Goal: Transaction & Acquisition: Purchase product/service

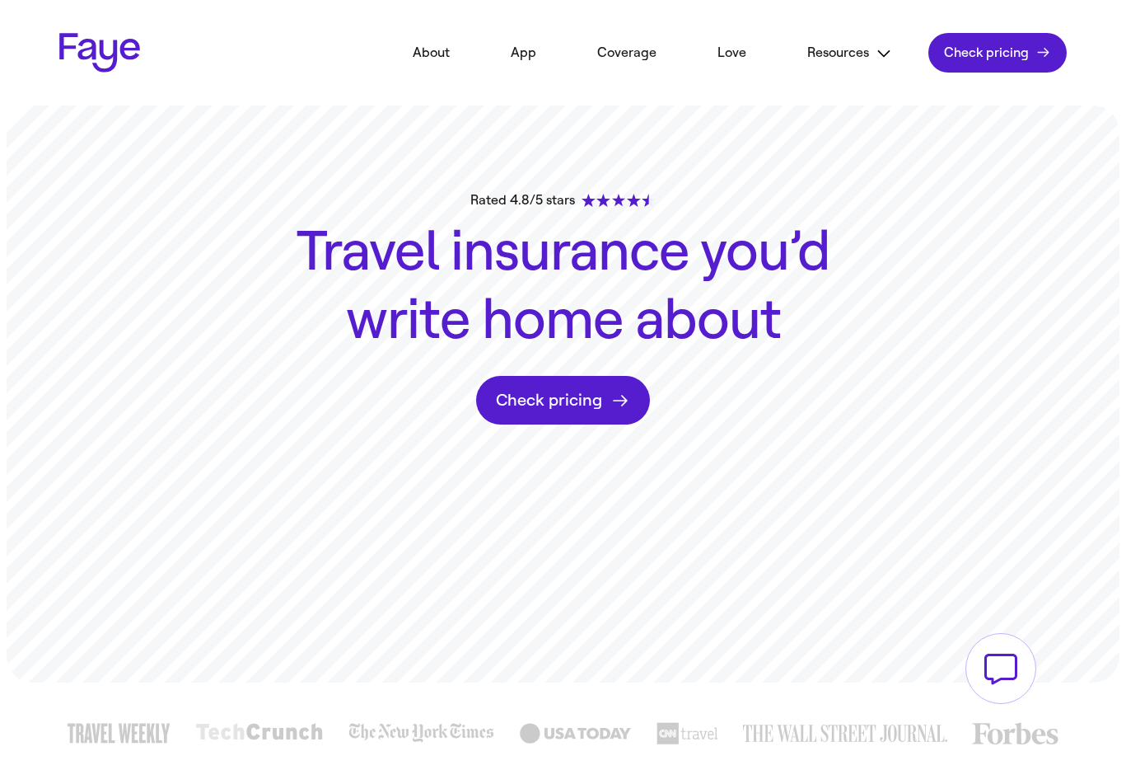
click at [981, 63] on link "Check pricing" at bounding box center [998, 53] width 138 height 40
click at [1037, 60] on link "Check pricing" at bounding box center [998, 53] width 138 height 40
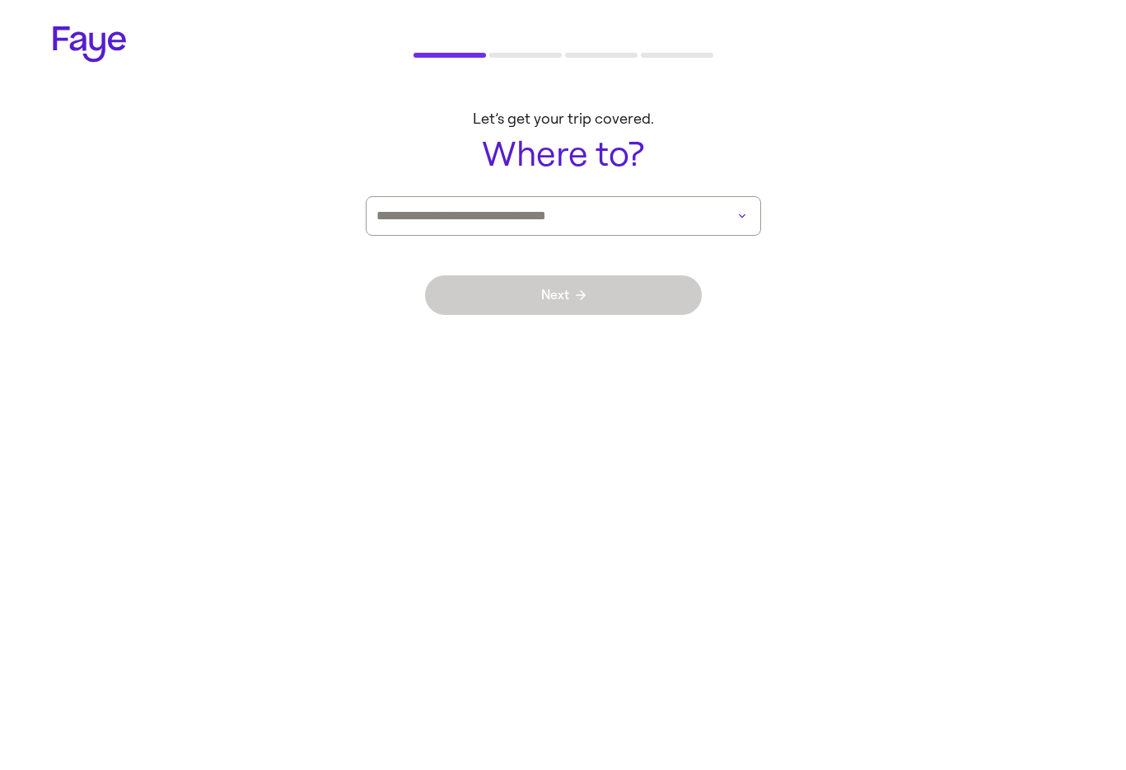
click at [656, 193] on main "Let’s get your trip covered. Where to? Next" at bounding box center [563, 225] width 1126 height 257
click at [650, 214] on input at bounding box center [541, 216] width 328 height 38
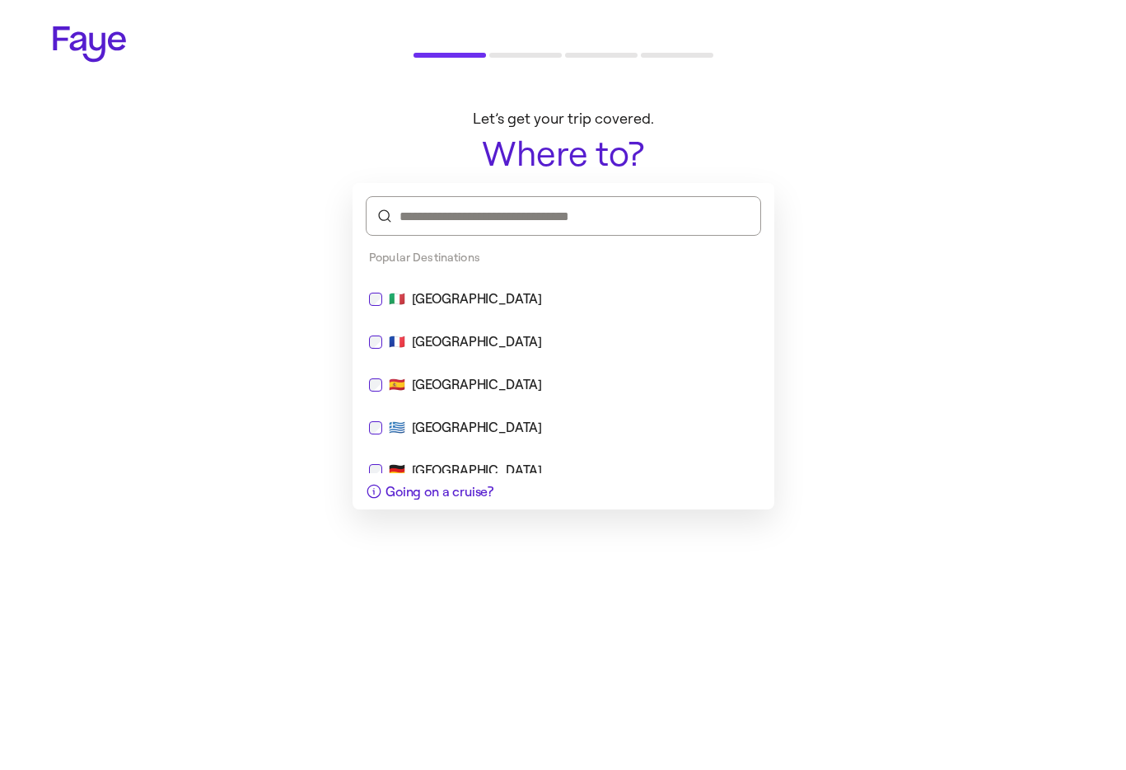
click at [588, 307] on div "🇮🇹 Italy" at bounding box center [563, 299] width 389 height 20
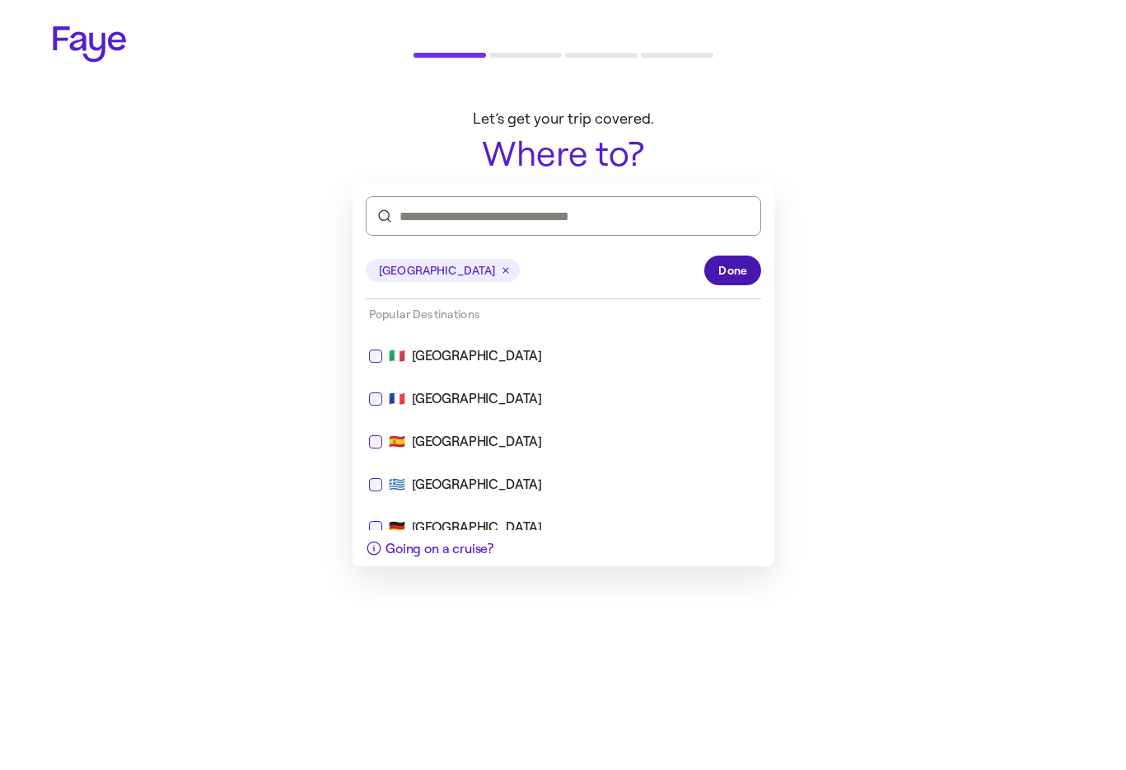
click at [727, 276] on span "Done" at bounding box center [733, 270] width 29 height 17
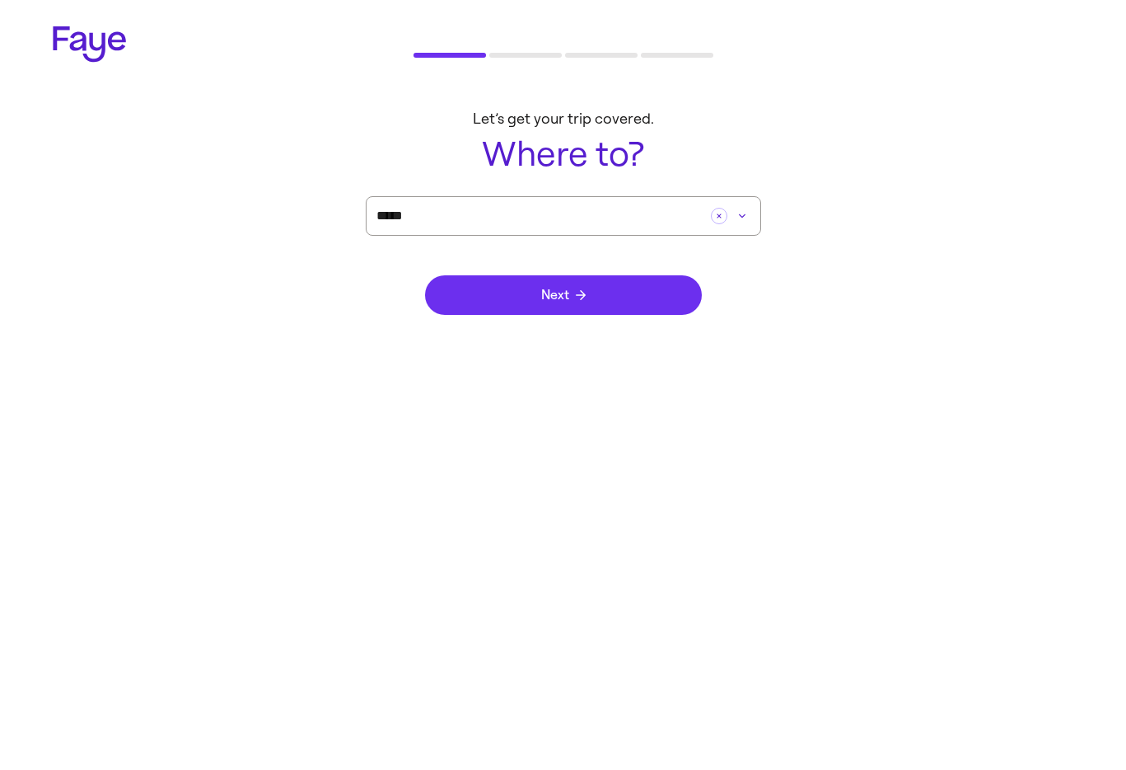
click at [648, 304] on button "Next" at bounding box center [563, 295] width 277 height 40
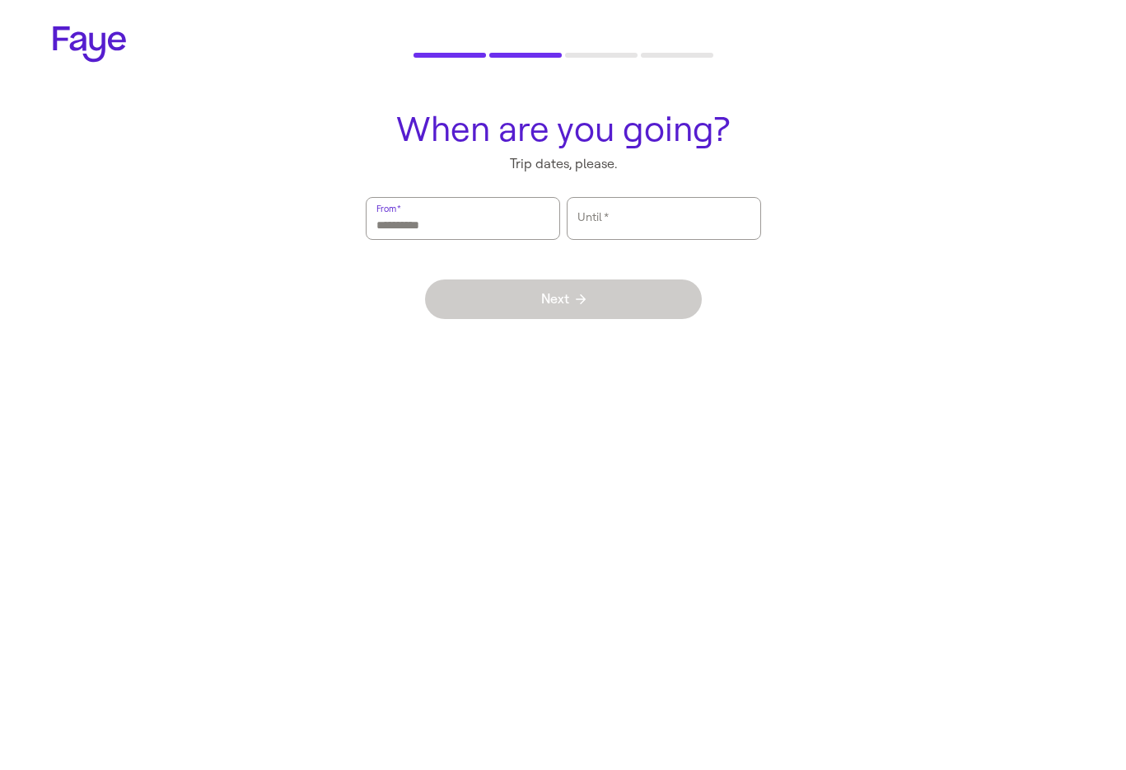
click at [494, 213] on input "From   *" at bounding box center [463, 218] width 173 height 38
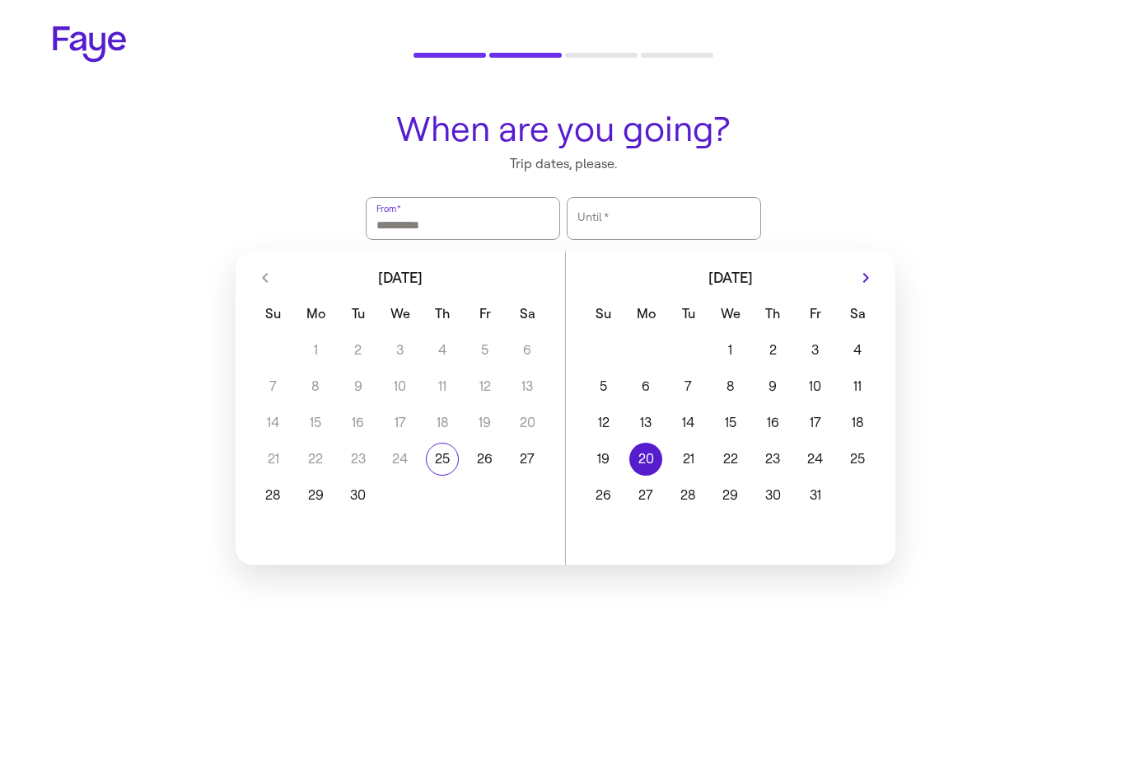
click at [636, 456] on button "20" at bounding box center [646, 458] width 42 height 33
click at [774, 455] on button "23" at bounding box center [773, 458] width 42 height 33
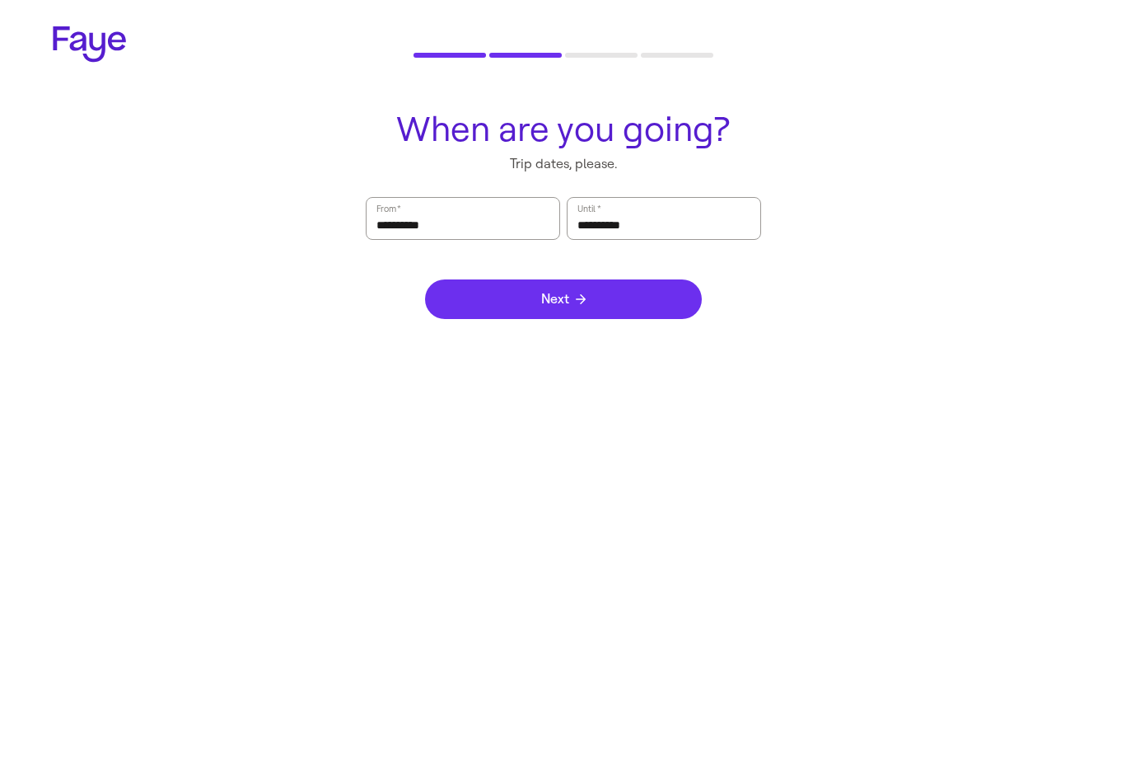
click at [588, 308] on button "Next" at bounding box center [563, 299] width 277 height 40
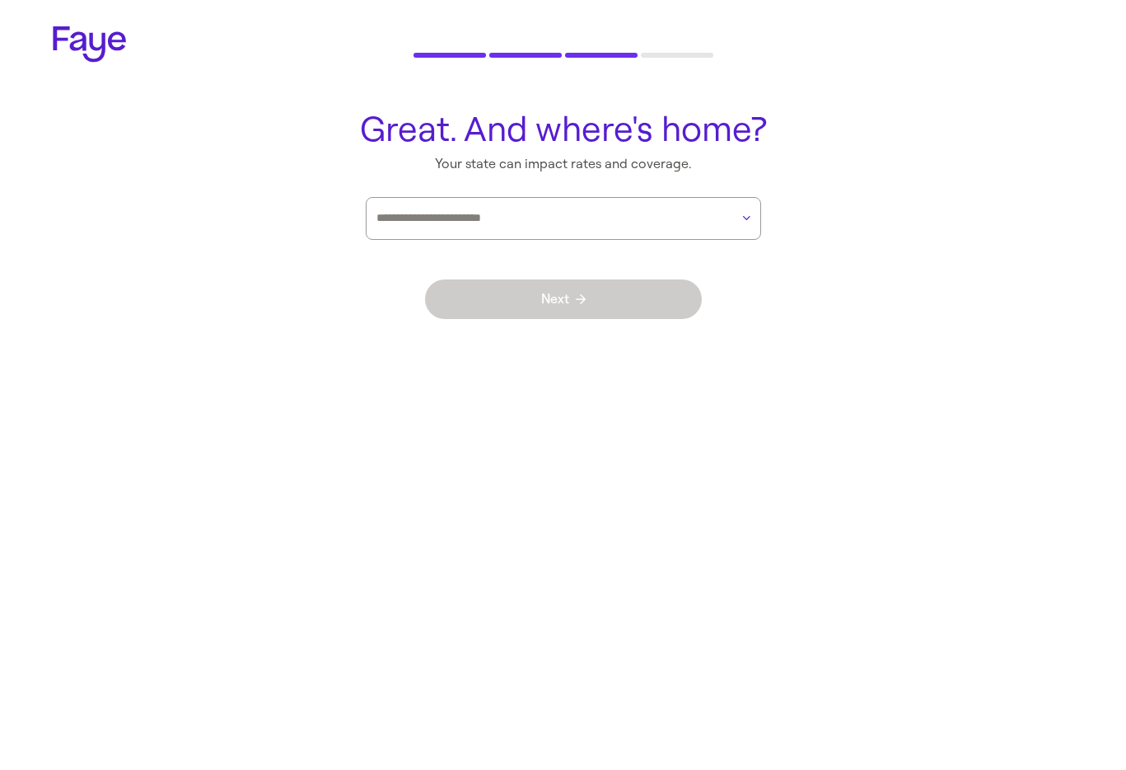
click at [623, 240] on div "Next" at bounding box center [563, 299] width 277 height 119
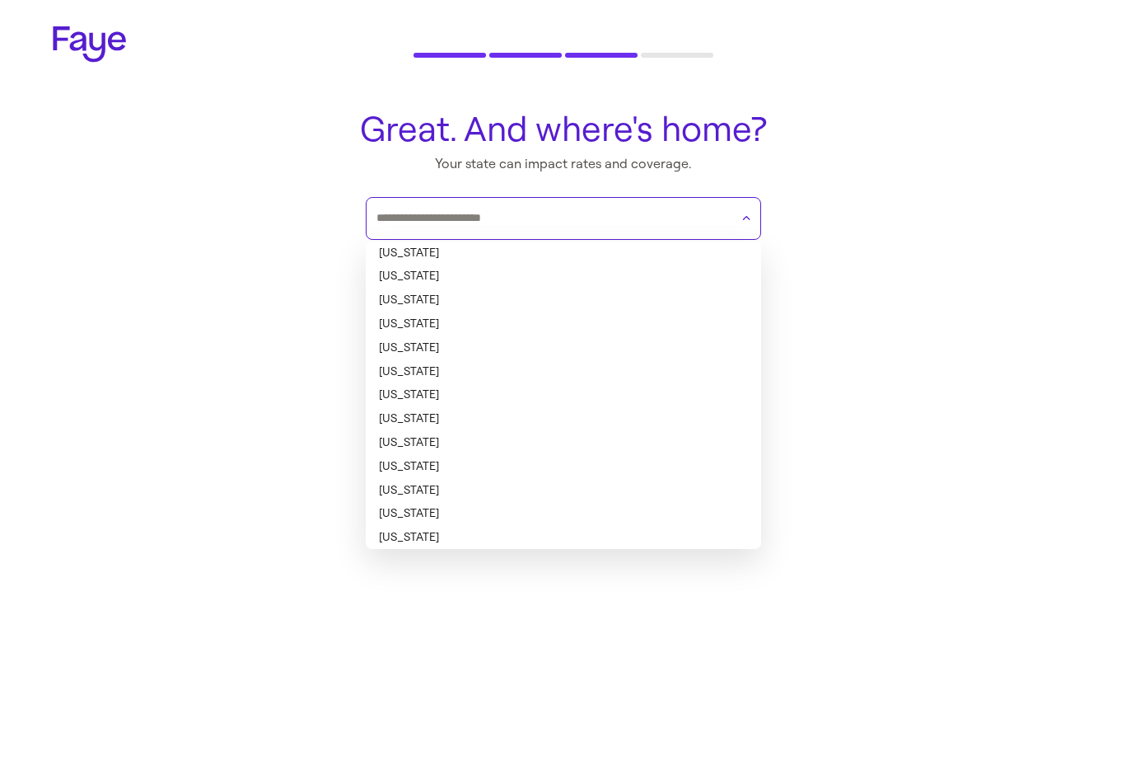
click at [645, 217] on input "text" at bounding box center [553, 218] width 353 height 25
click at [583, 279] on li "Alaska" at bounding box center [564, 277] width 396 height 24
type input "******"
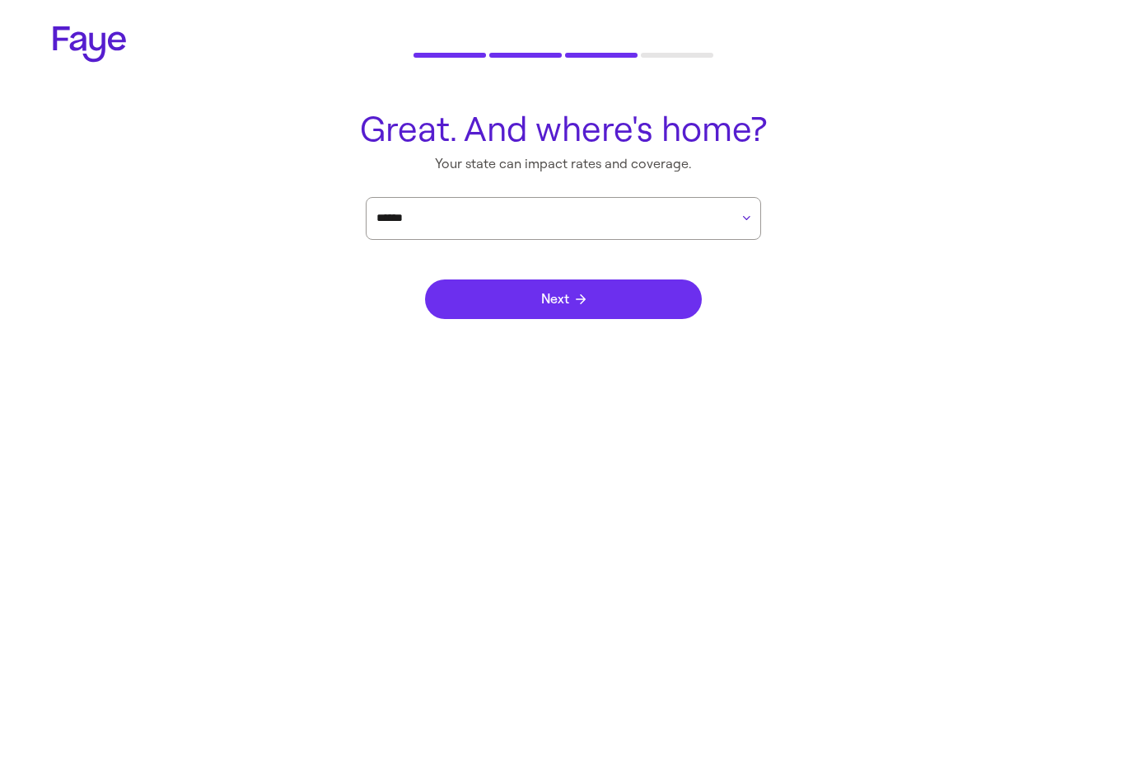
click at [622, 295] on button "Next" at bounding box center [563, 299] width 277 height 40
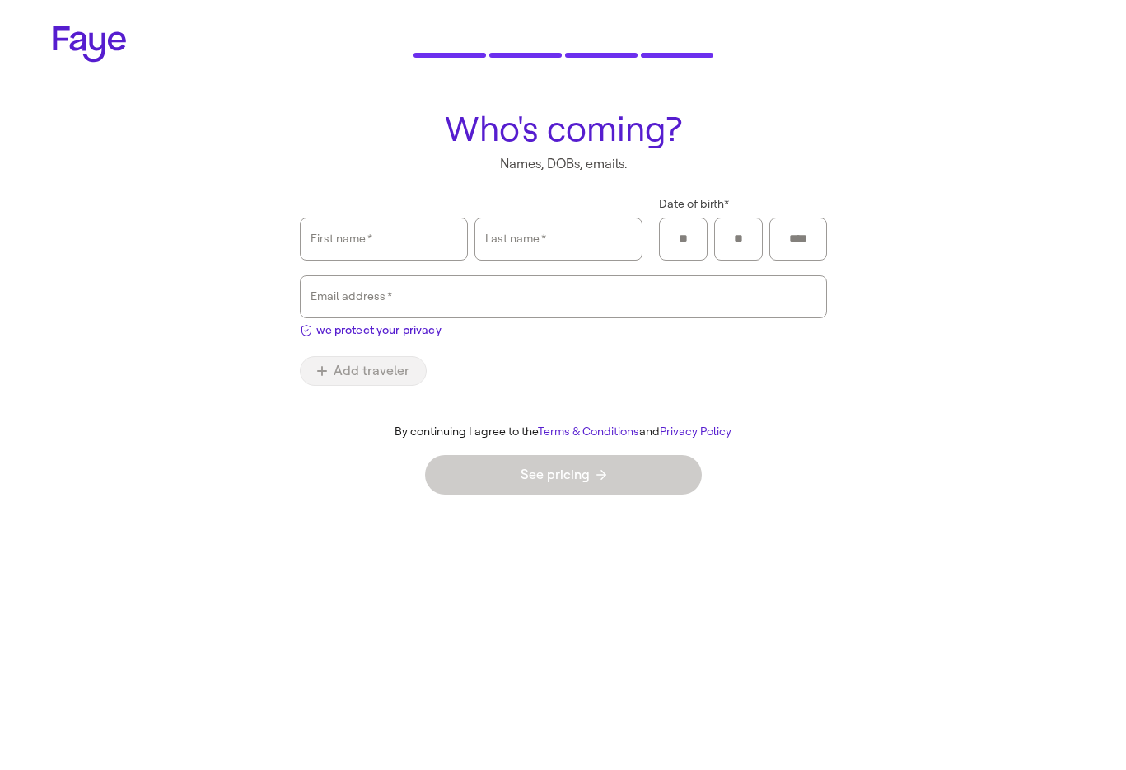
click at [561, 430] on link "Terms & Conditions" at bounding box center [588, 431] width 101 height 14
click at [611, 430] on link "Terms & Conditions" at bounding box center [588, 431] width 101 height 14
click at [420, 332] on span "we protect your privacy" at bounding box center [378, 329] width 125 height 17
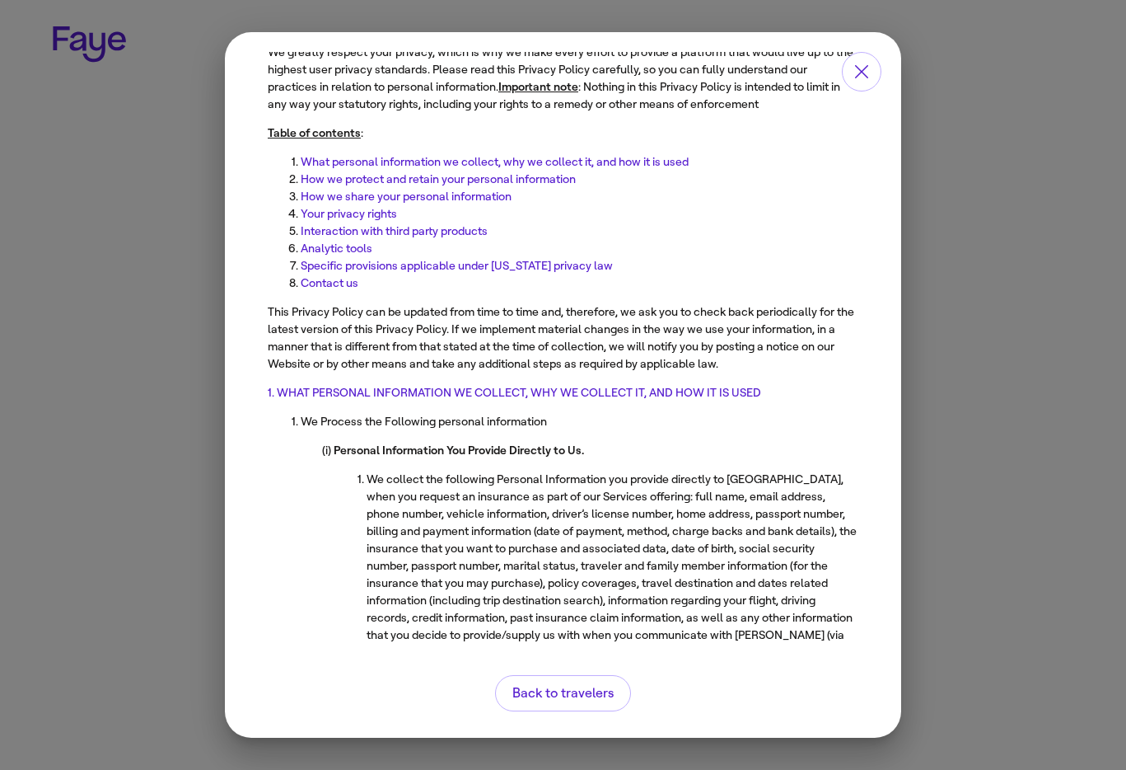
scroll to position [144, 0]
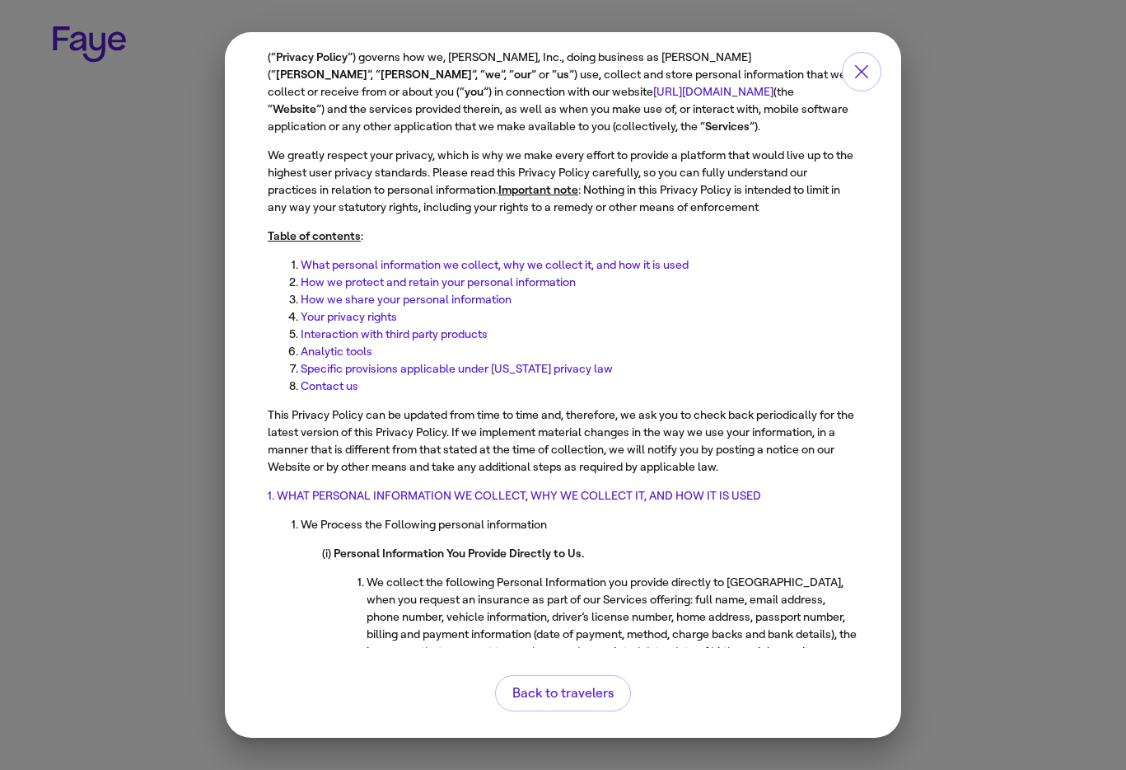
click at [414, 242] on link "What personal information we collect, why we collect it, and how it is used" at bounding box center [468, 245] width 388 height 14
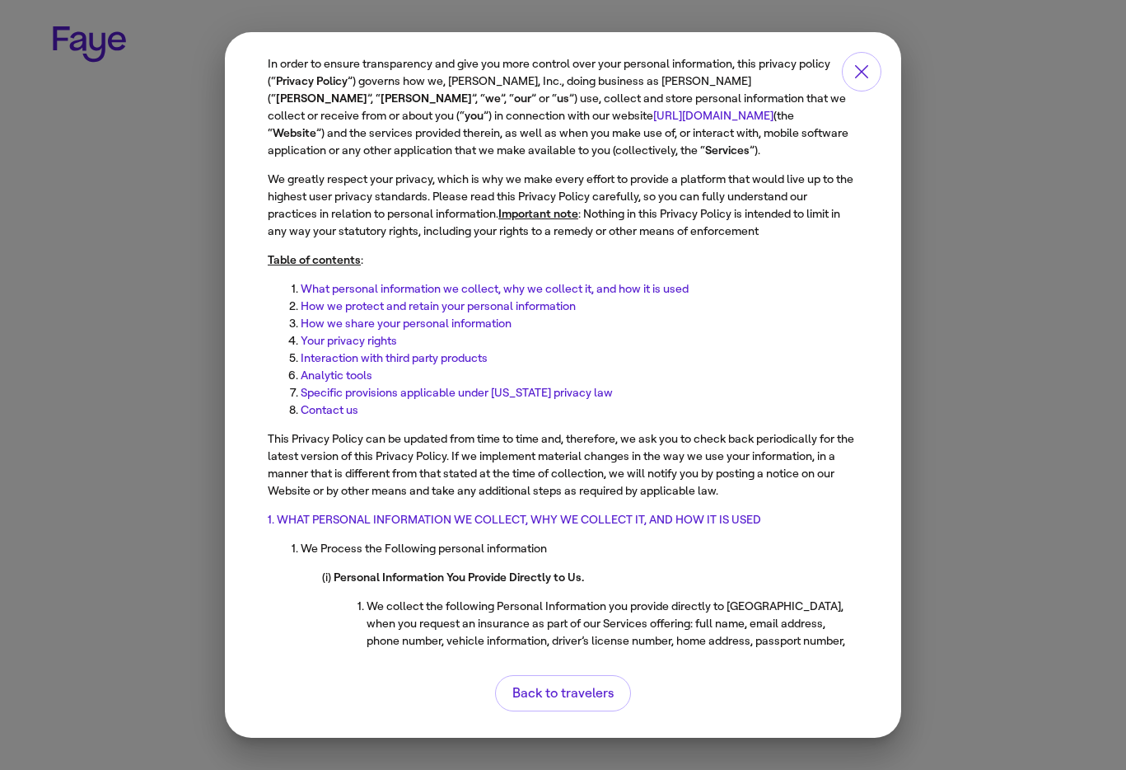
scroll to position [0, 0]
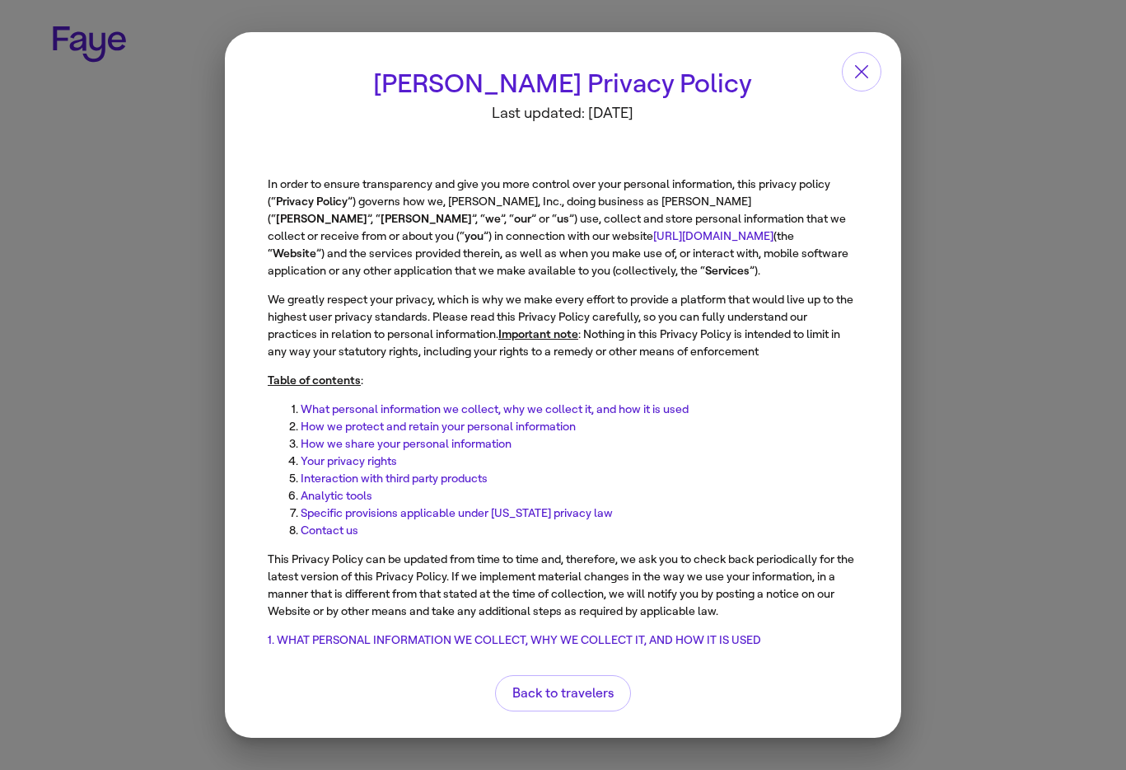
click at [627, 215] on link "[URL][DOMAIN_NAME]" at bounding box center [687, 216] width 120 height 14
click at [860, 77] on icon "button" at bounding box center [862, 72] width 20 height 20
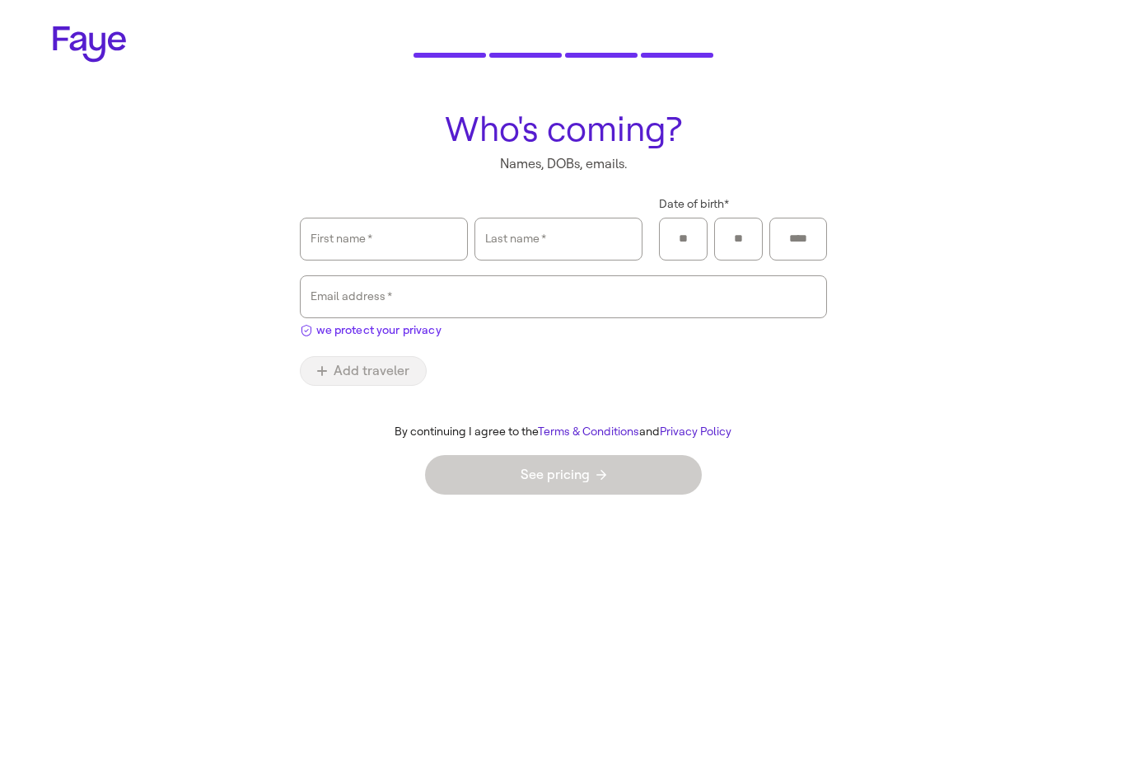
click at [419, 335] on span "we protect your privacy" at bounding box center [378, 329] width 125 height 17
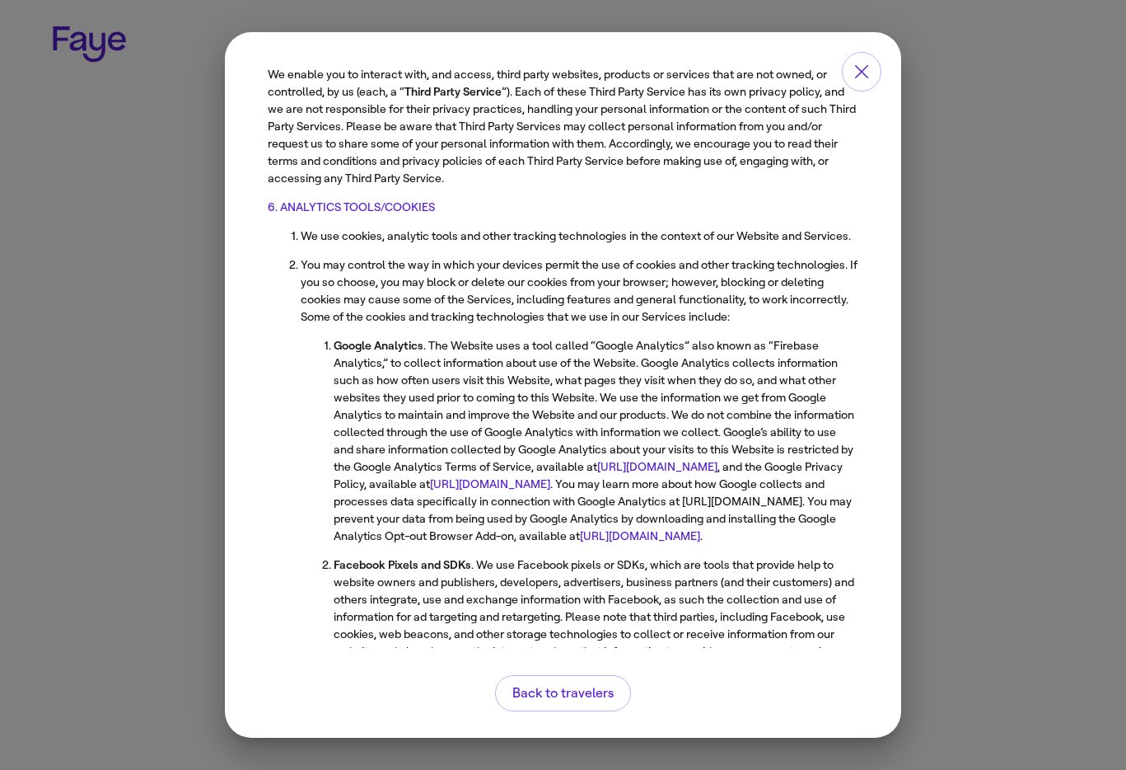
scroll to position [4558, 0]
click at [571, 439] on link "[URL][DOMAIN_NAME]" at bounding box center [631, 446] width 120 height 14
click at [557, 706] on button "Back to travelers" at bounding box center [563, 693] width 136 height 36
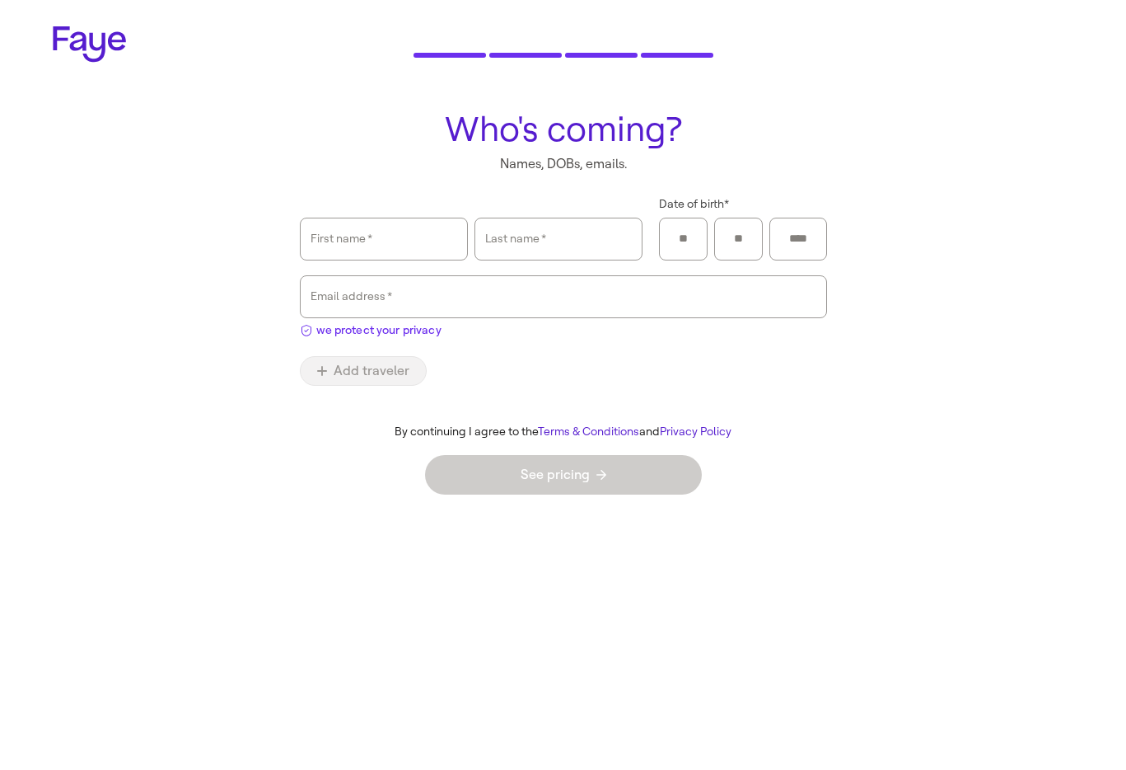
click at [411, 328] on span "we protect your privacy" at bounding box center [378, 329] width 125 height 17
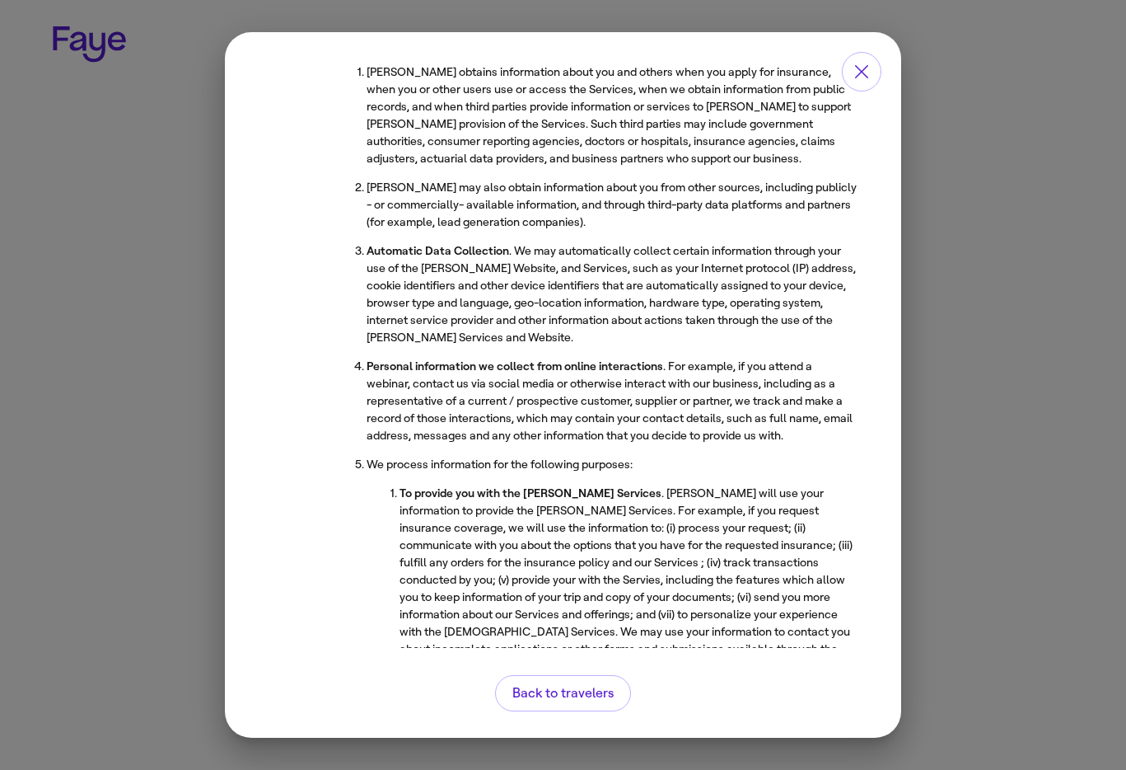
scroll to position [1160, 0]
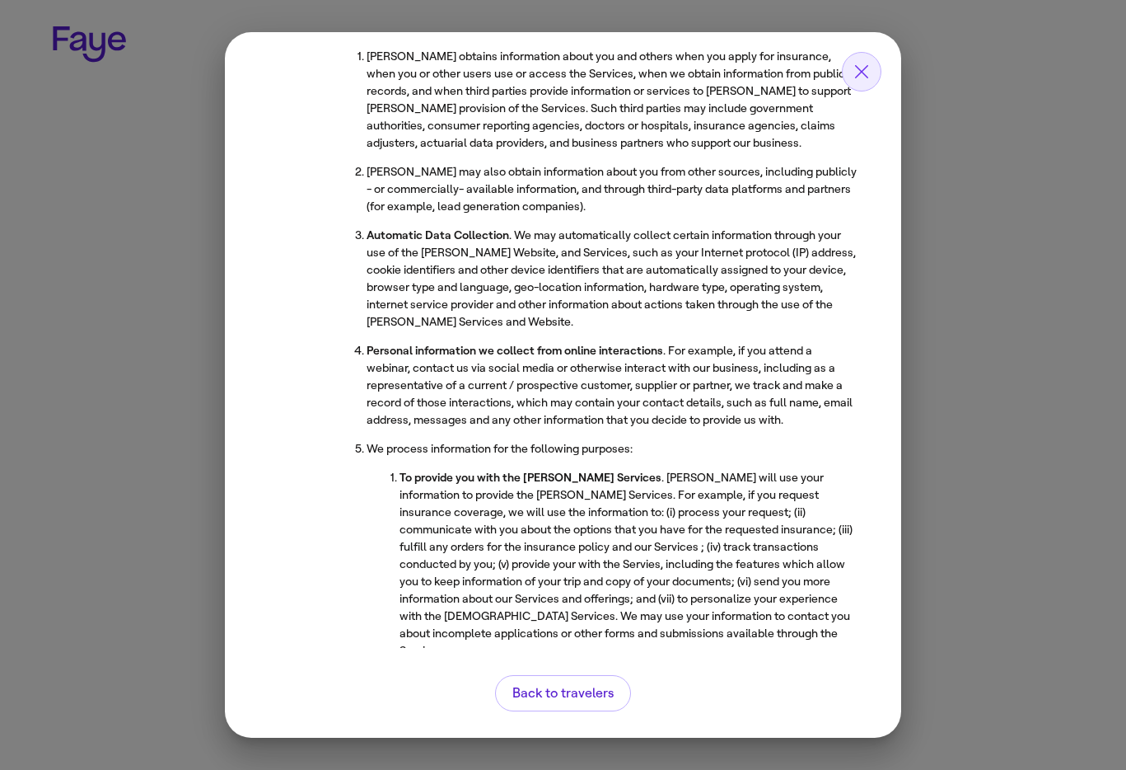
drag, startPoint x: 619, startPoint y: 38, endPoint x: 868, endPoint y: 79, distance: 252.2
click at [868, 79] on icon "button" at bounding box center [862, 72] width 20 height 20
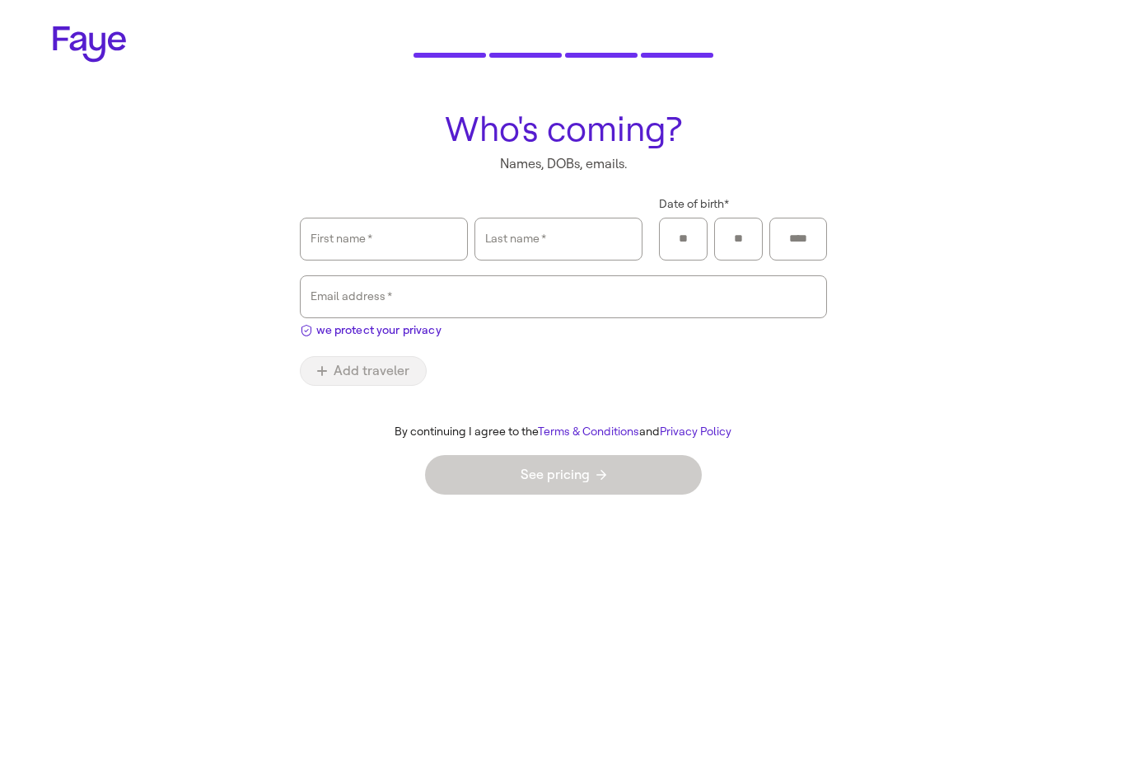
click at [592, 434] on link "Terms & Conditions" at bounding box center [588, 431] width 101 height 14
click at [402, 326] on span "we protect your privacy" at bounding box center [378, 329] width 125 height 17
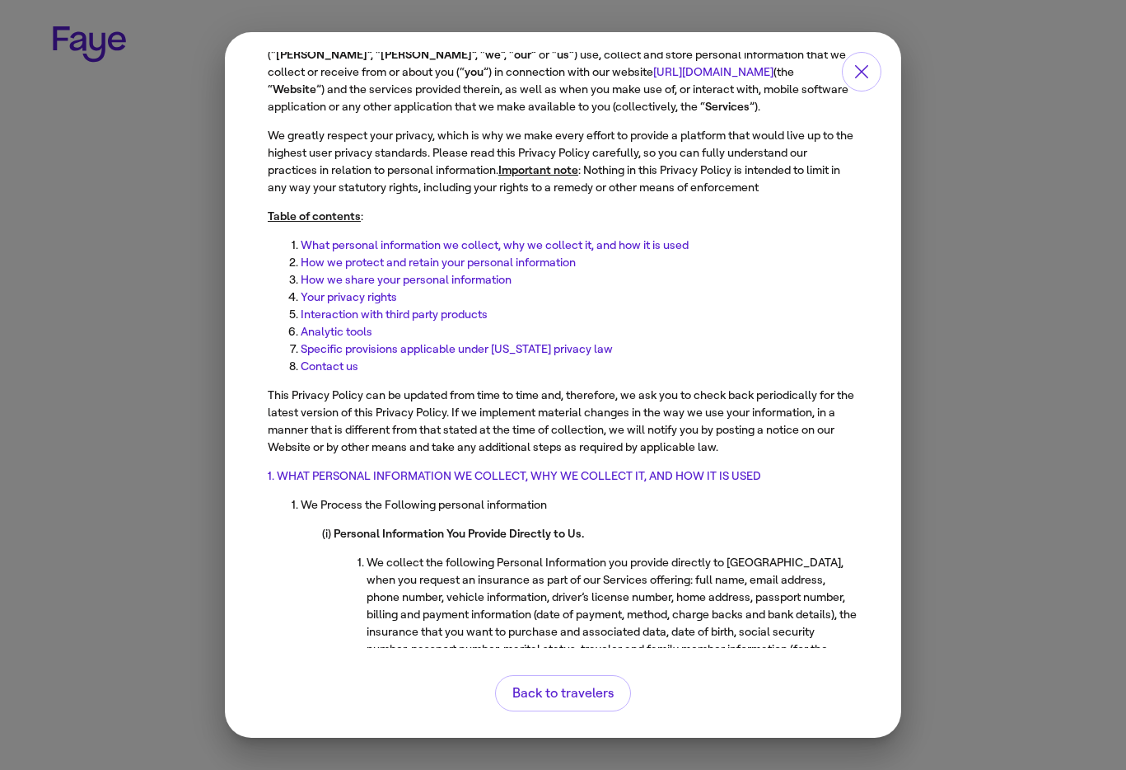
scroll to position [420, 0]
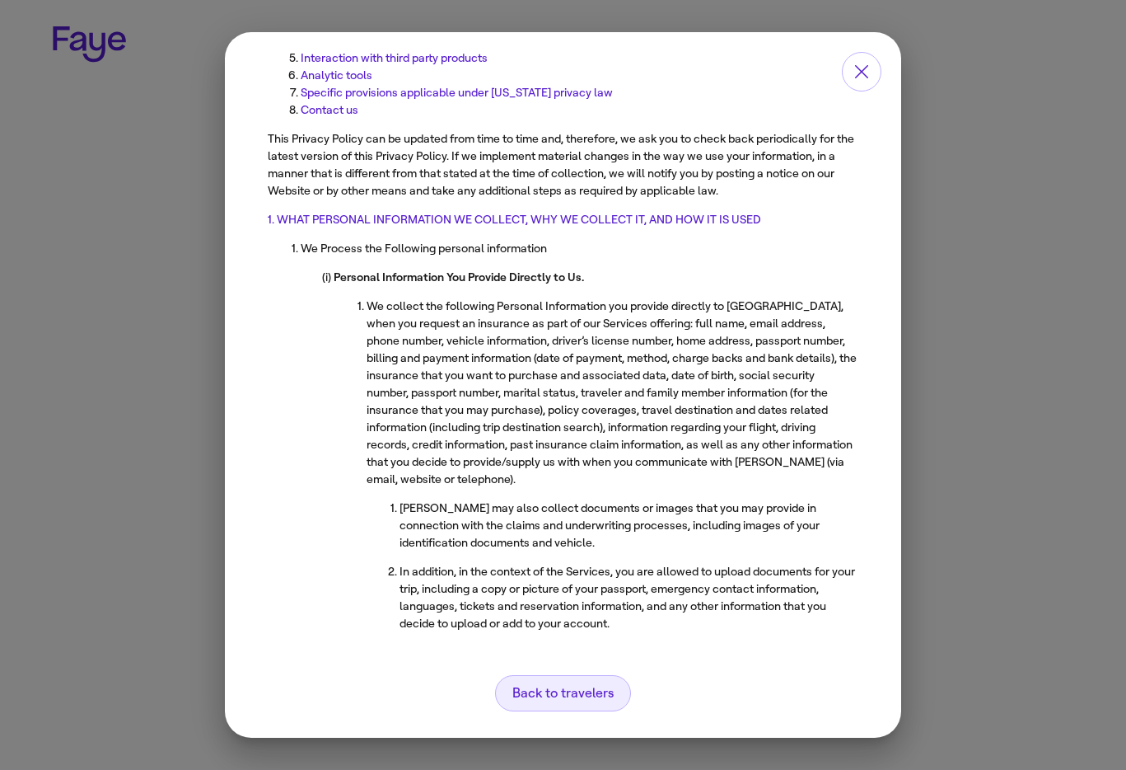
click at [583, 699] on span "Back to travelers" at bounding box center [563, 692] width 101 height 13
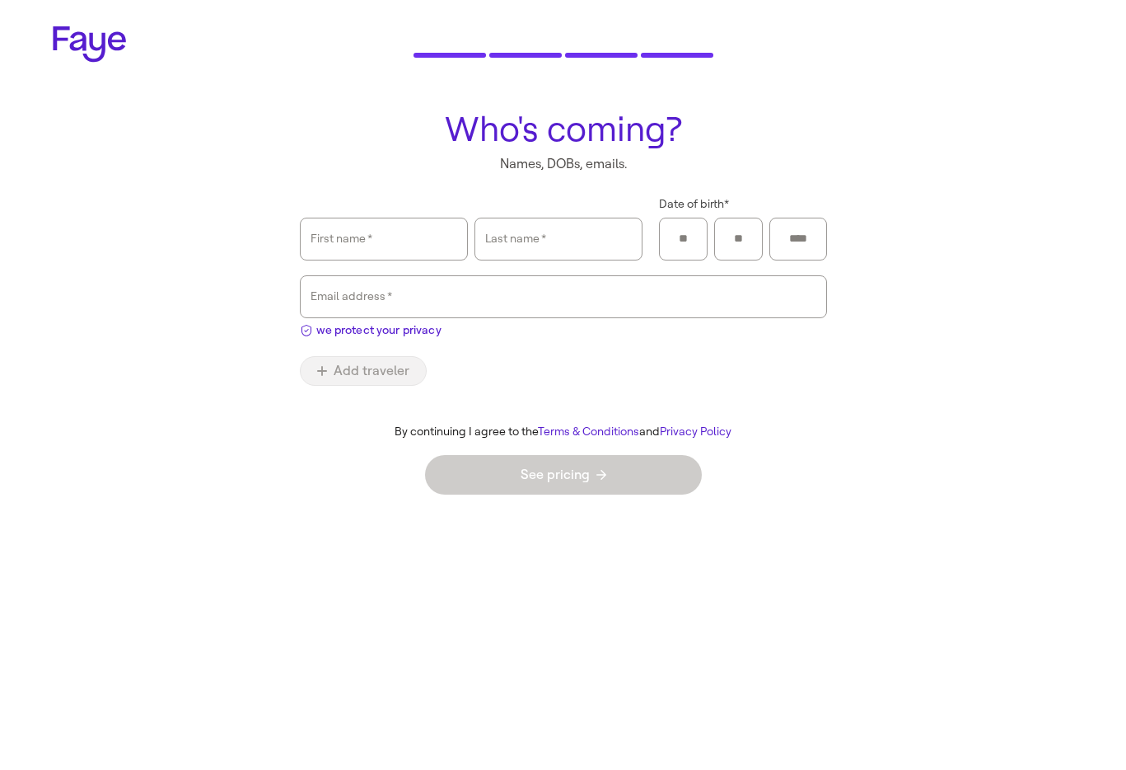
click at [391, 342] on form "First name   * Last name   * Date of birth * Email address   * we protect your …" at bounding box center [563, 354] width 527 height 315
click at [414, 326] on span "we protect your privacy" at bounding box center [378, 329] width 125 height 17
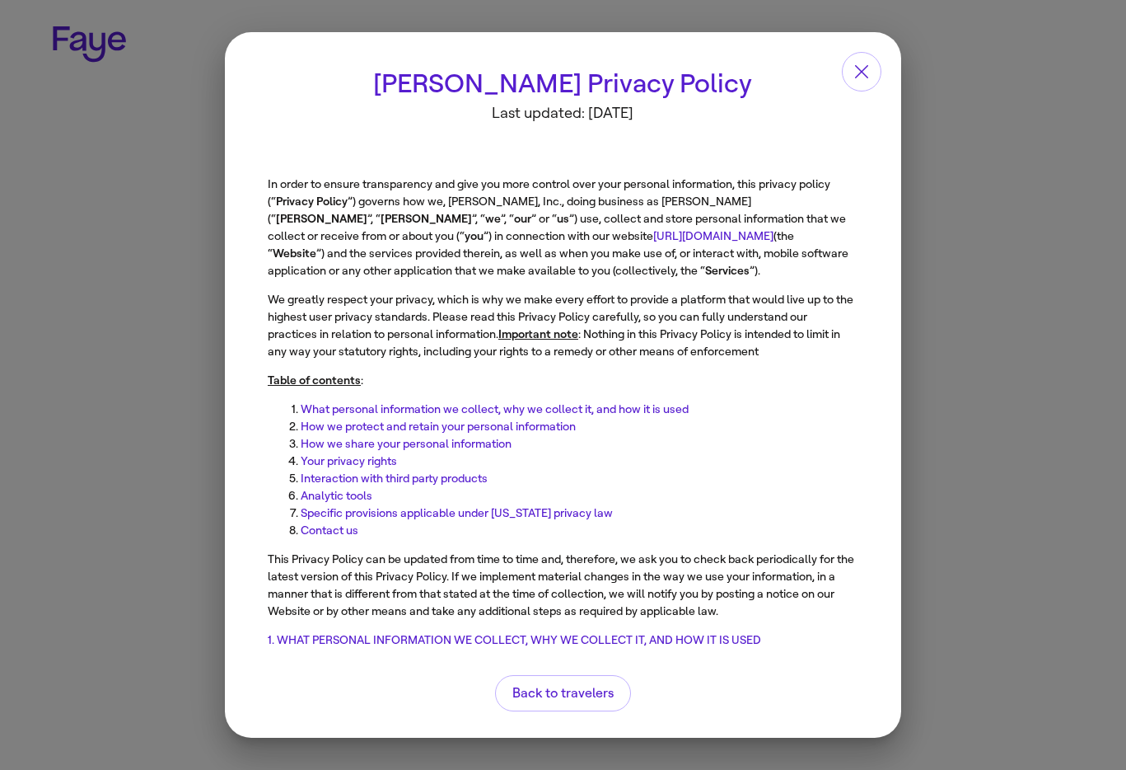
scroll to position [0, 0]
click at [577, 699] on span "Back to travelers" at bounding box center [563, 692] width 101 height 13
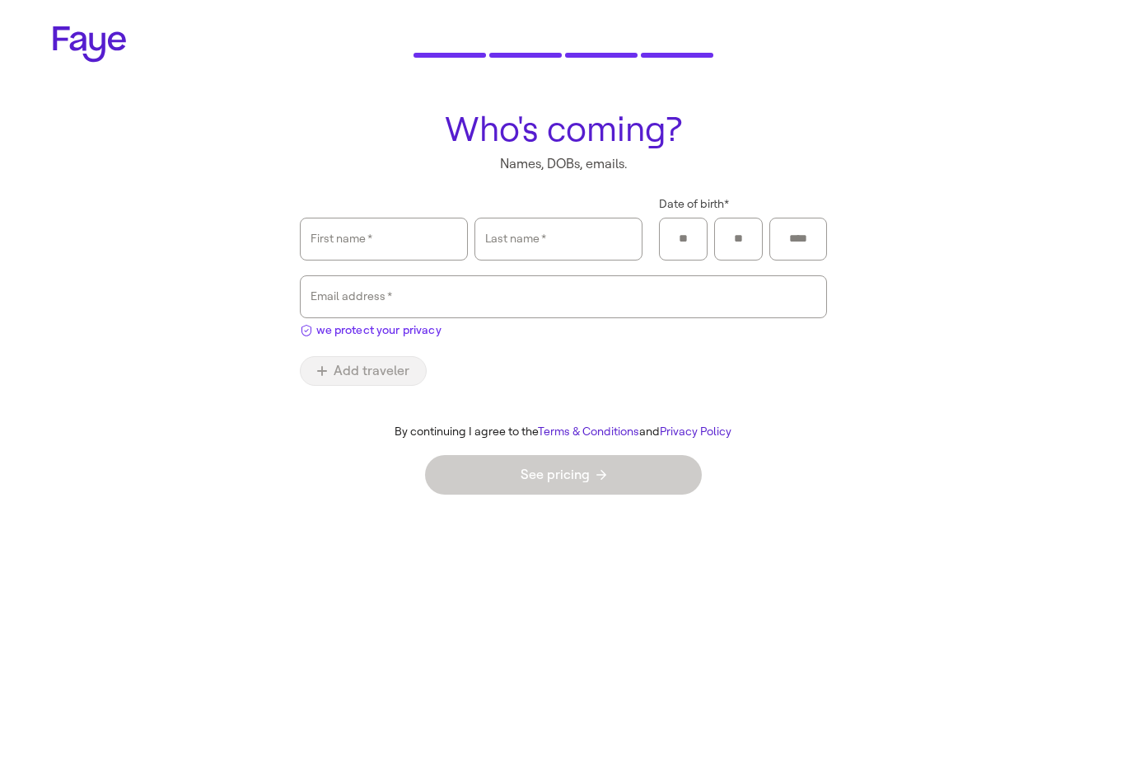
click at [379, 328] on span "we protect your privacy" at bounding box center [378, 329] width 125 height 17
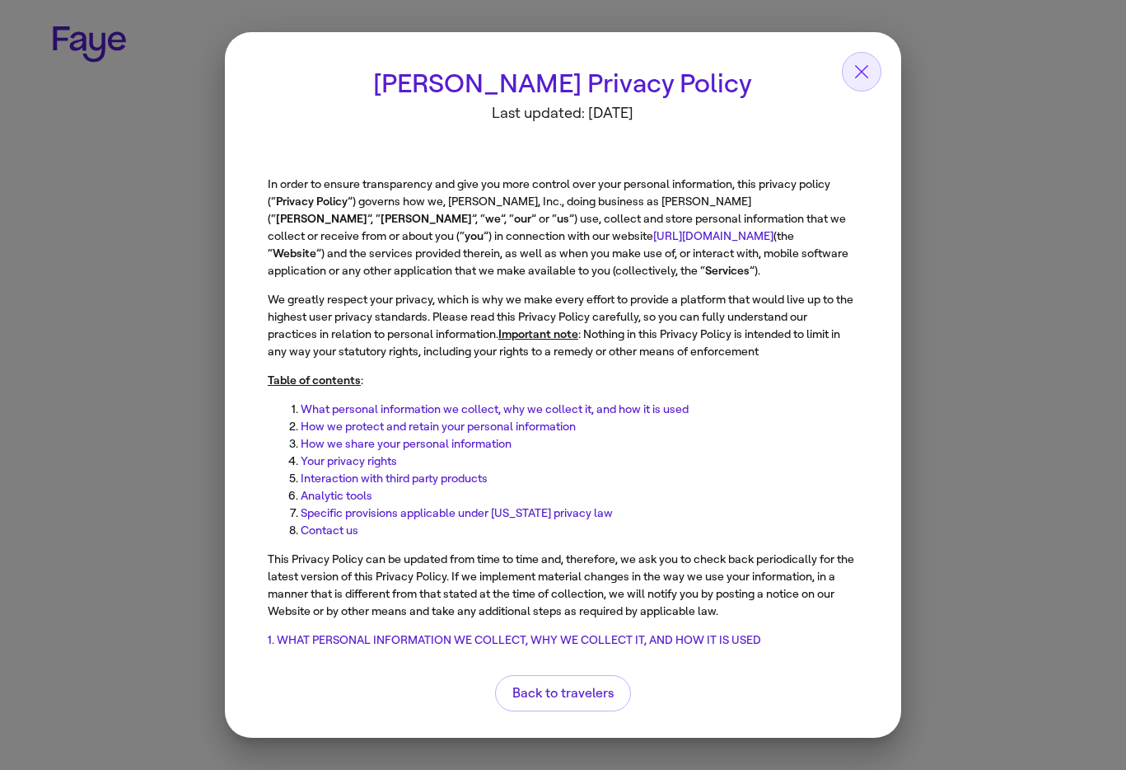
click at [865, 65] on icon "button" at bounding box center [862, 72] width 20 height 20
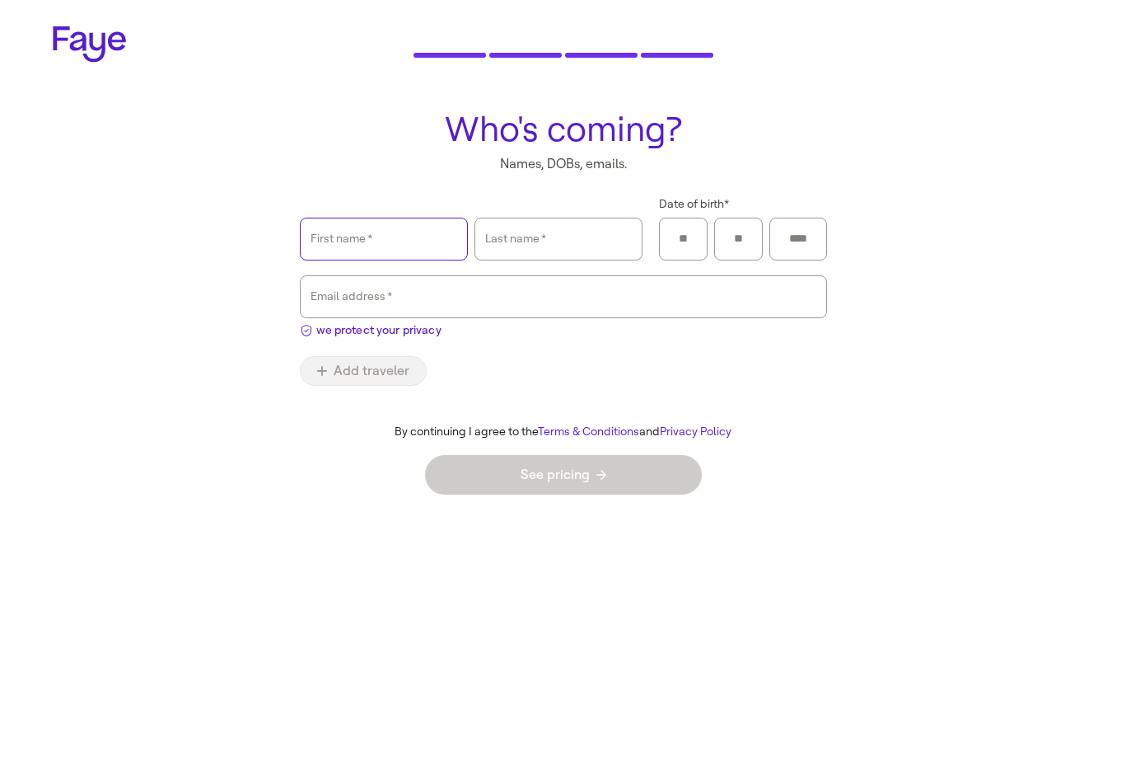
click at [396, 234] on input "First name   *" at bounding box center [384, 239] width 147 height 38
type input "*"
type input "****"
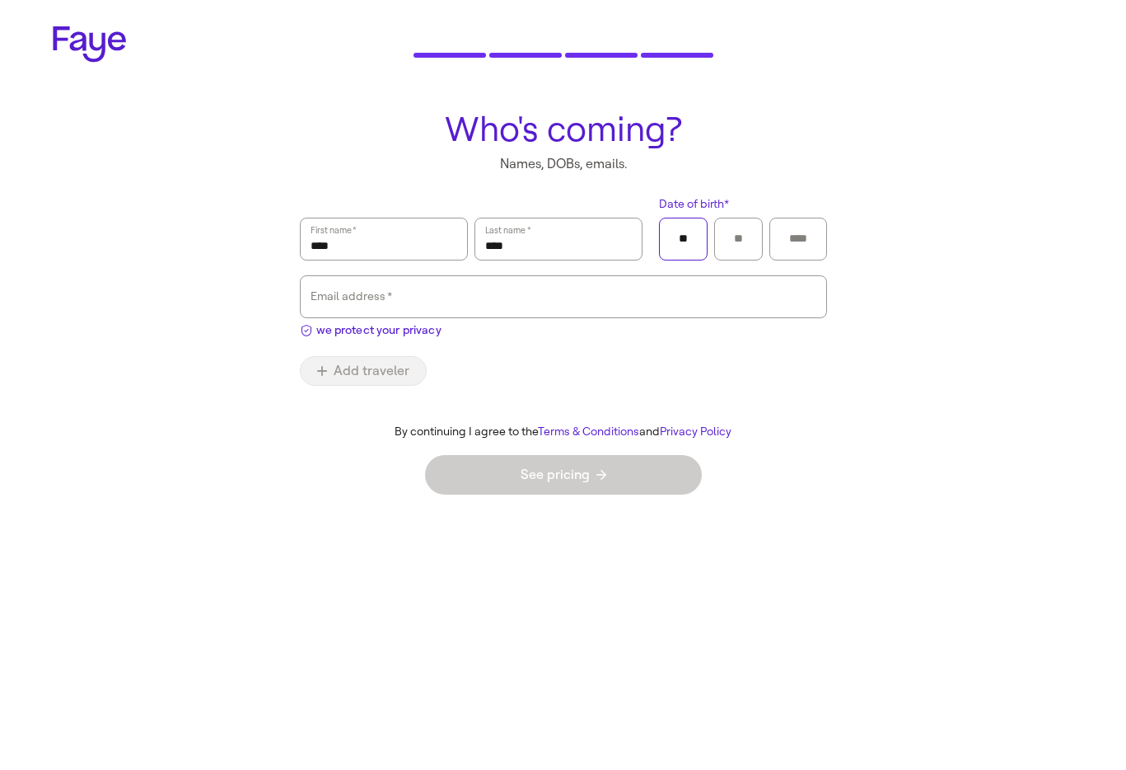
type input "**"
type input "*"
type input "****"
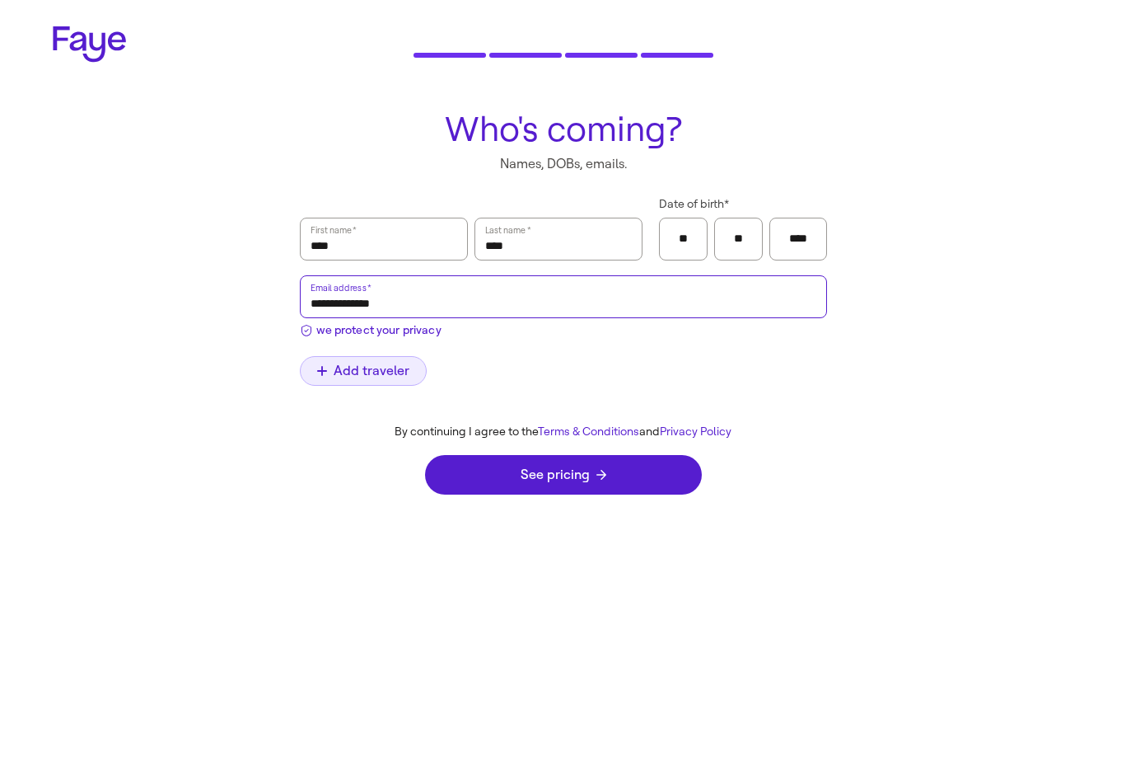
type input "**********"
click at [343, 377] on span "Add traveler" at bounding box center [363, 370] width 92 height 13
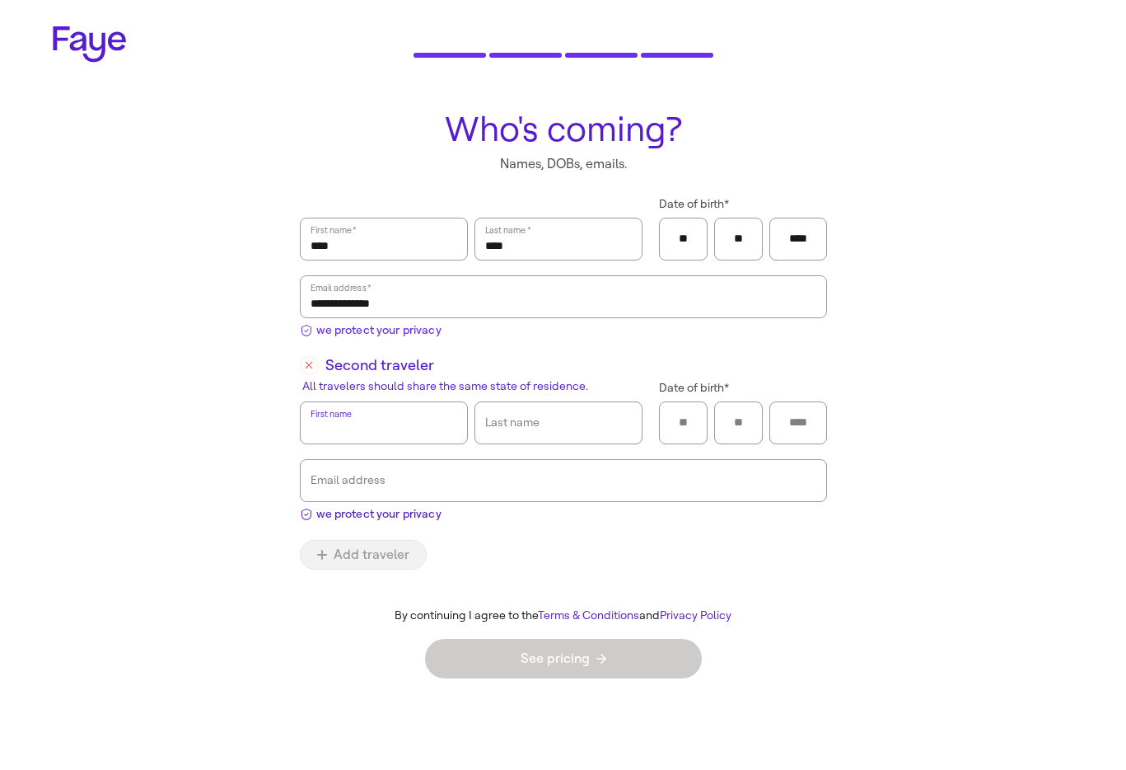
click at [389, 331] on span "we protect your privacy" at bounding box center [378, 329] width 125 height 17
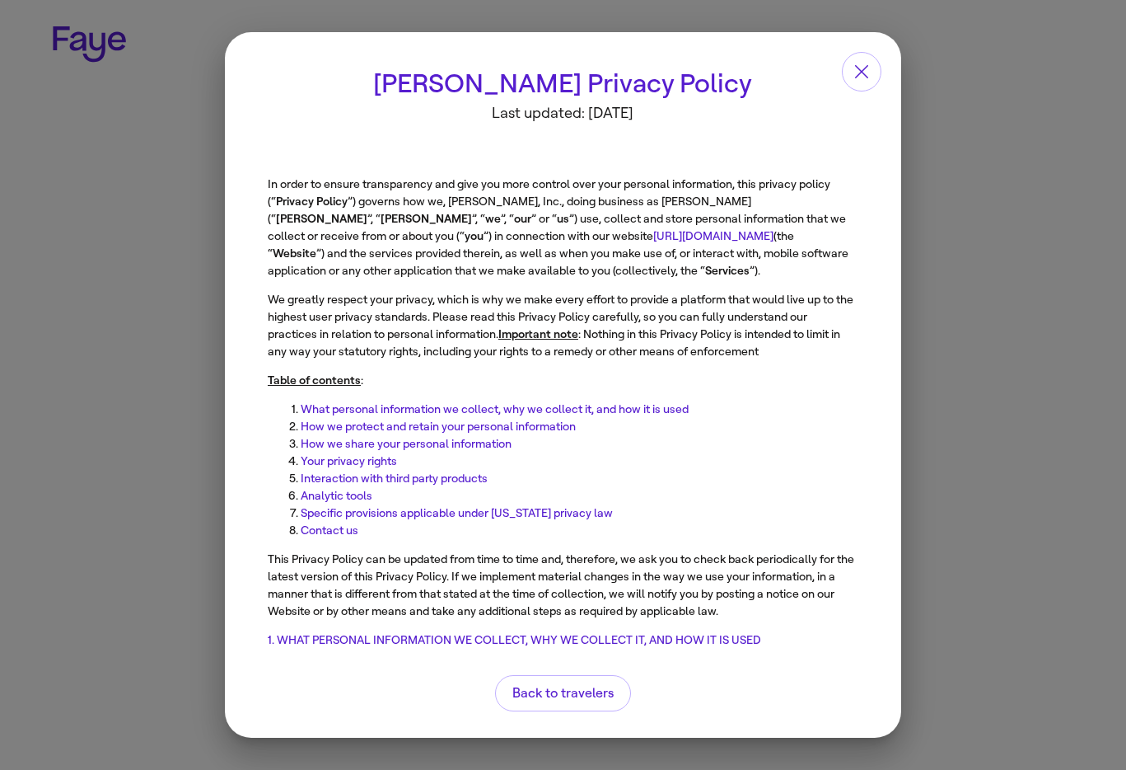
click at [674, 488] on li "Specific provisions applicable under [US_STATE] privacy law" at bounding box center [552, 493] width 557 height 17
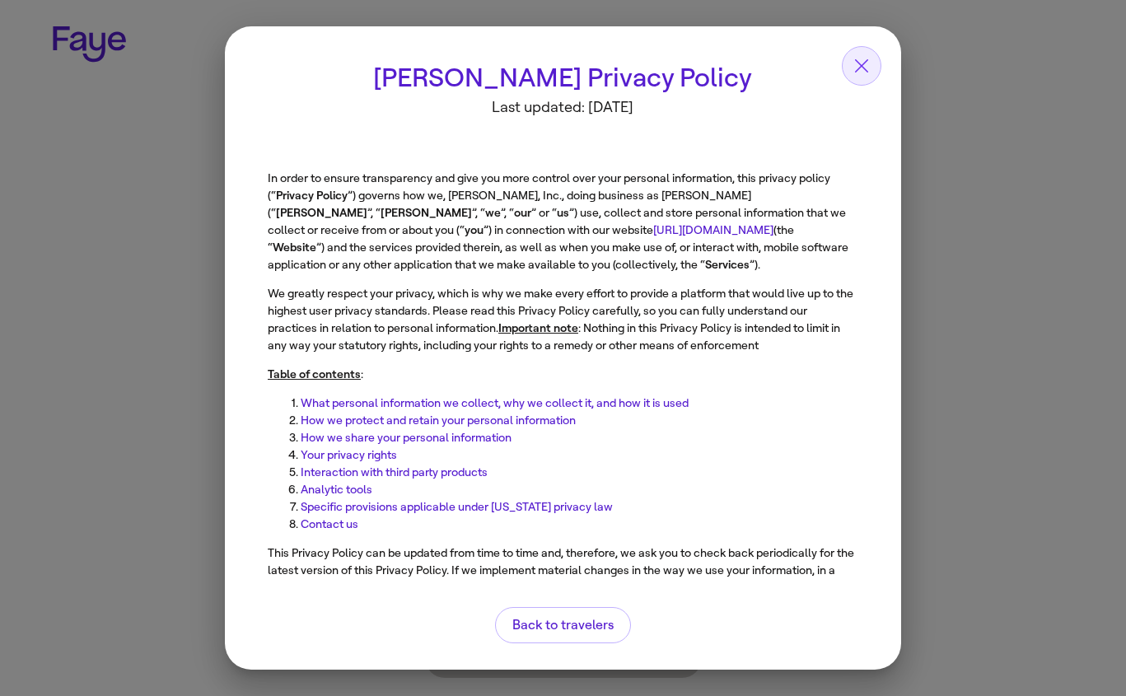
click at [865, 57] on icon "button" at bounding box center [862, 66] width 20 height 20
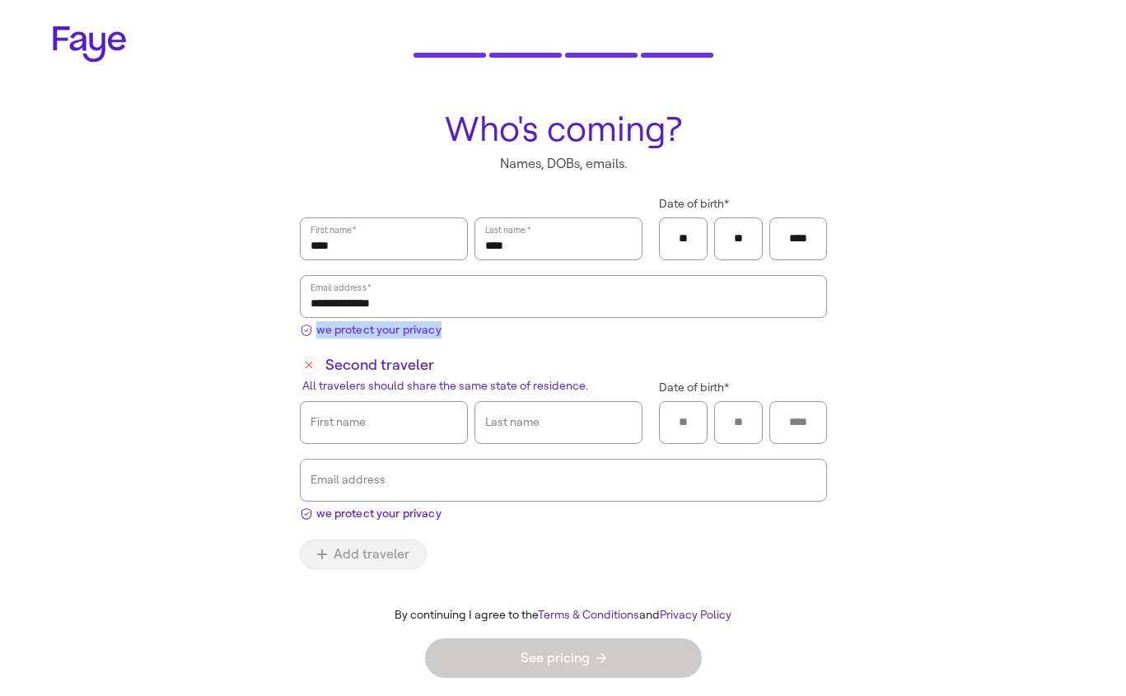
drag, startPoint x: 451, startPoint y: 326, endPoint x: 315, endPoint y: 330, distance: 136.0
click at [315, 330] on div "**********" at bounding box center [563, 270] width 527 height 146
copy span "we protect your privacy"
click at [419, 514] on span "we protect your privacy" at bounding box center [378, 513] width 125 height 17
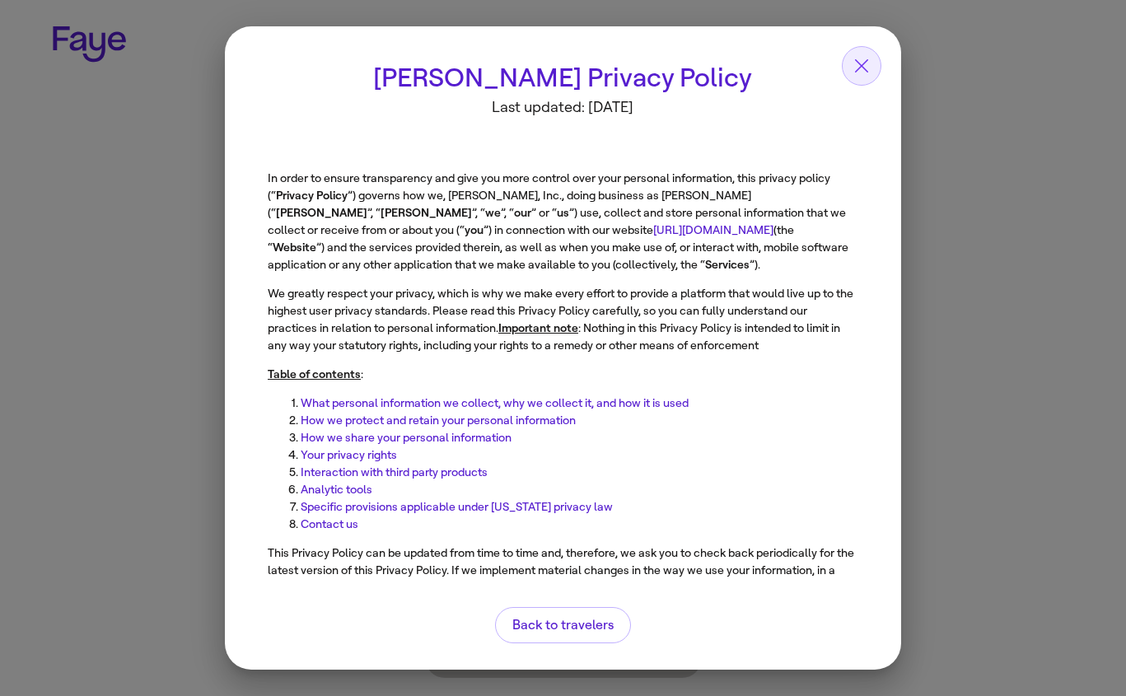
click at [866, 56] on icon "button" at bounding box center [862, 66] width 20 height 20
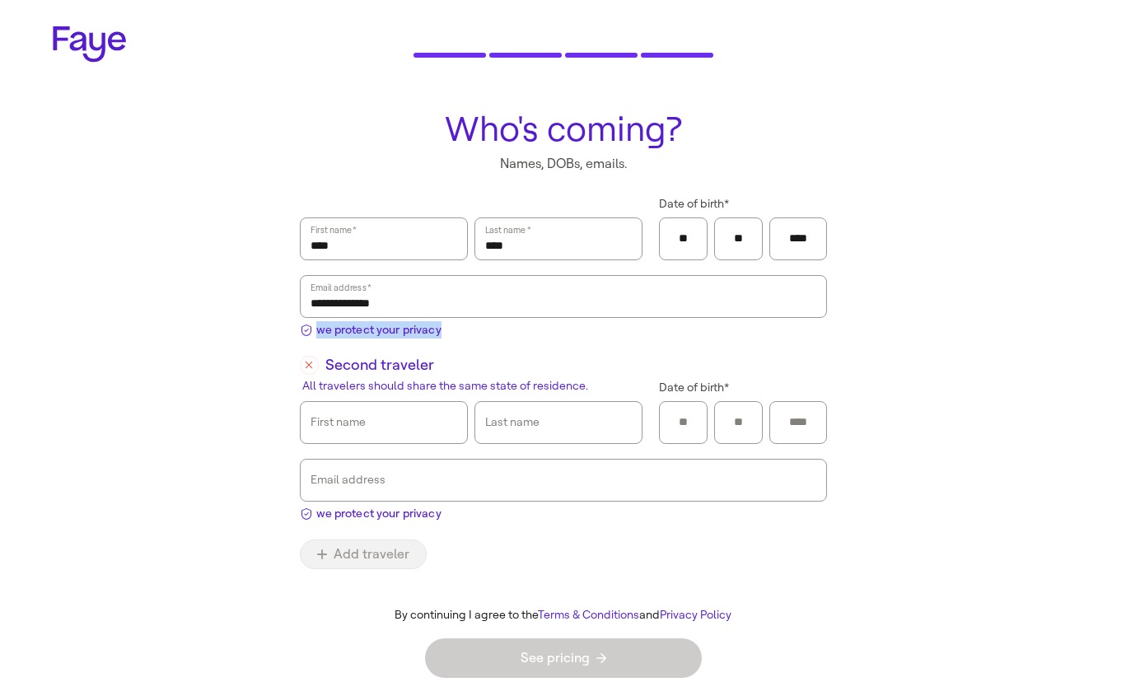
click at [358, 289] on label "Email address   *" at bounding box center [340, 287] width 63 height 16
click at [358, 289] on input "**********" at bounding box center [564, 297] width 506 height 38
click at [369, 297] on input "**********" at bounding box center [564, 297] width 506 height 38
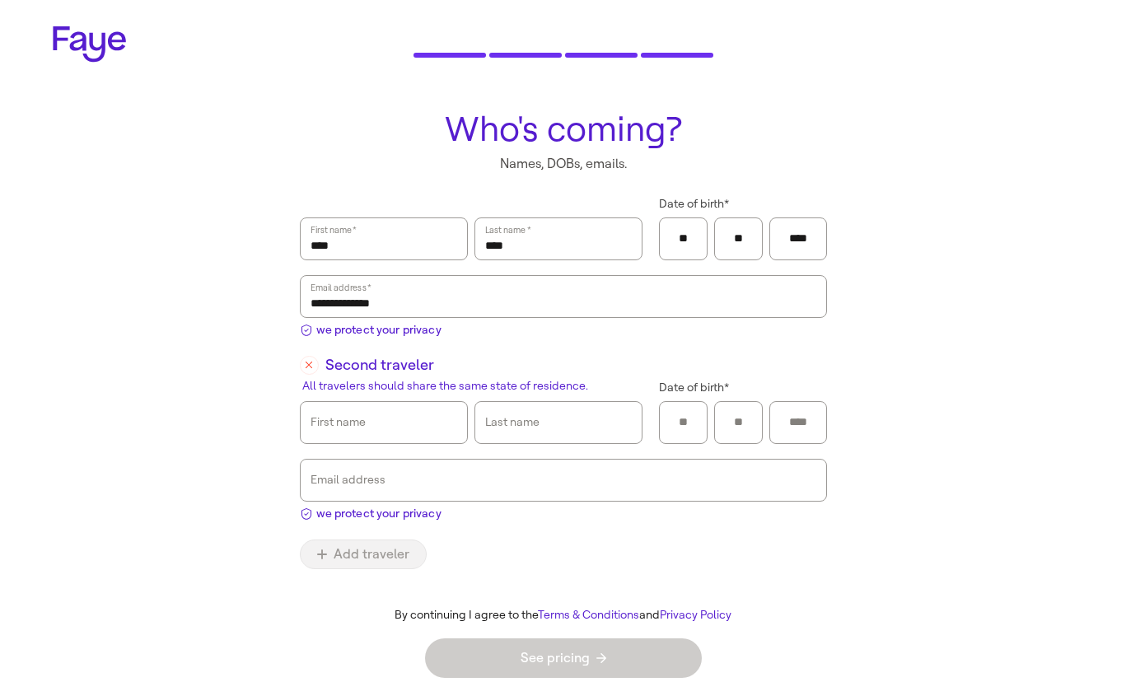
click at [311, 363] on icon "button" at bounding box center [309, 365] width 7 height 7
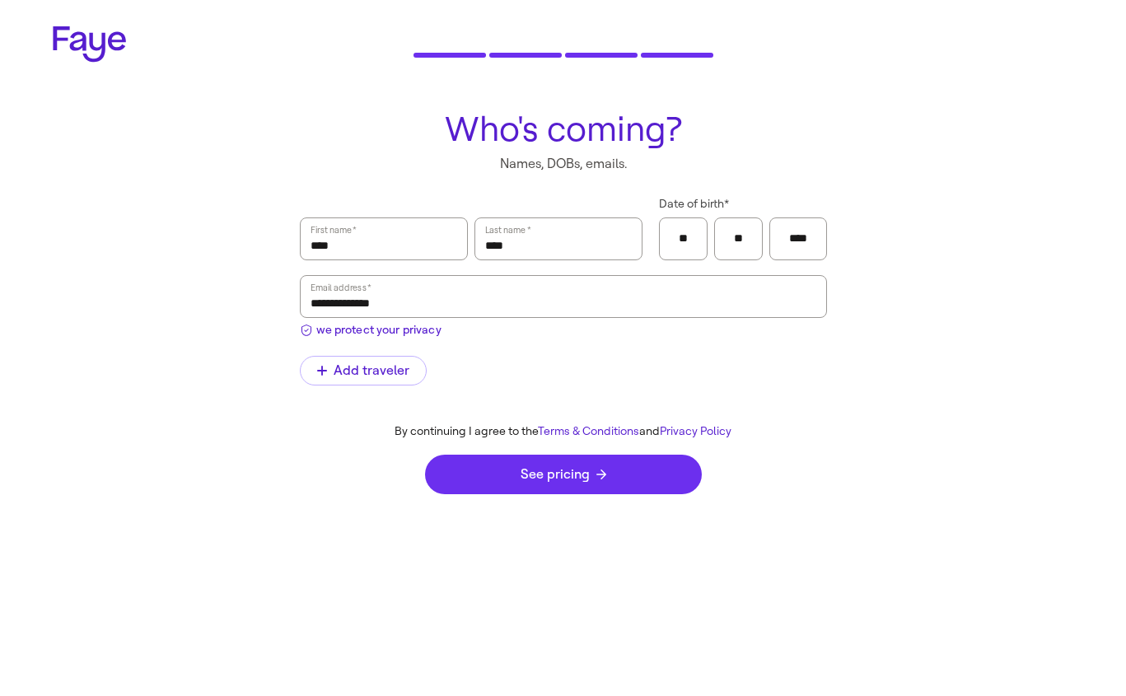
click at [529, 459] on button "See pricing" at bounding box center [563, 475] width 277 height 40
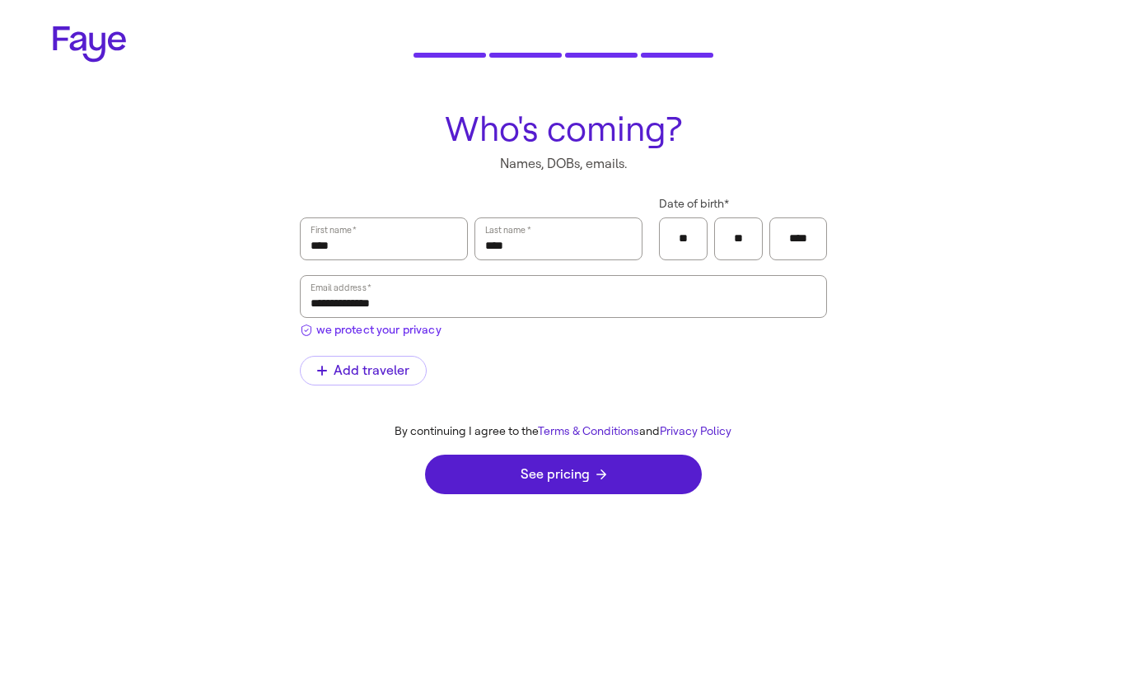
click at [401, 328] on span "we protect your privacy" at bounding box center [378, 329] width 125 height 17
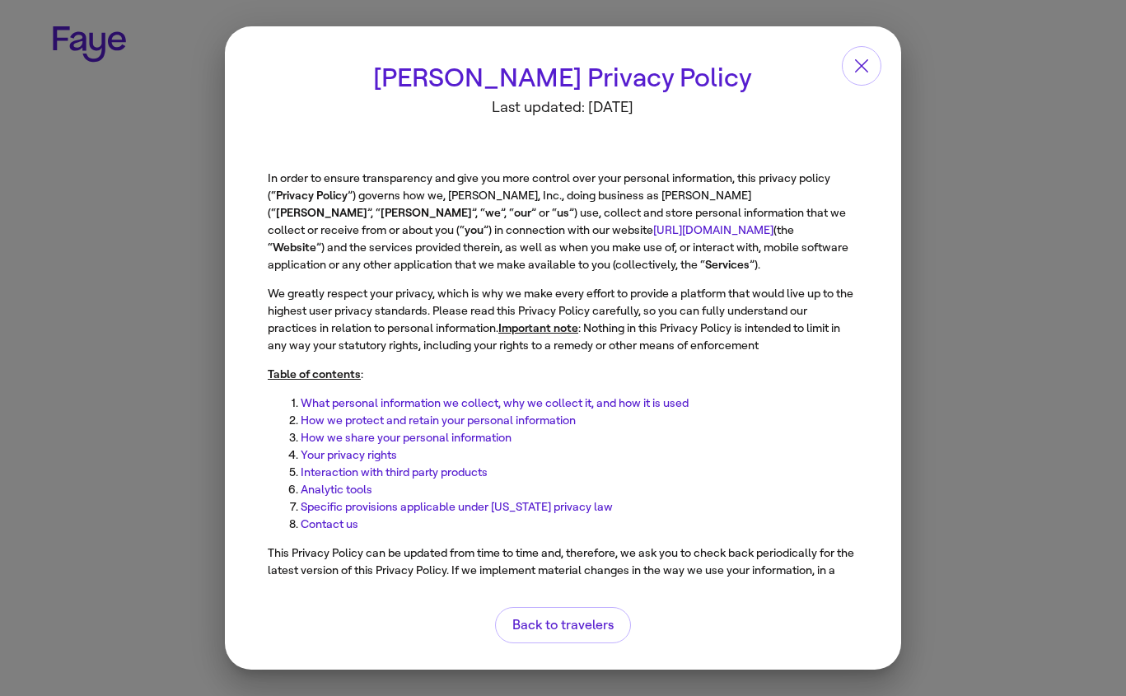
click at [627, 208] on link "[URL][DOMAIN_NAME]" at bounding box center [687, 211] width 120 height 14
click at [859, 71] on icon "button" at bounding box center [862, 66] width 20 height 20
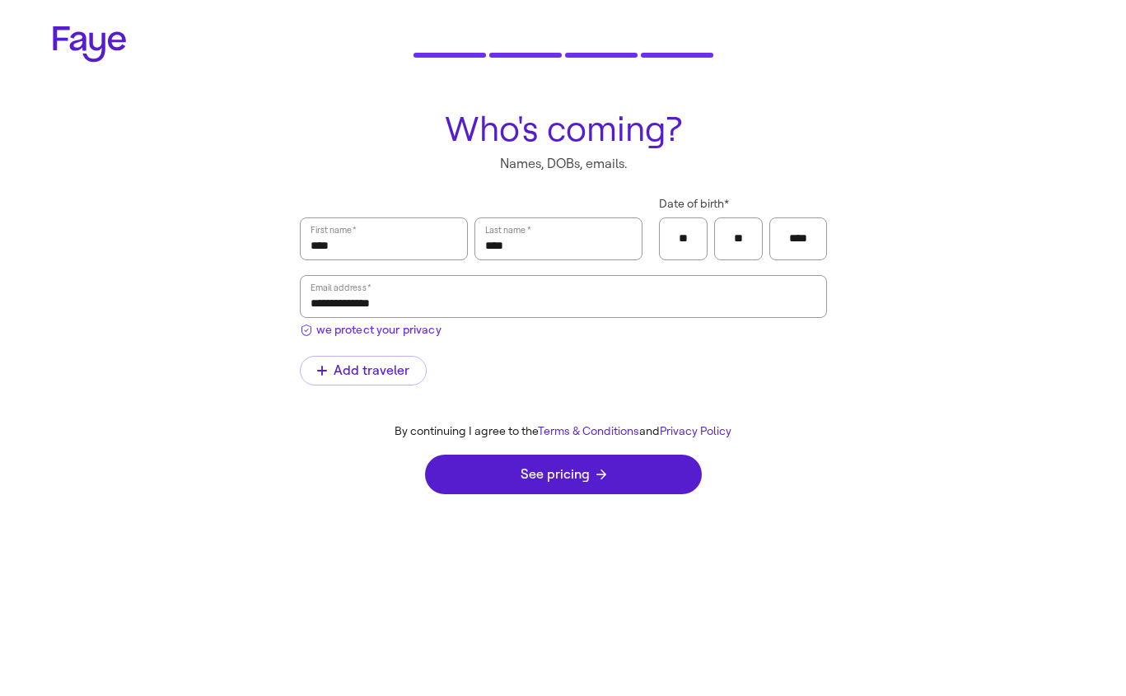
click at [414, 329] on span "we protect your privacy" at bounding box center [378, 329] width 125 height 17
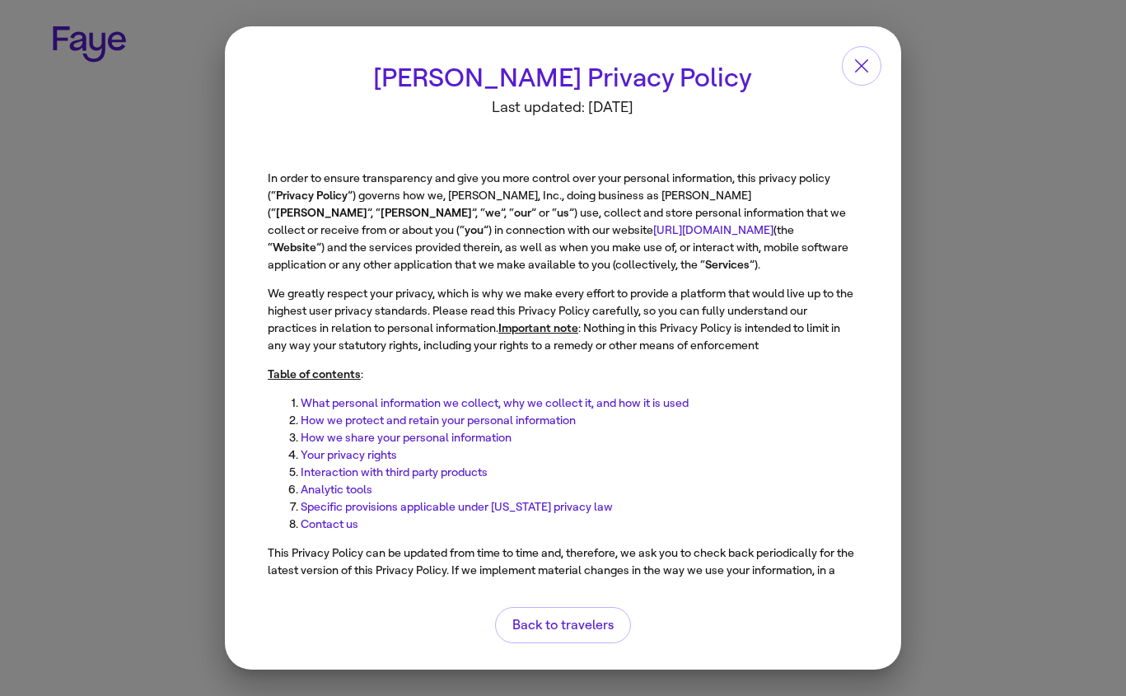
click at [627, 213] on link "[URL][DOMAIN_NAME]" at bounding box center [687, 211] width 120 height 14
click at [873, 66] on button "button" at bounding box center [862, 66] width 40 height 40
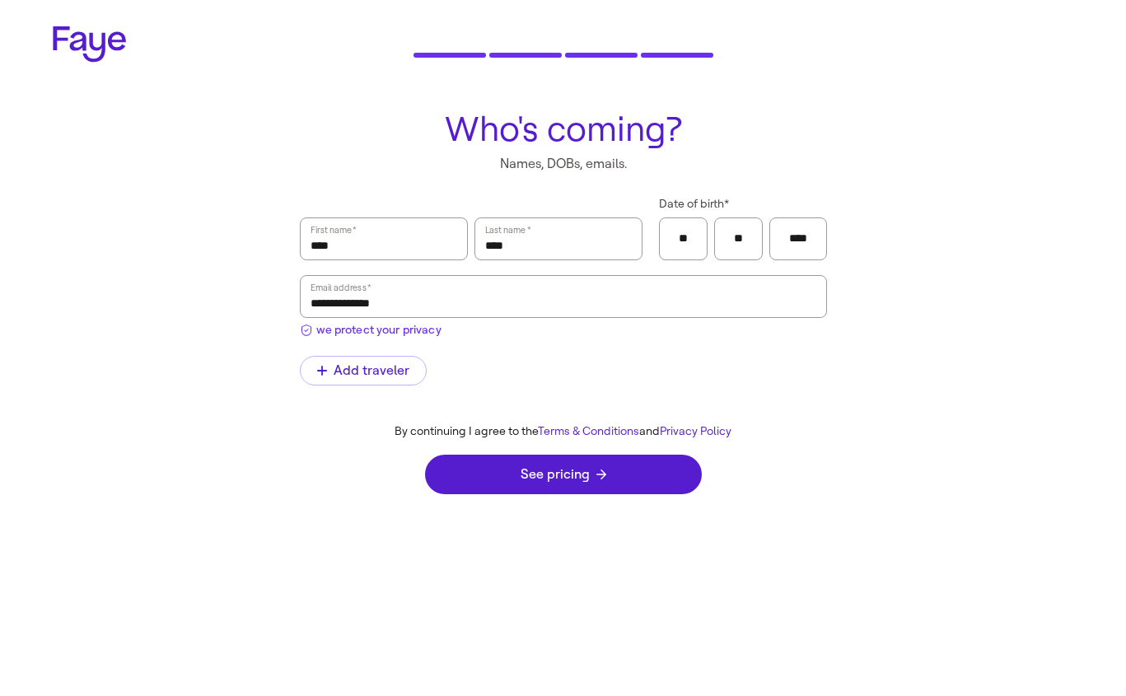
click at [413, 331] on span "we protect your privacy" at bounding box center [378, 329] width 125 height 17
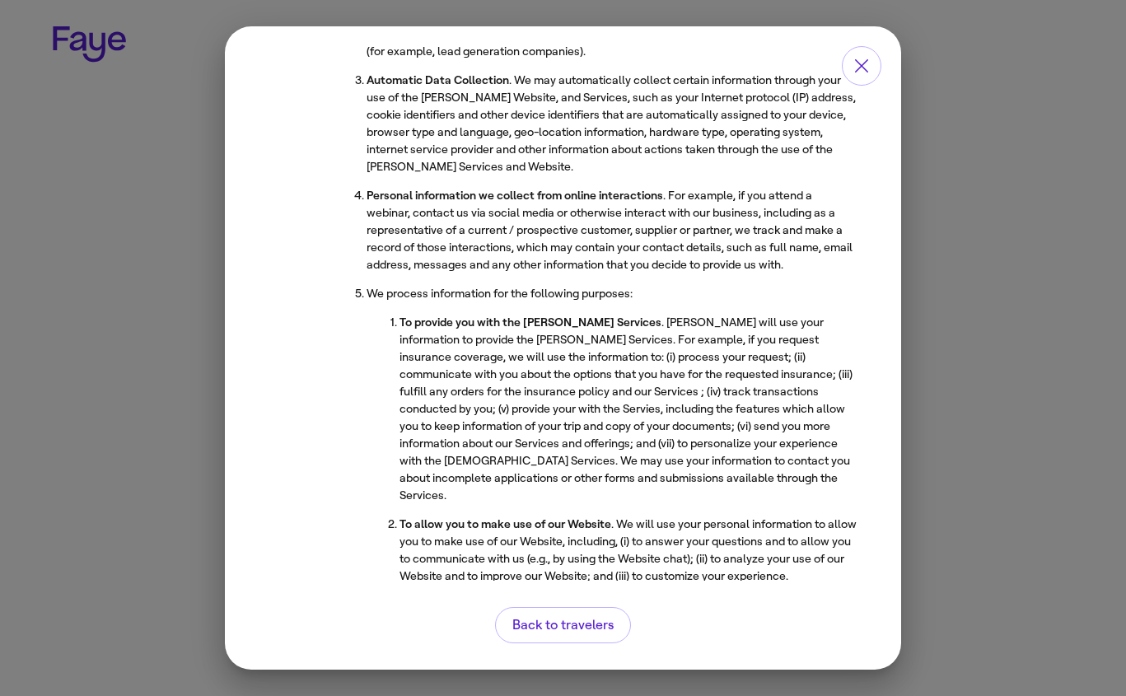
scroll to position [1520, 0]
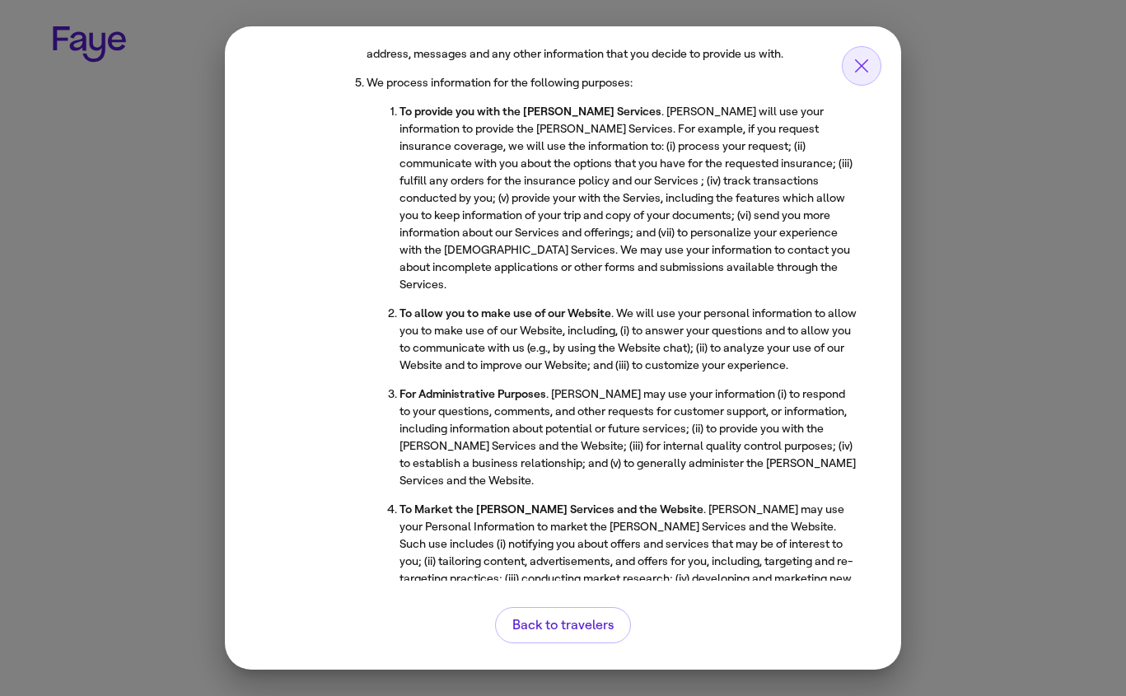
click at [853, 82] on button "button" at bounding box center [862, 66] width 40 height 40
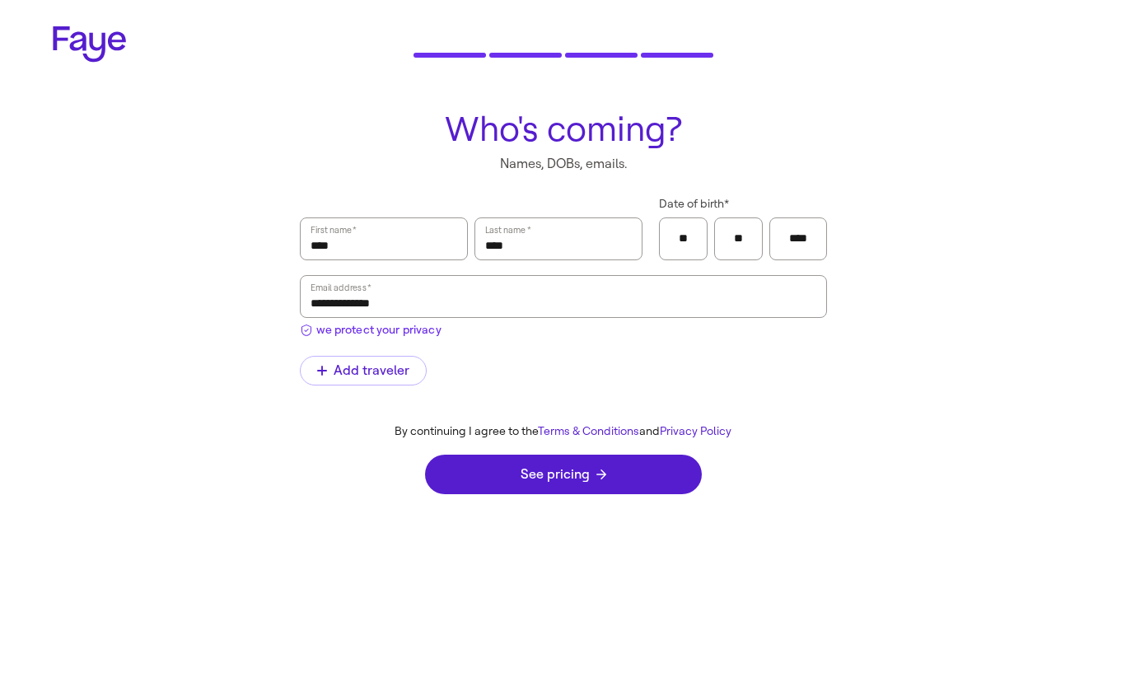
click at [360, 333] on span "we protect your privacy" at bounding box center [378, 329] width 125 height 17
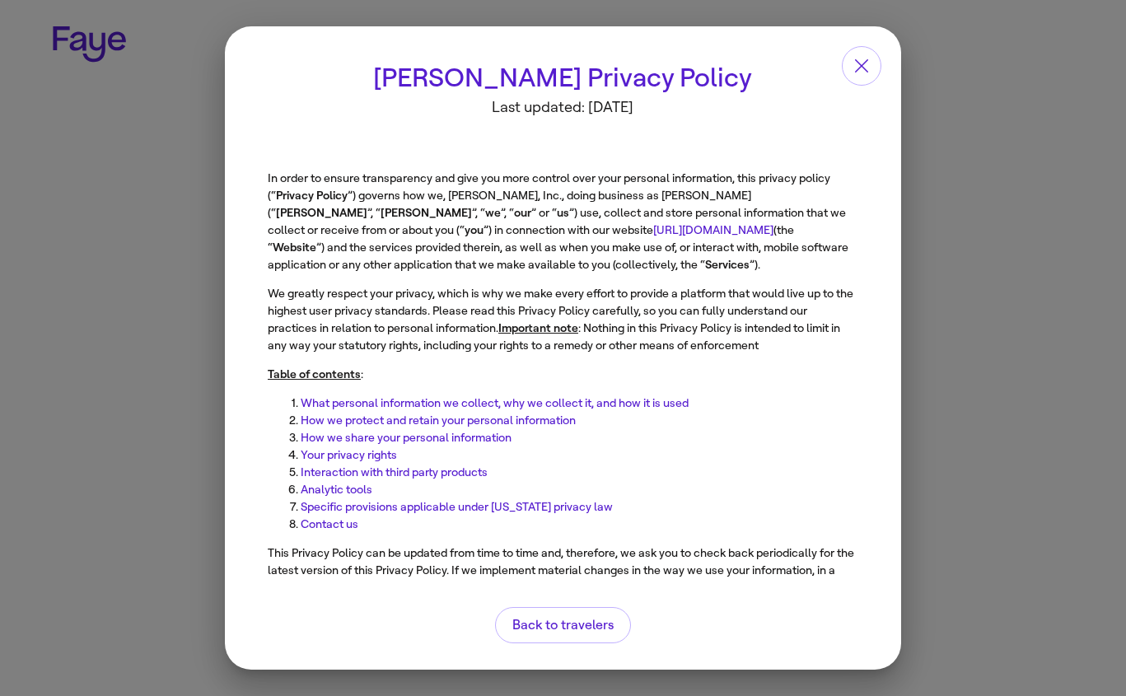
scroll to position [0, 0]
click at [842, 43] on iframe at bounding box center [563, 303] width 676 height 555
click at [853, 61] on icon "button" at bounding box center [862, 66] width 20 height 20
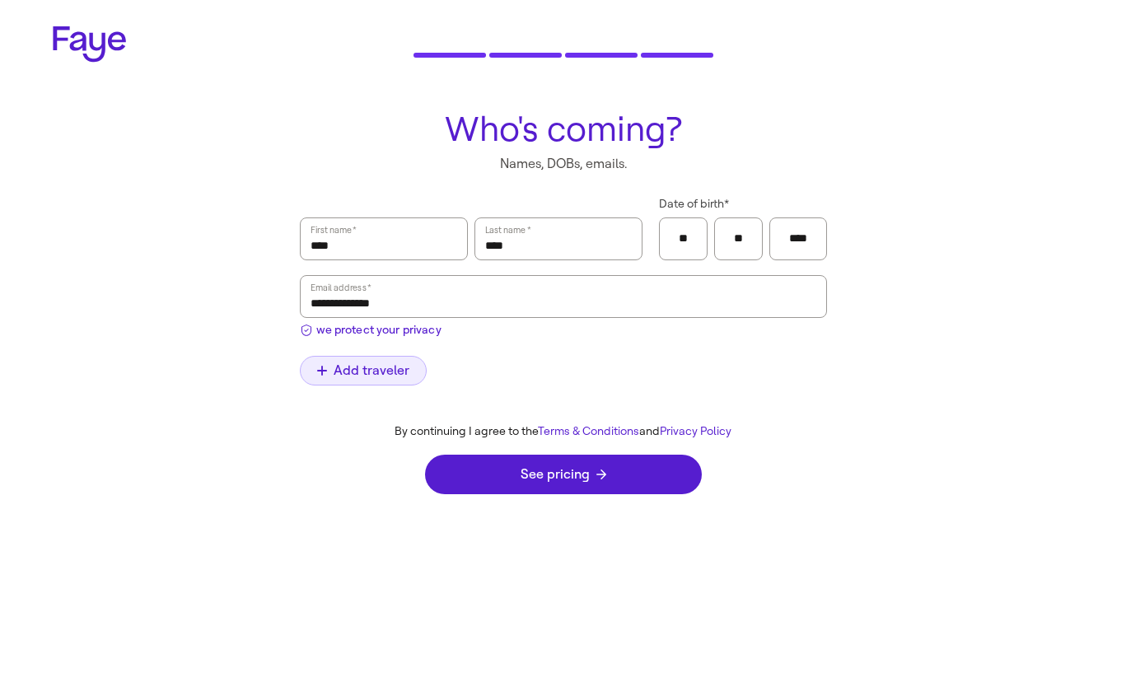
click at [383, 373] on span "Add traveler" at bounding box center [363, 370] width 92 height 13
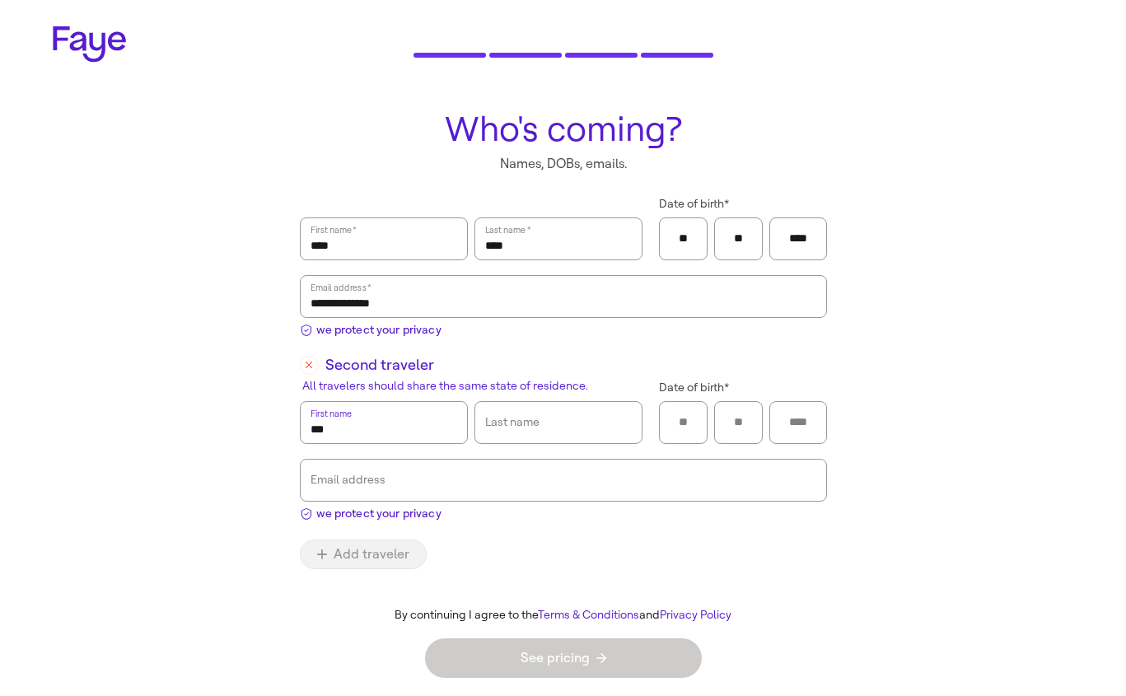
type input "***"
type input "*********"
type input "*"
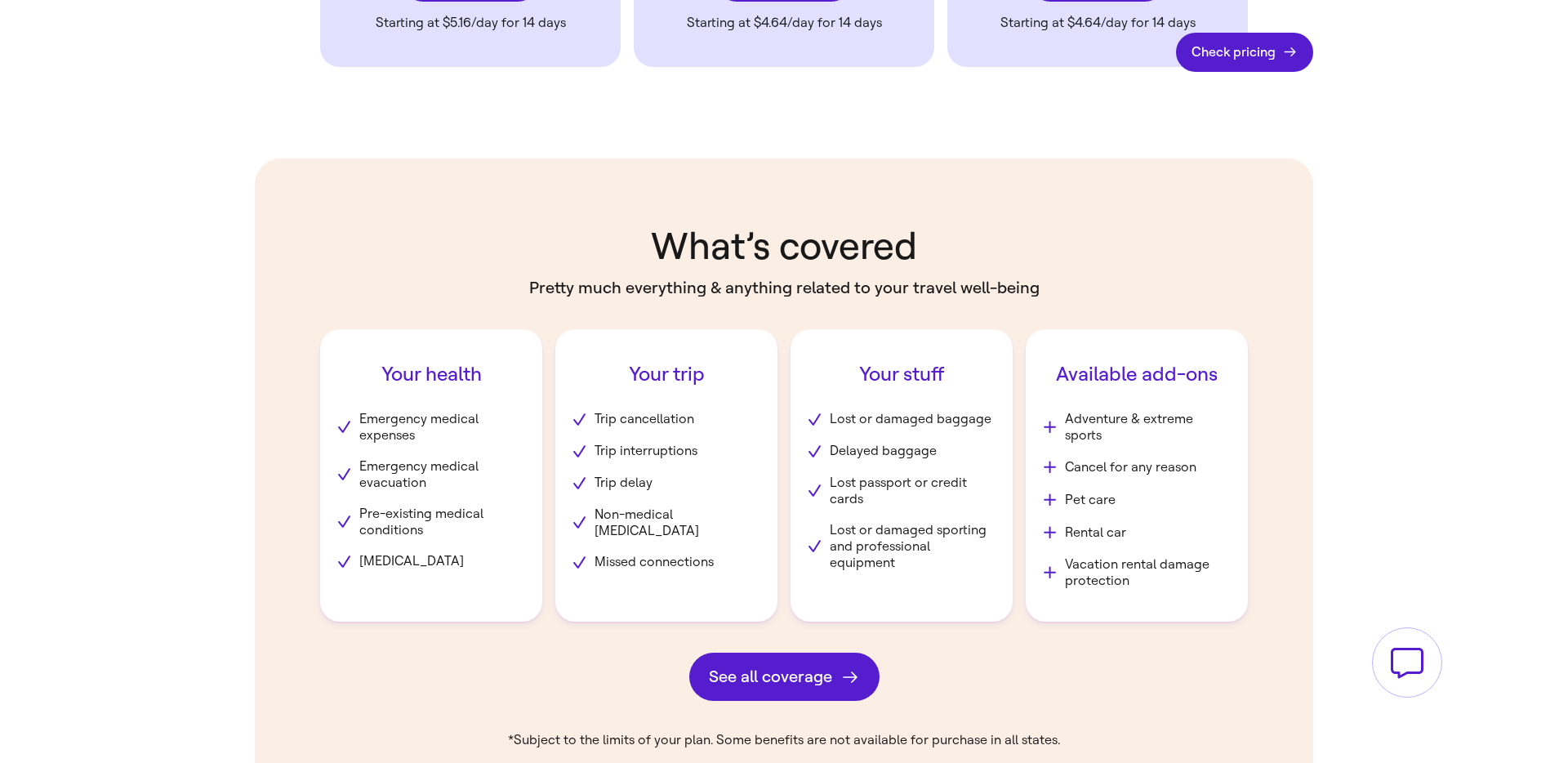
scroll to position [3408, 0]
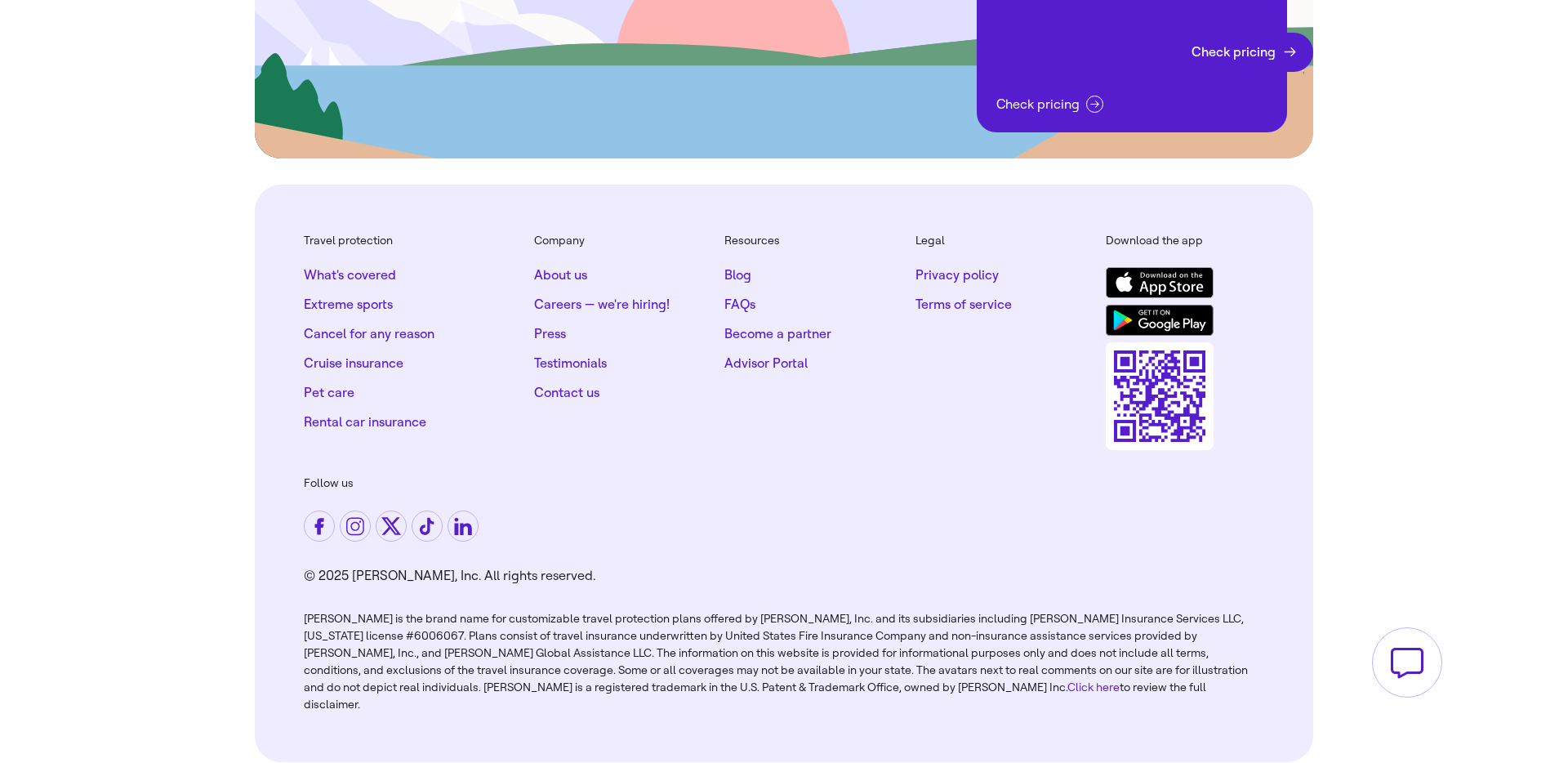
click at [958, 296] on link "Terms of service" at bounding box center [963, 304] width 96 height 16
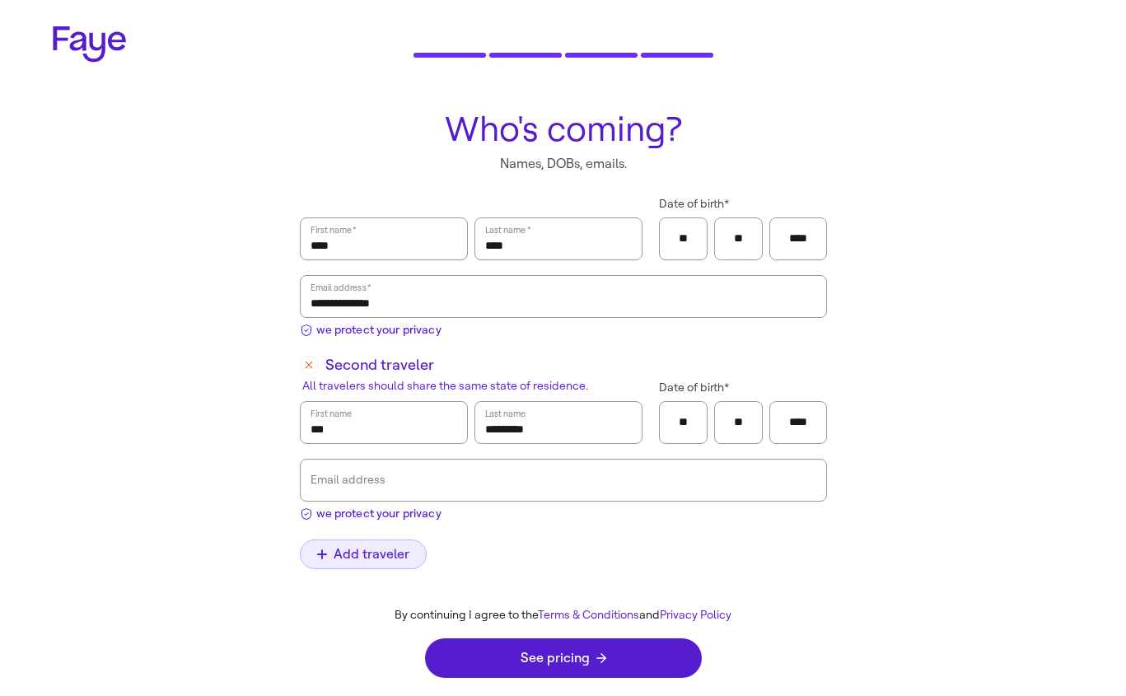
type input "****"
click at [330, 552] on span "Add traveler" at bounding box center [363, 554] width 92 height 13
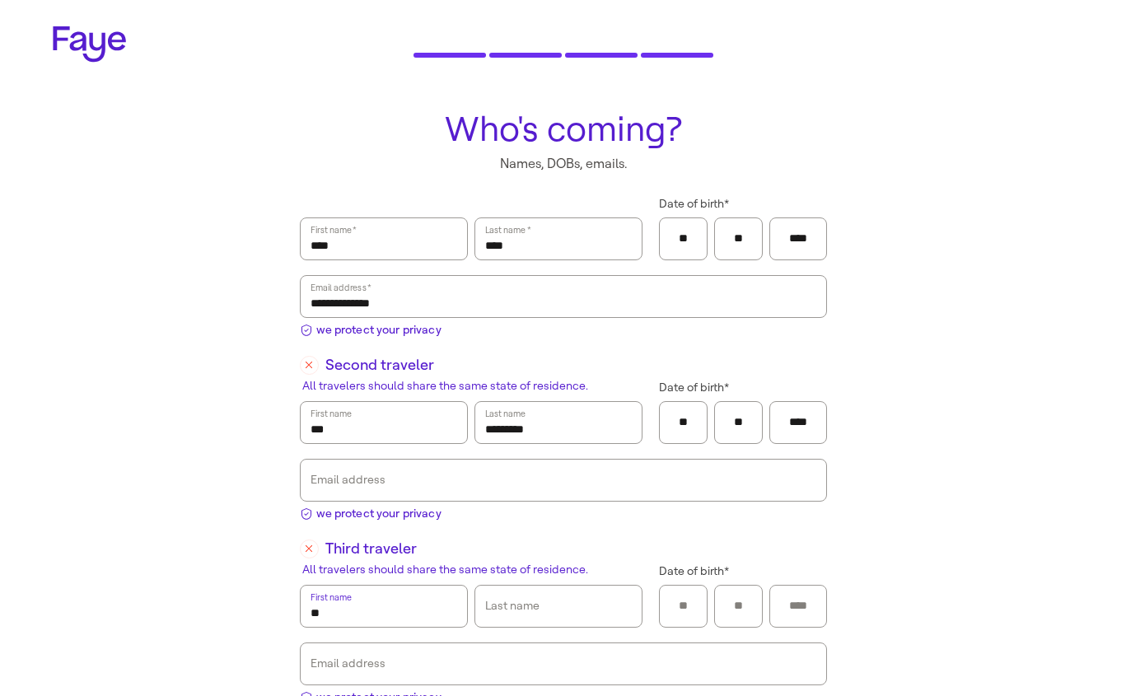
type input "**"
type input "*"
type input "**"
type input "****"
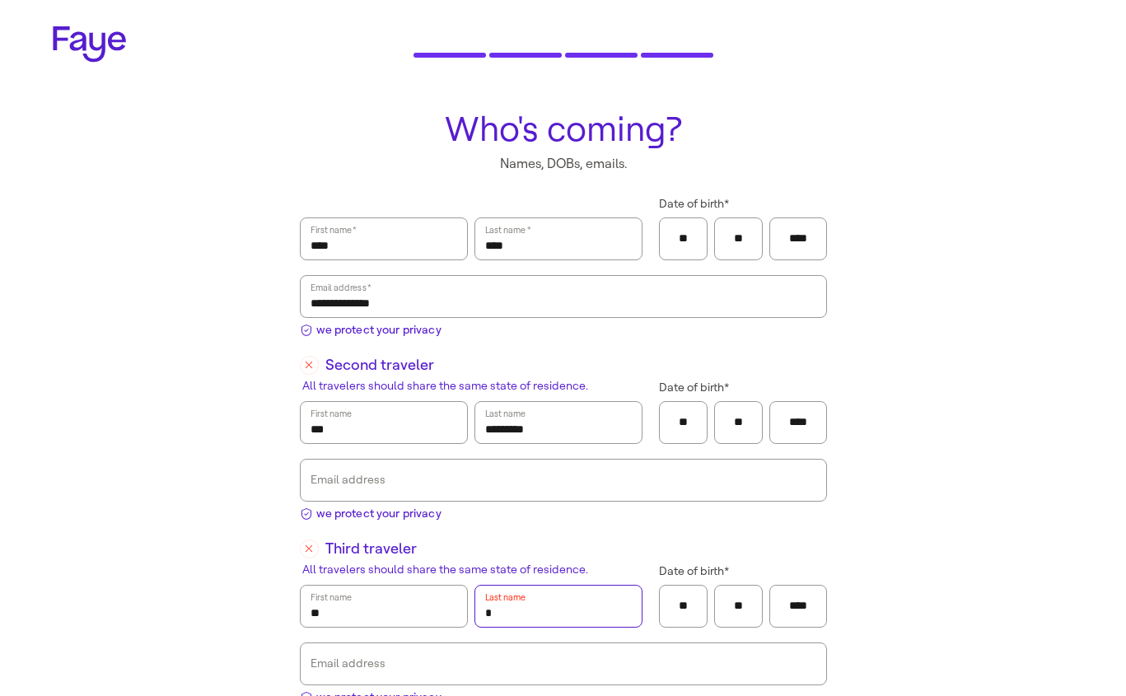
click at [500, 606] on input "*" at bounding box center [558, 607] width 147 height 38
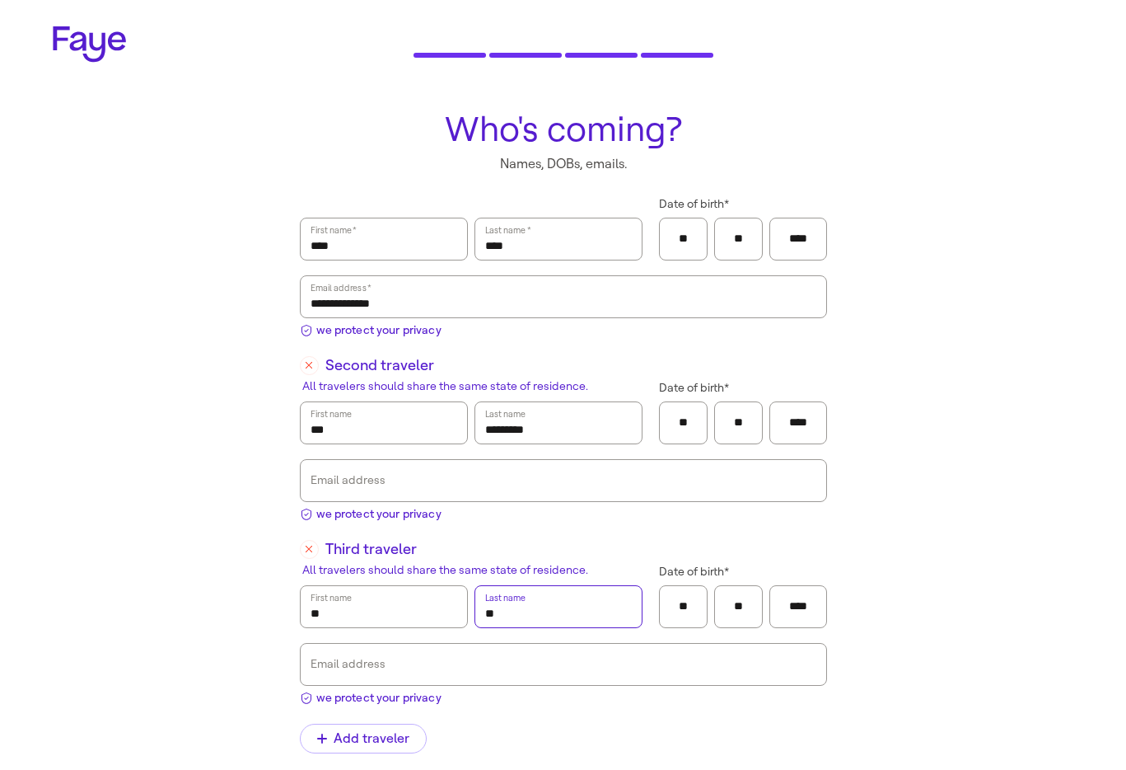
scroll to position [12, 0]
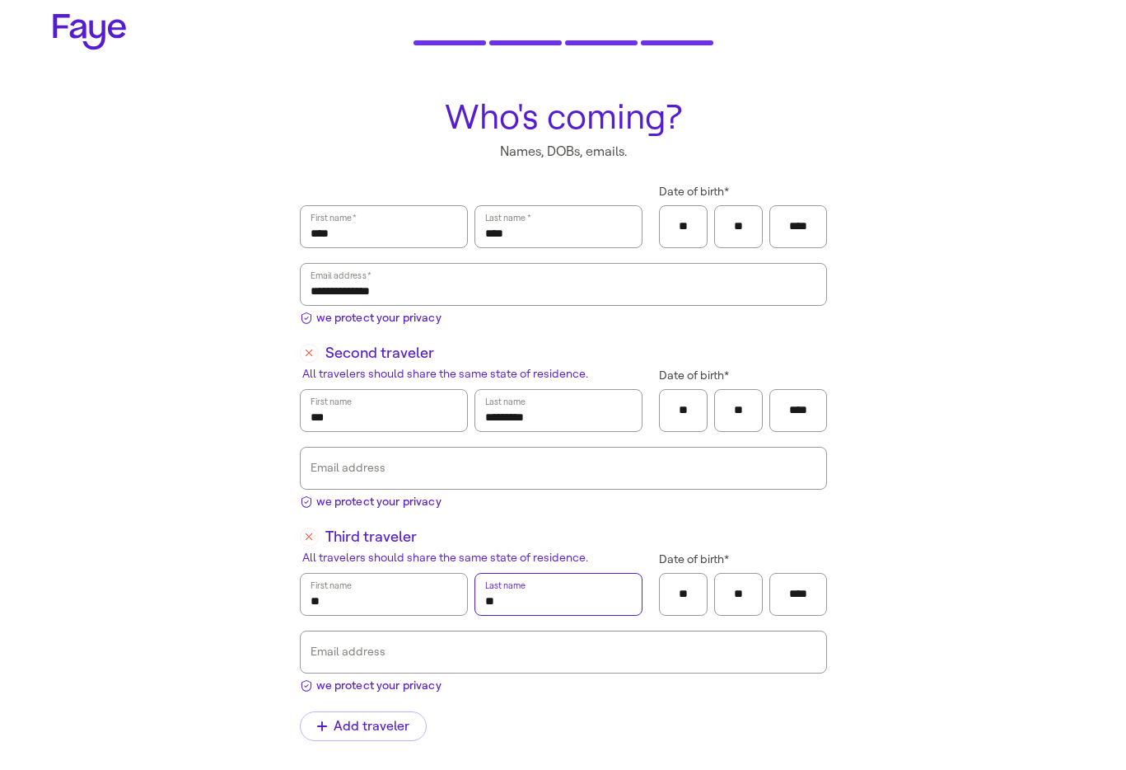
type input "**"
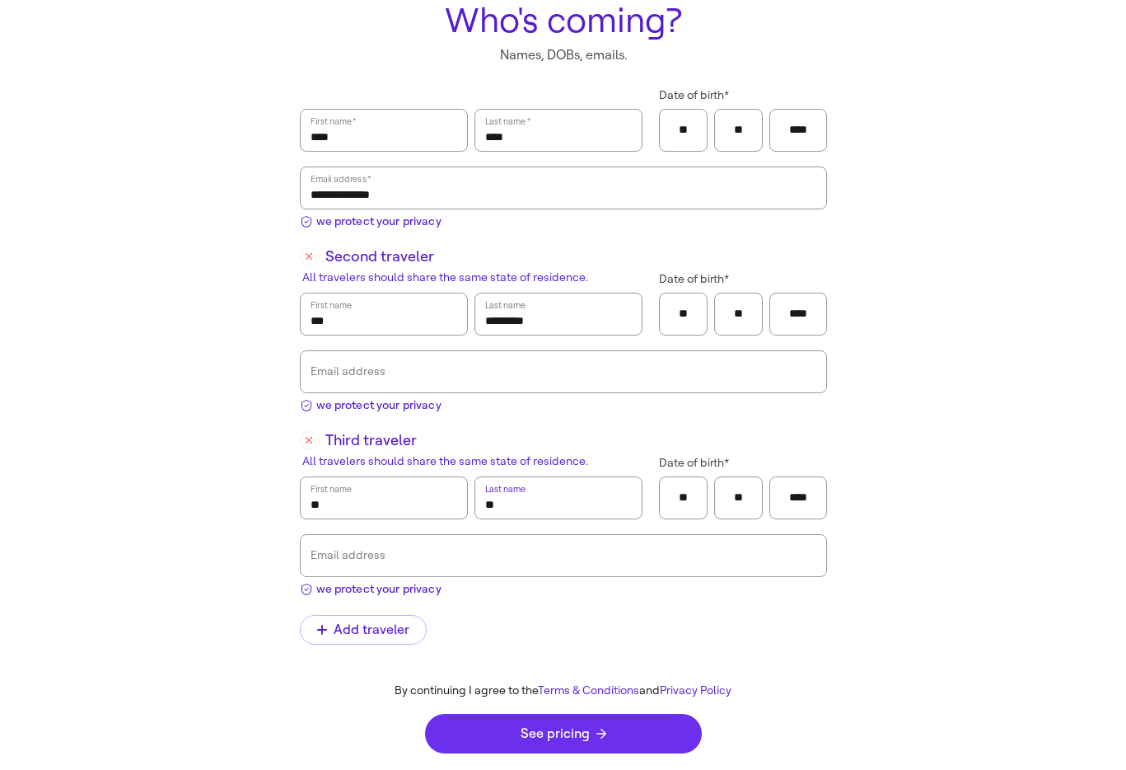
click at [534, 695] on button "See pricing" at bounding box center [563, 734] width 277 height 40
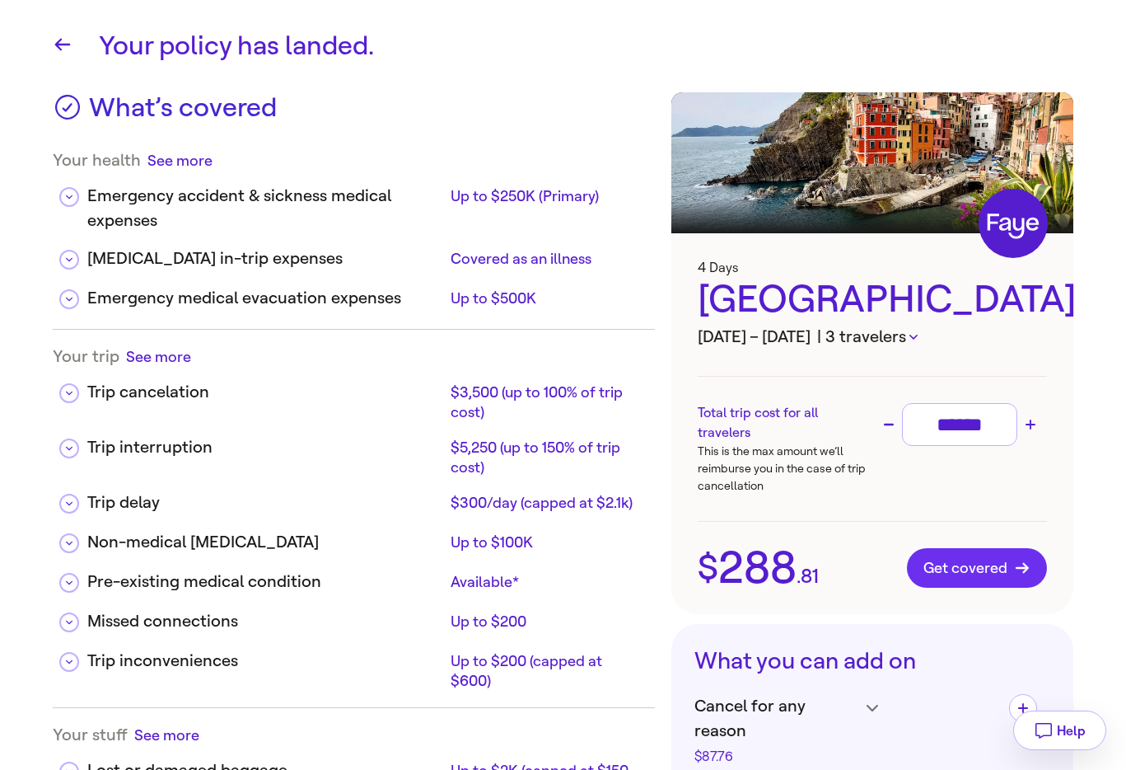
click at [949, 554] on button "Get covered" at bounding box center [977, 568] width 140 height 40
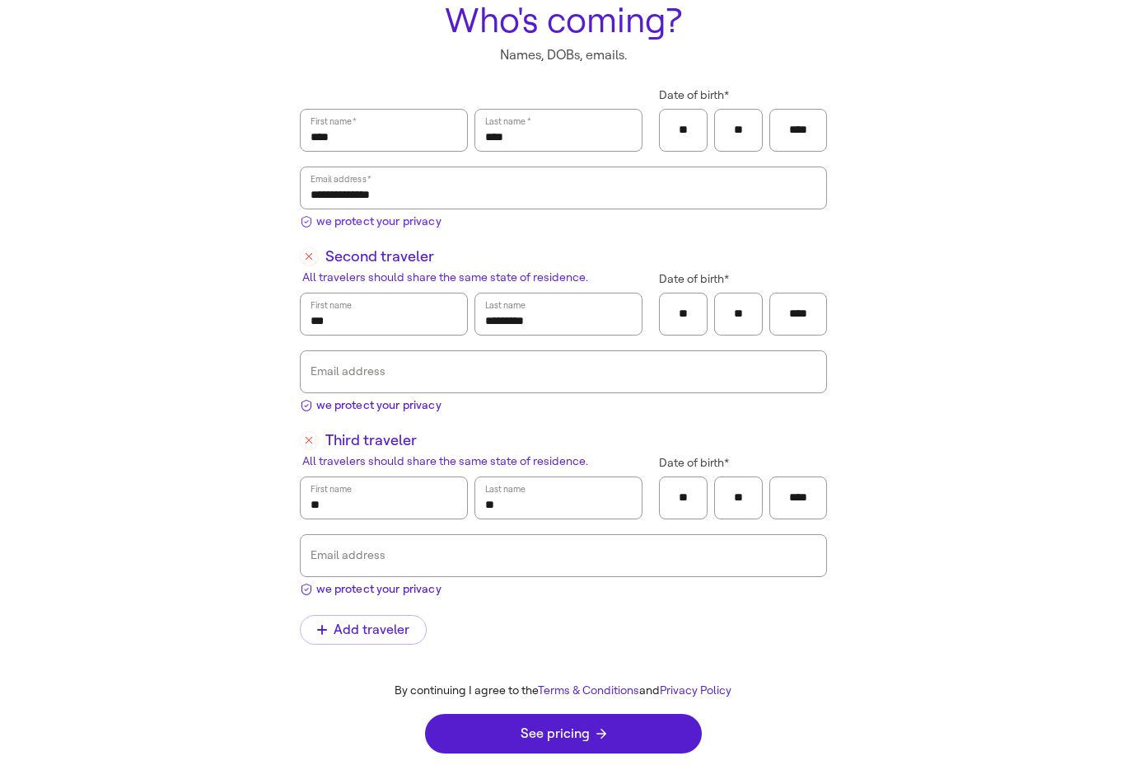
click at [365, 225] on span "we protect your privacy" at bounding box center [378, 221] width 125 height 17
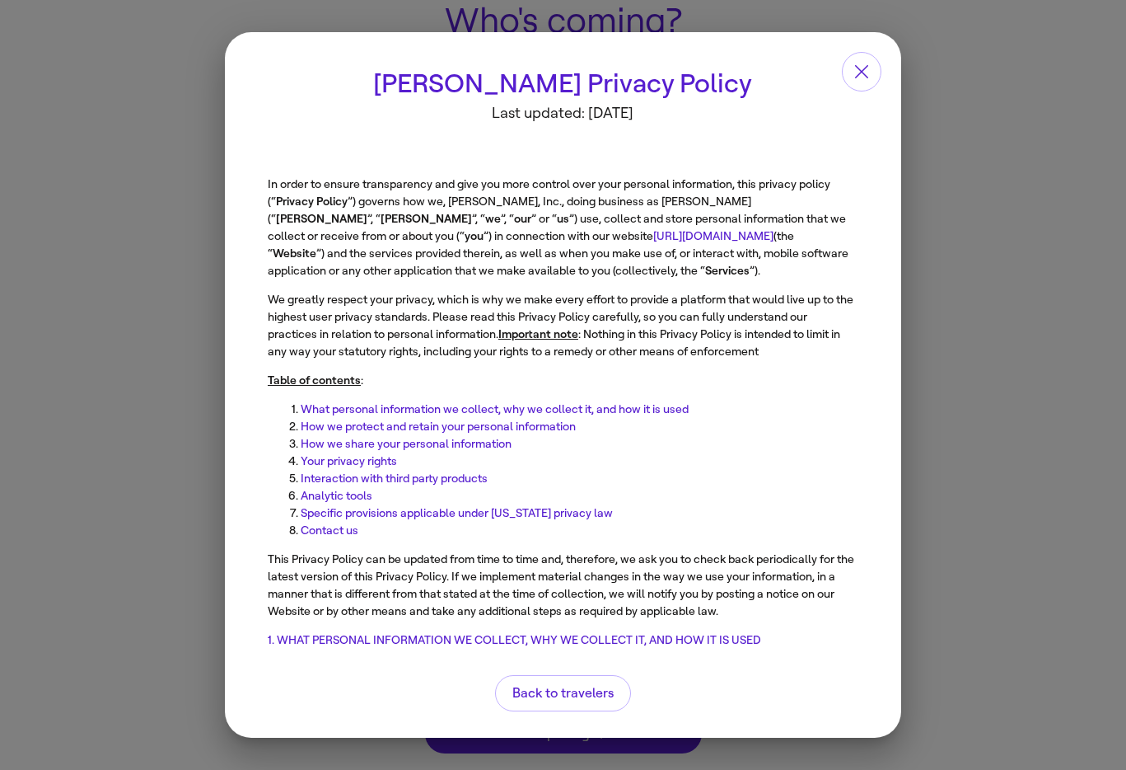
click at [627, 217] on link "https://www.withfaye.com/" at bounding box center [687, 216] width 120 height 14
click at [599, 686] on span "Back to travelers" at bounding box center [563, 692] width 101 height 13
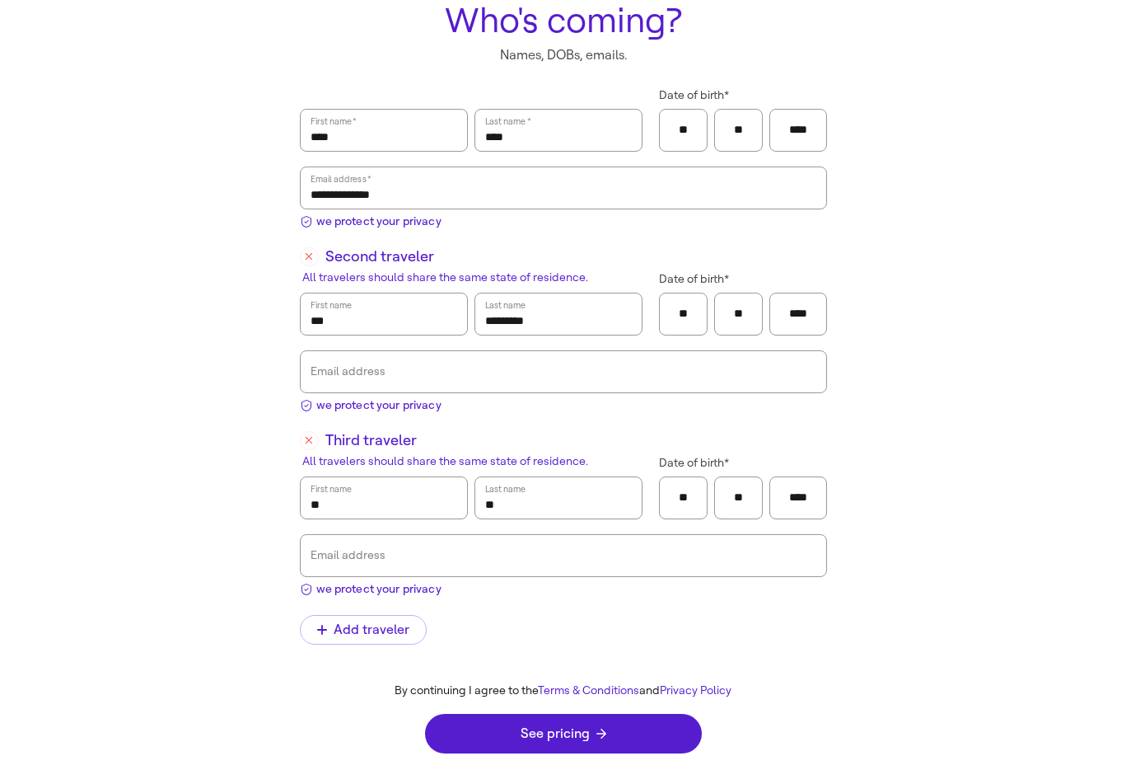
click at [396, 232] on div "**********" at bounding box center [563, 161] width 527 height 146
click at [408, 226] on span "we protect your privacy" at bounding box center [378, 221] width 125 height 17
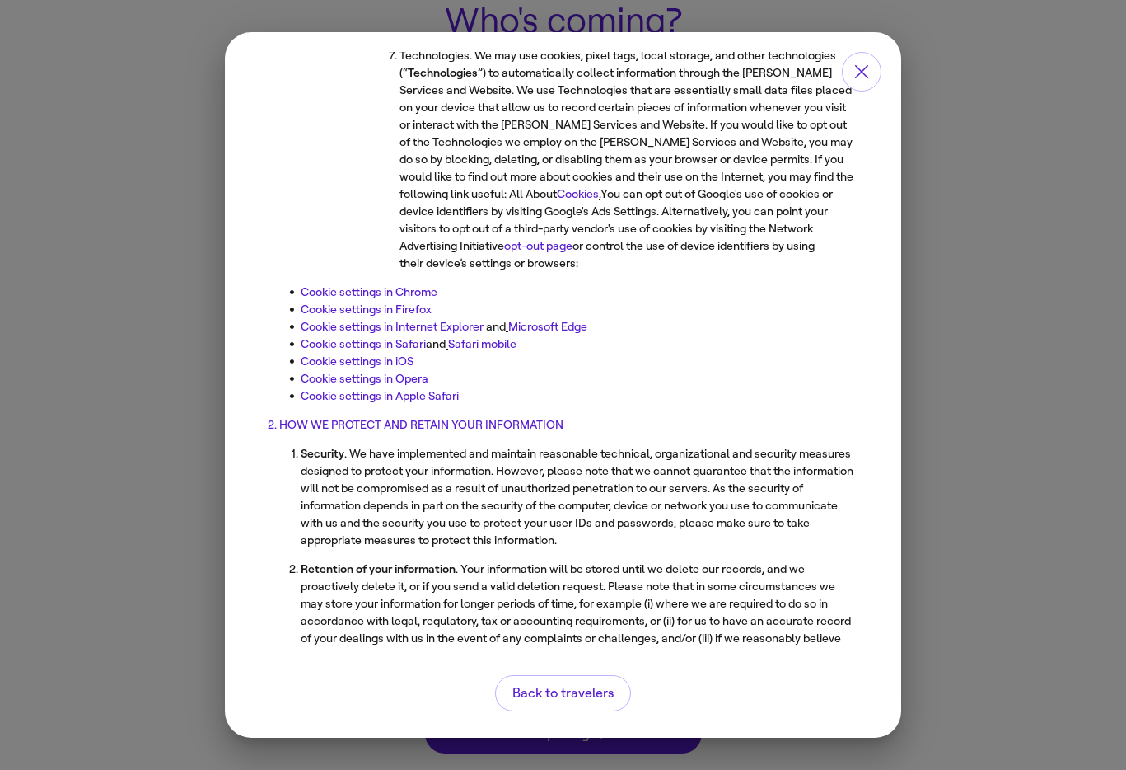
scroll to position [2381, 0]
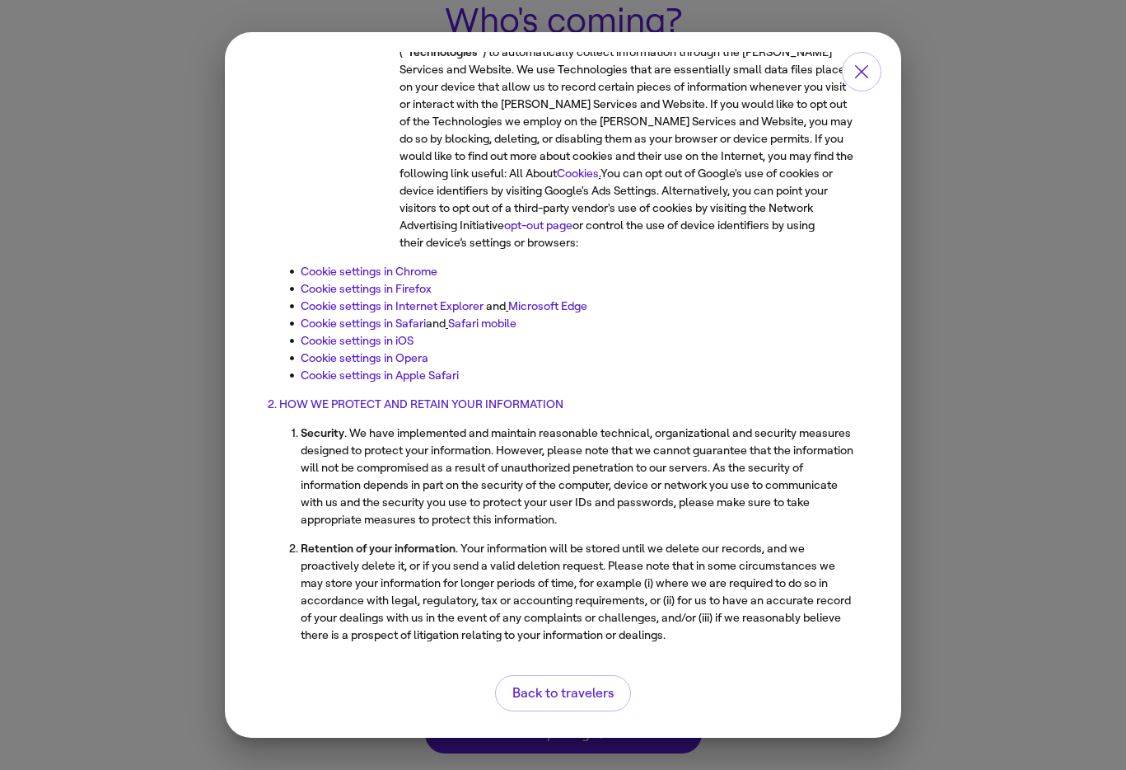
click at [342, 245] on link "Cookie settings in Chrome" at bounding box center [342, 252] width 137 height 14
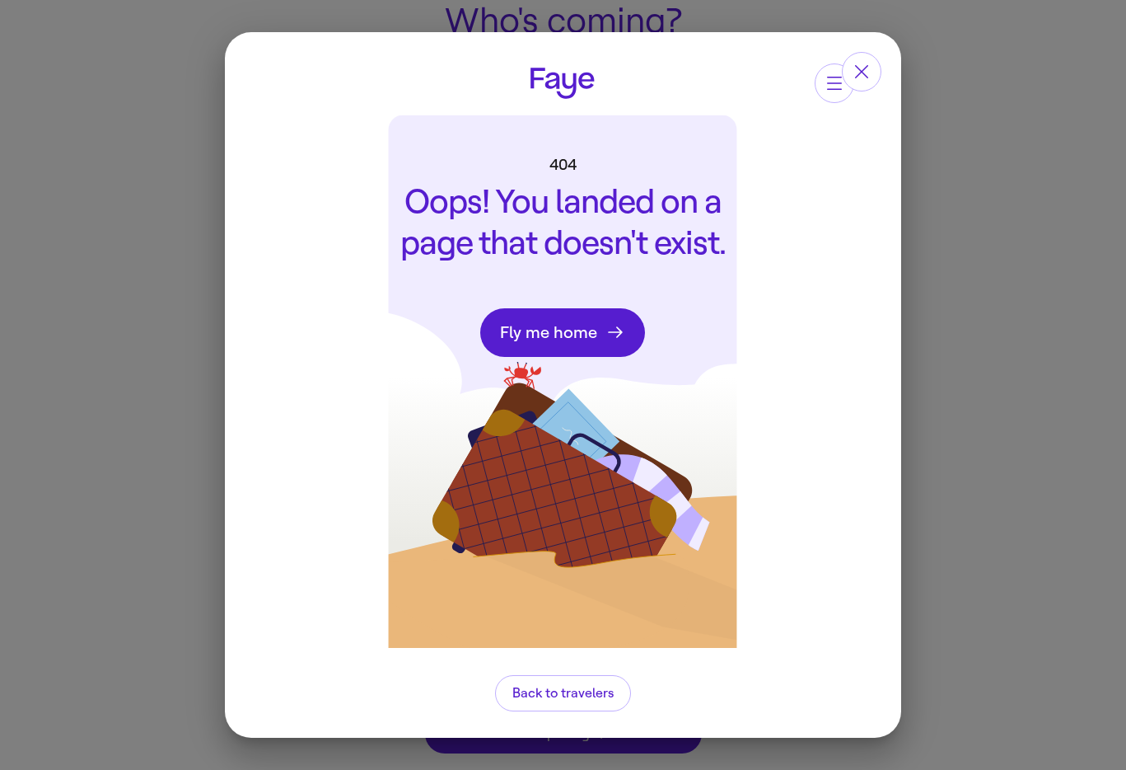
scroll to position [0, 0]
click at [580, 693] on span "Back to travelers" at bounding box center [563, 692] width 101 height 13
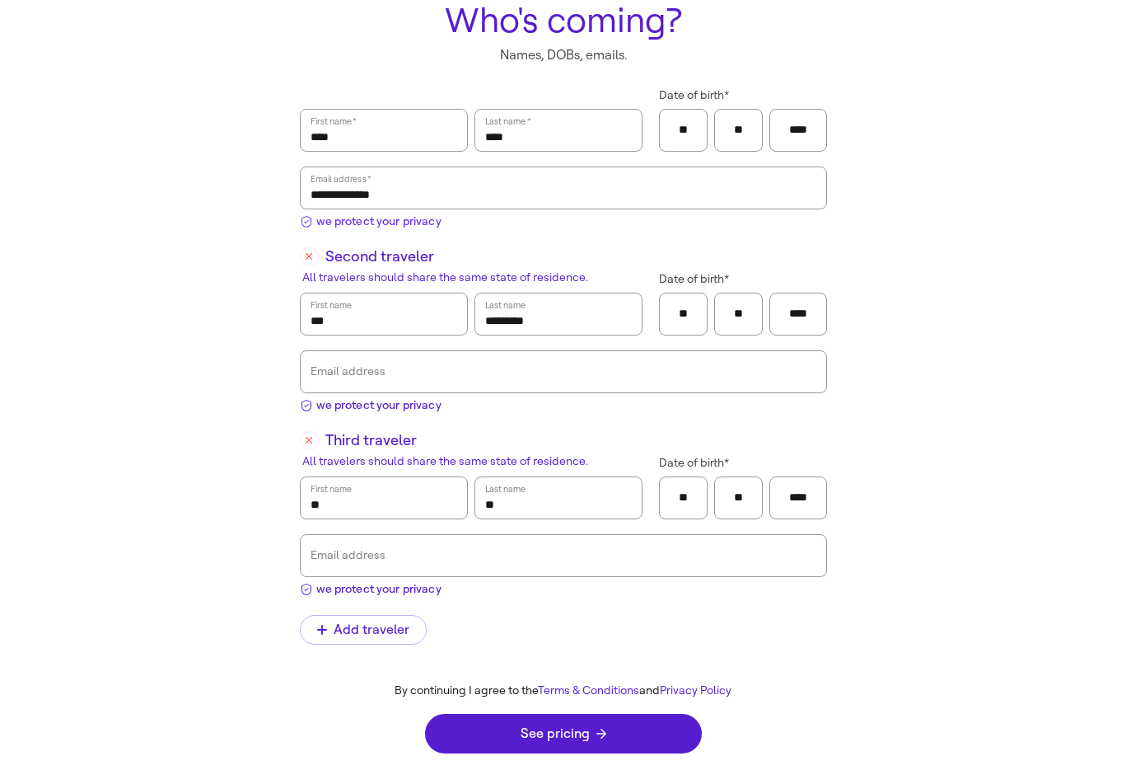
click at [398, 222] on span "we protect your privacy" at bounding box center [378, 221] width 125 height 17
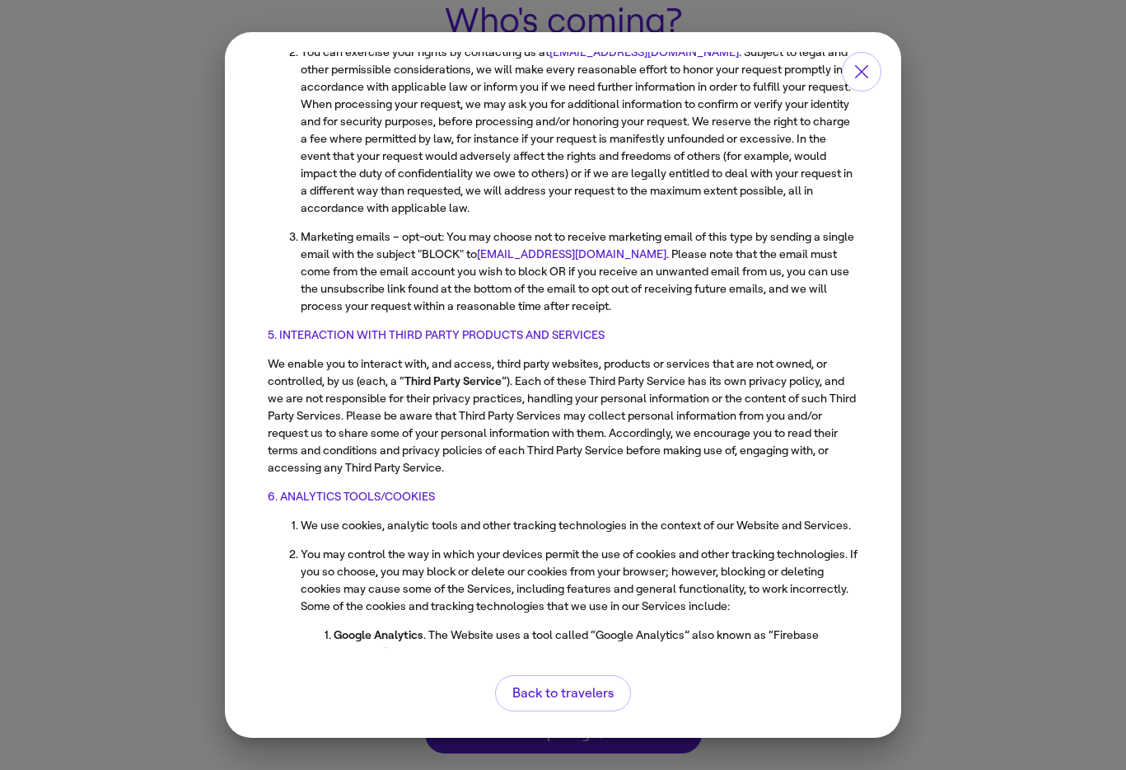
scroll to position [4526, 0]
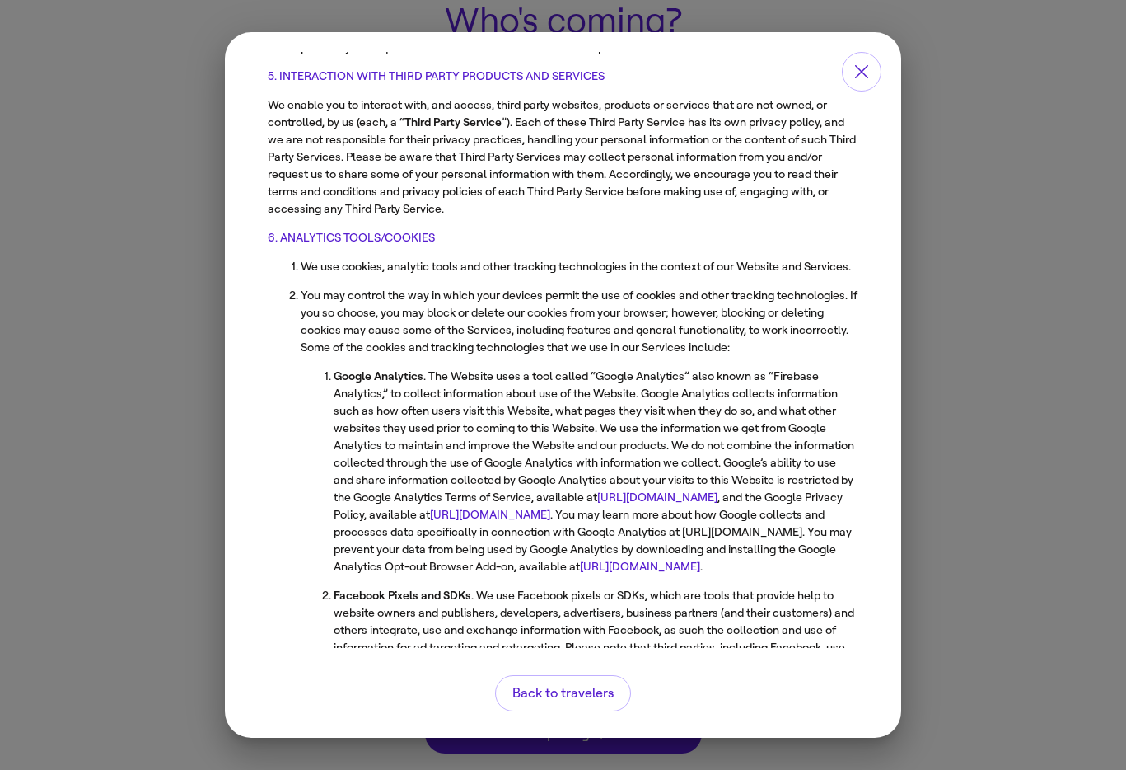
click at [503, 488] on link "http://www.google.com/policies/privacy/" at bounding box center [464, 495] width 120 height 14
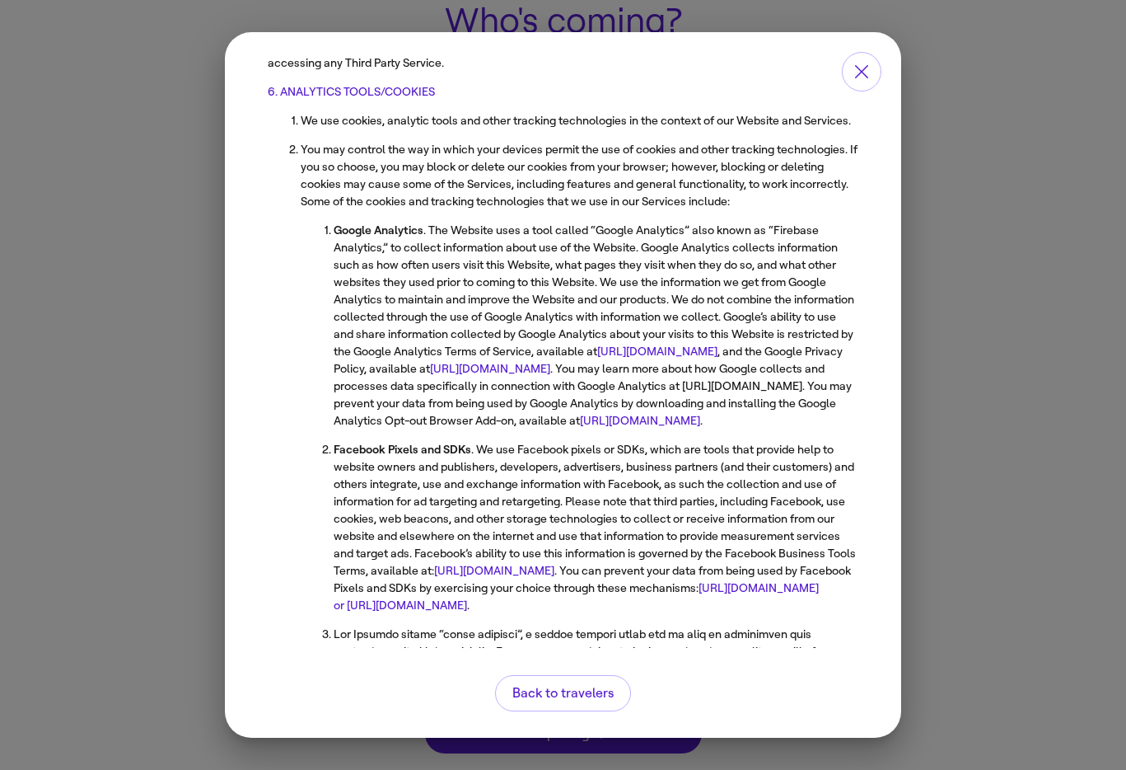
click at [522, 342] on link "[URL][DOMAIN_NAME]" at bounding box center [464, 349] width 120 height 14
click at [571, 325] on link "[URL][DOMAIN_NAME]" at bounding box center [631, 332] width 120 height 14
click at [574, 693] on span "Back to travelers" at bounding box center [563, 692] width 101 height 13
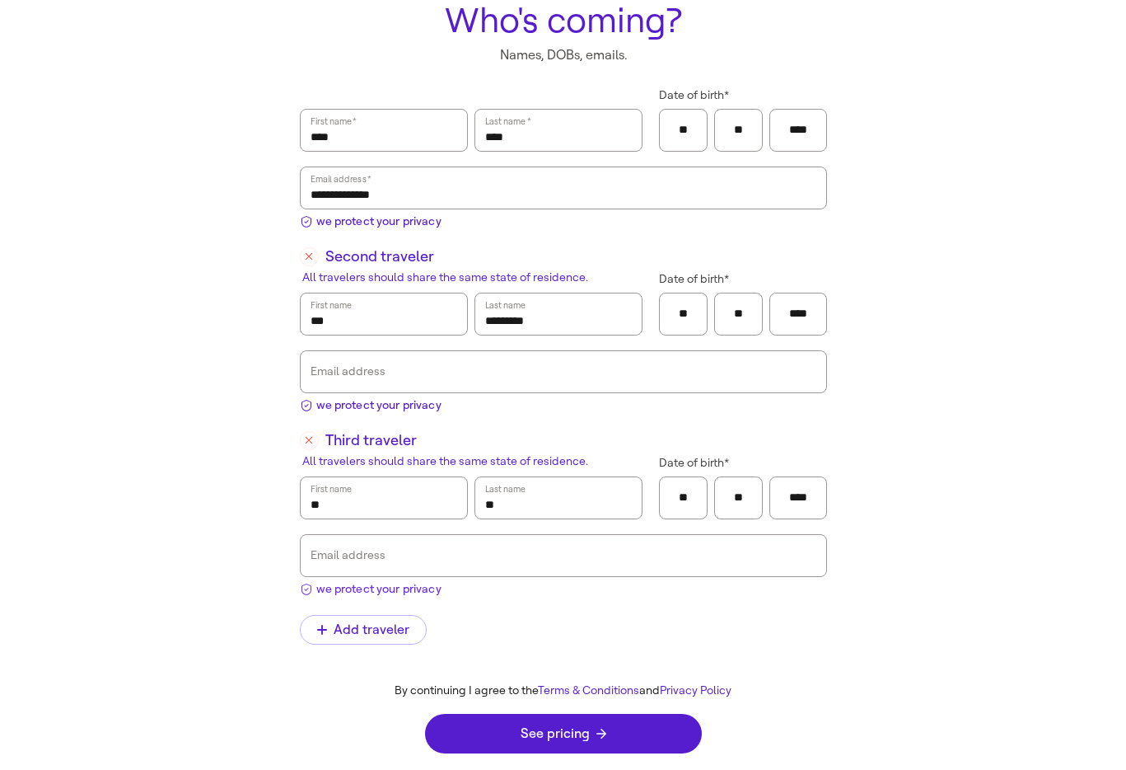
click at [380, 583] on span "we protect your privacy" at bounding box center [378, 588] width 125 height 17
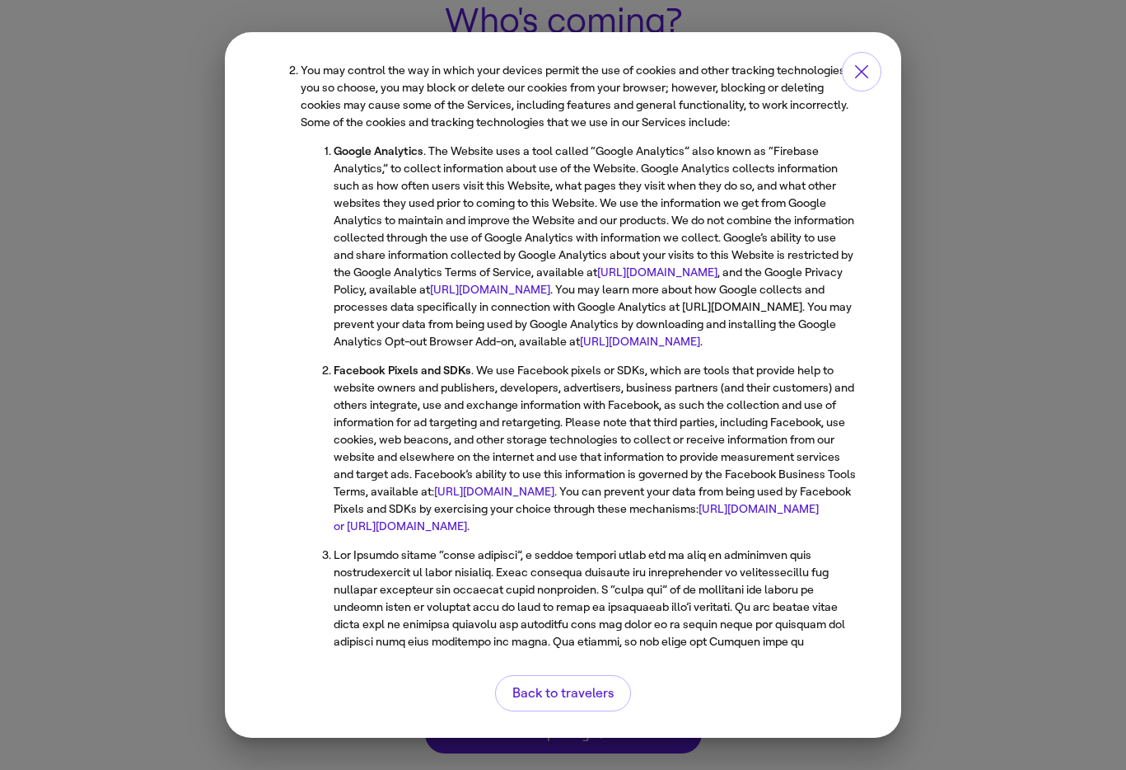
scroll to position [4754, 0]
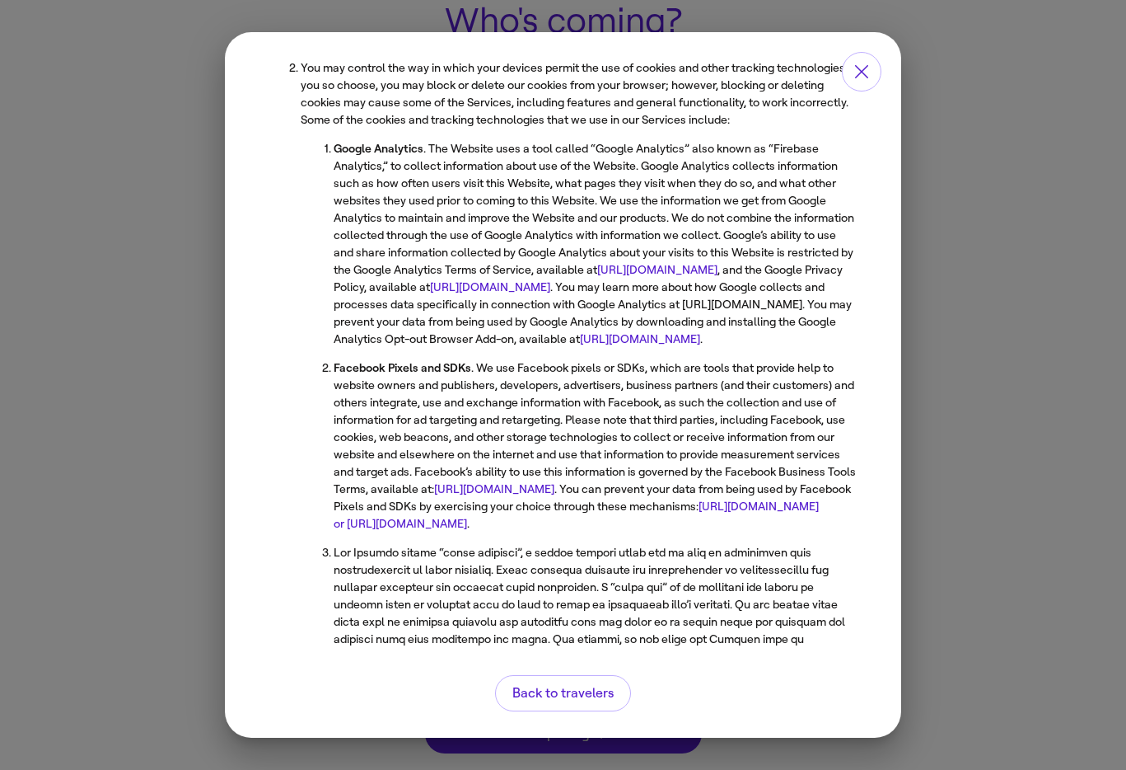
click at [554, 312] on link "[URL][DOMAIN_NAME]" at bounding box center [614, 319] width 120 height 14
click at [584, 682] on button "Back to travelers" at bounding box center [563, 693] width 136 height 36
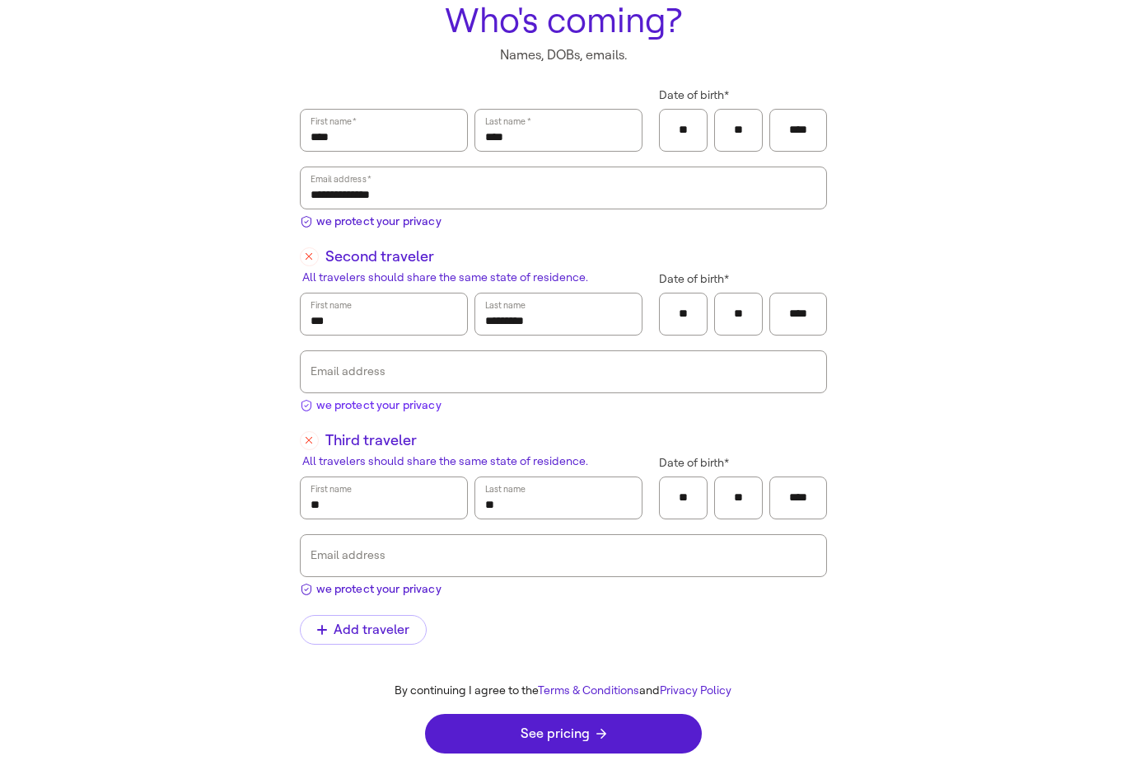
click at [397, 410] on span "we protect your privacy" at bounding box center [378, 404] width 125 height 17
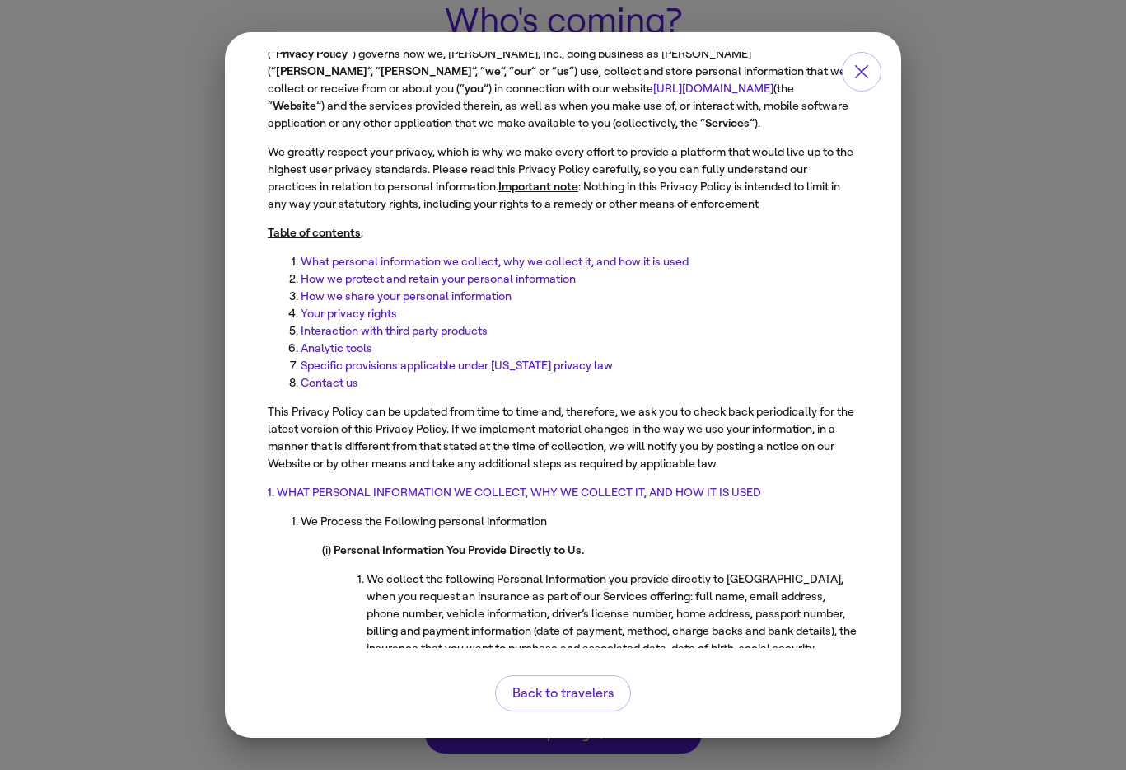
scroll to position [109, 0]
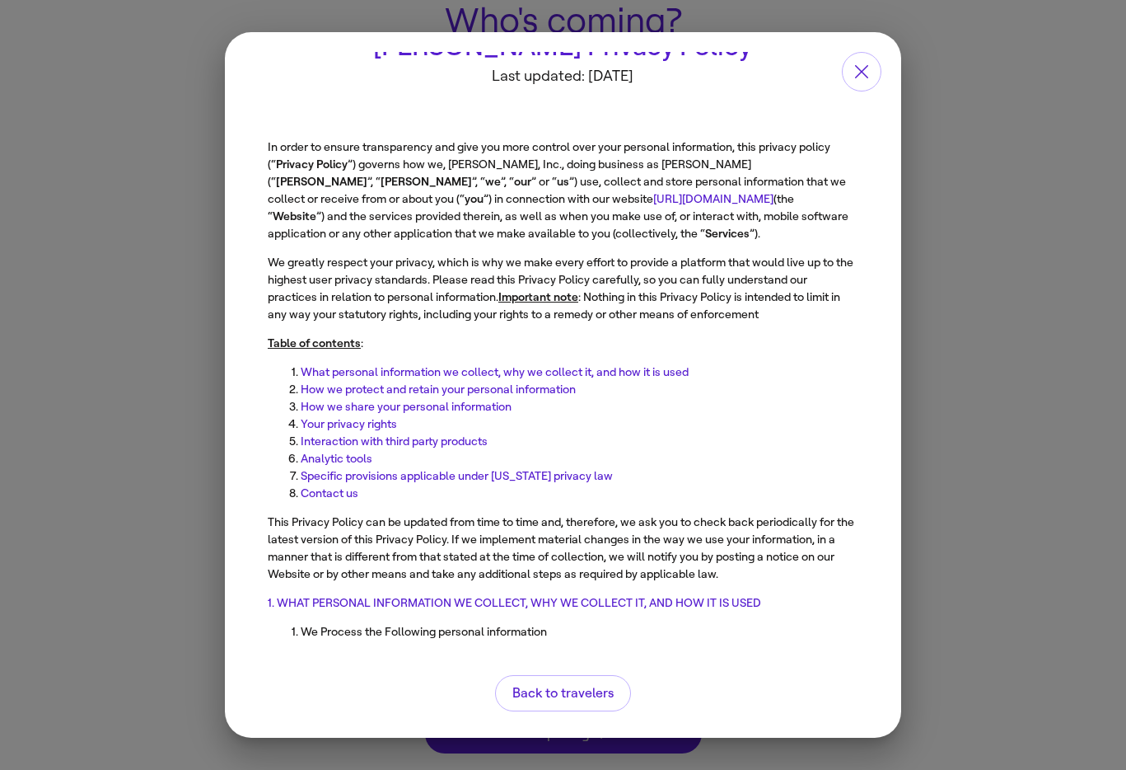
click at [368, 363] on link "How we protect and retain your personal information" at bounding box center [411, 370] width 275 height 14
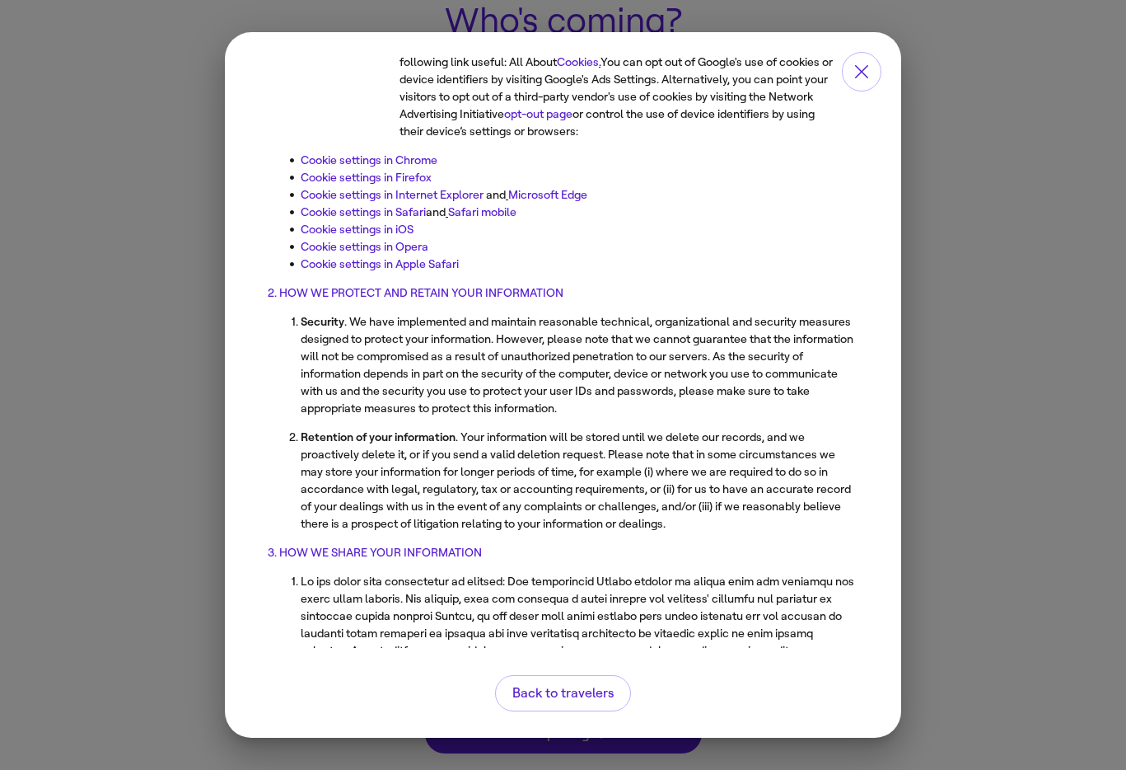
scroll to position [2443, 0]
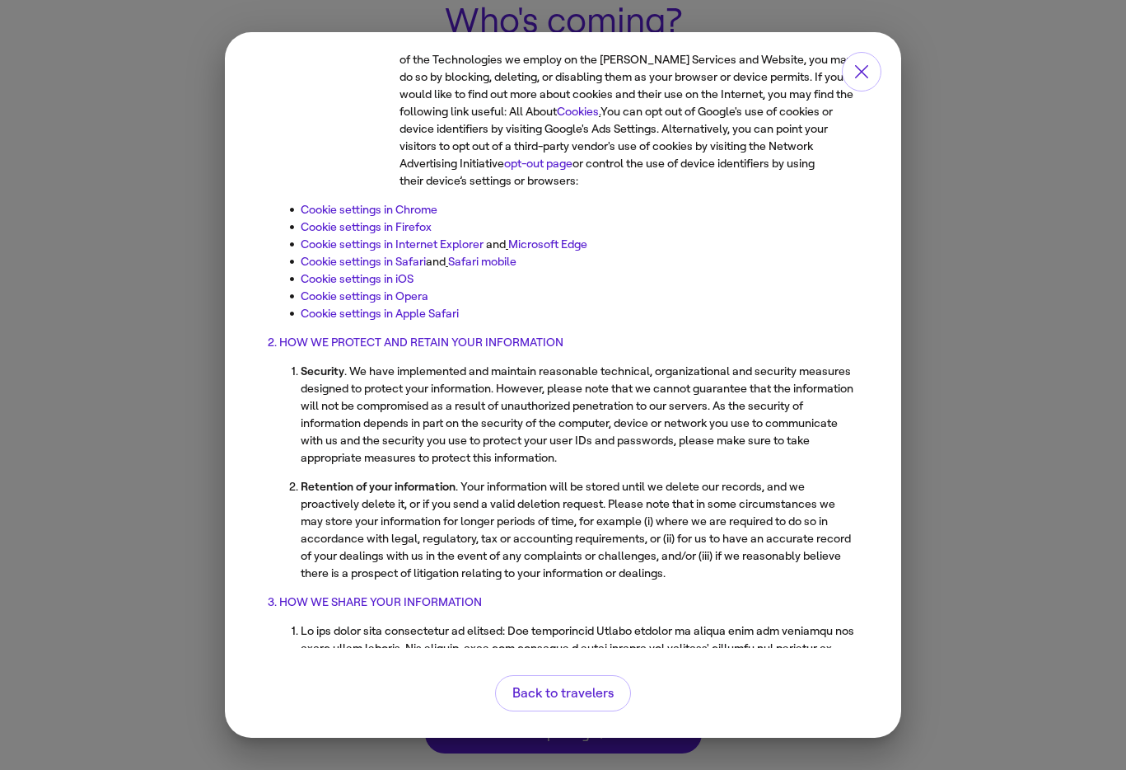
click at [382, 287] on link "Cookie settings in Apple Safari" at bounding box center [353, 294] width 158 height 14
click at [554, 681] on button "Back to travelers" at bounding box center [563, 693] width 136 height 36
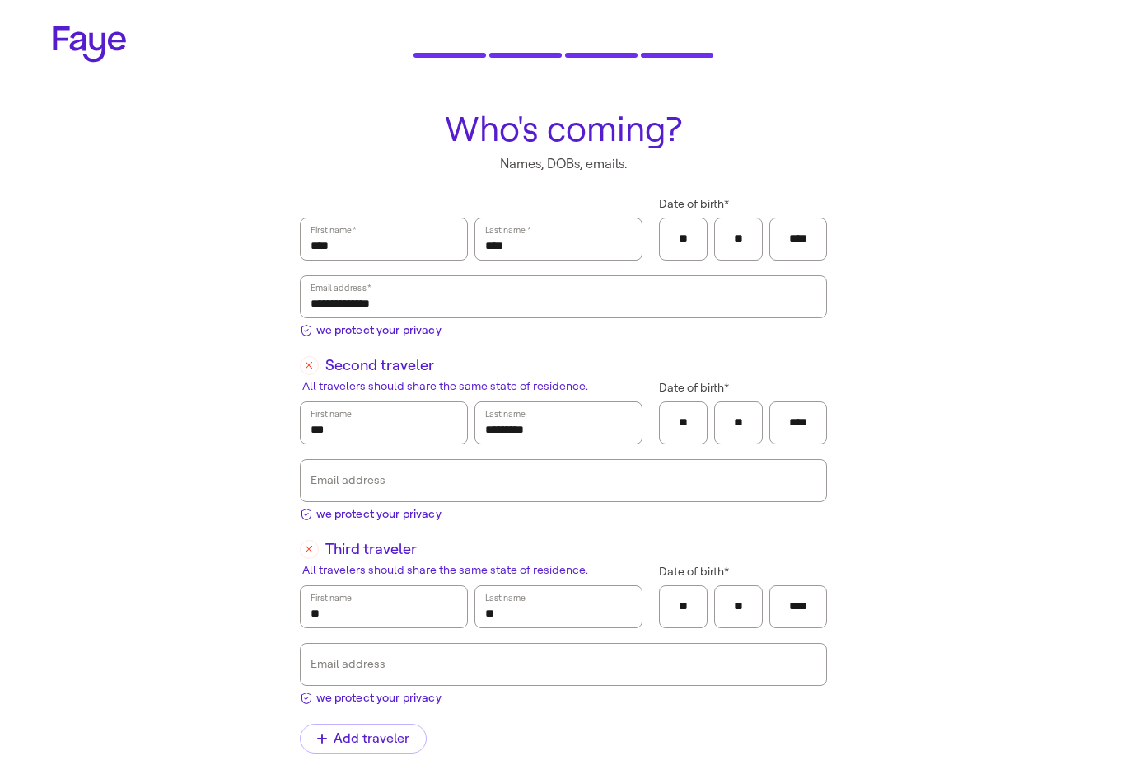
scroll to position [109, 0]
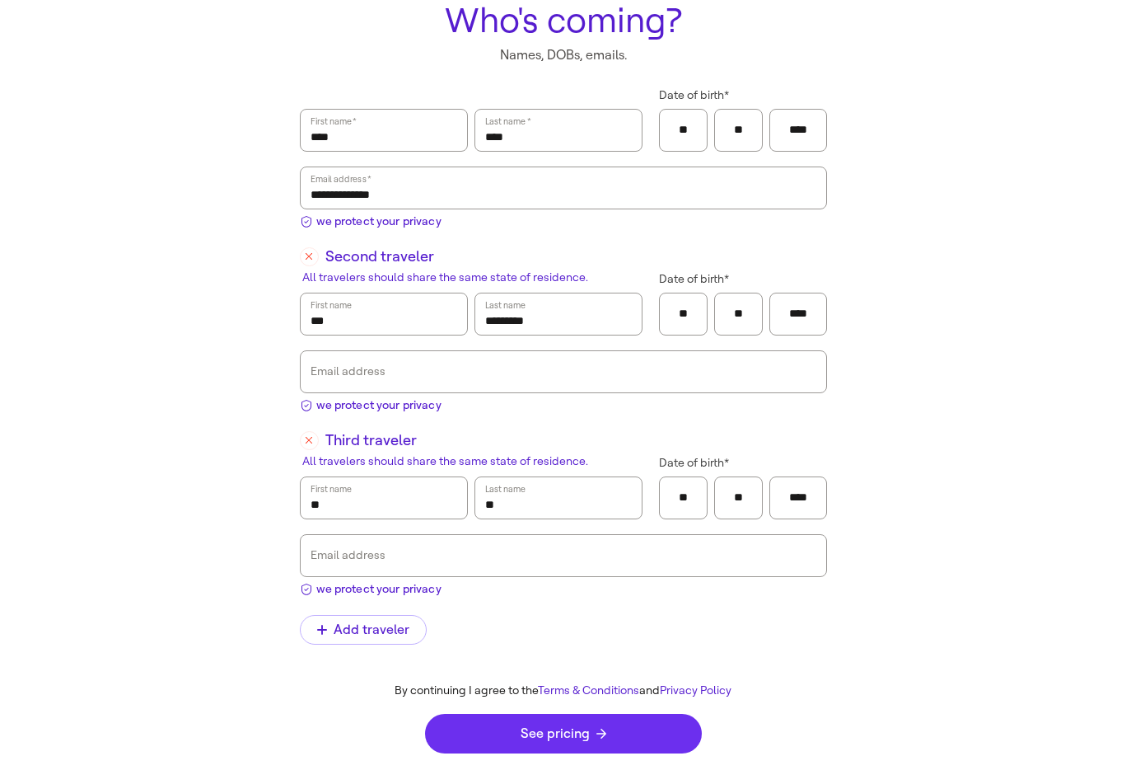
click at [605, 719] on button "See pricing" at bounding box center [563, 734] width 277 height 40
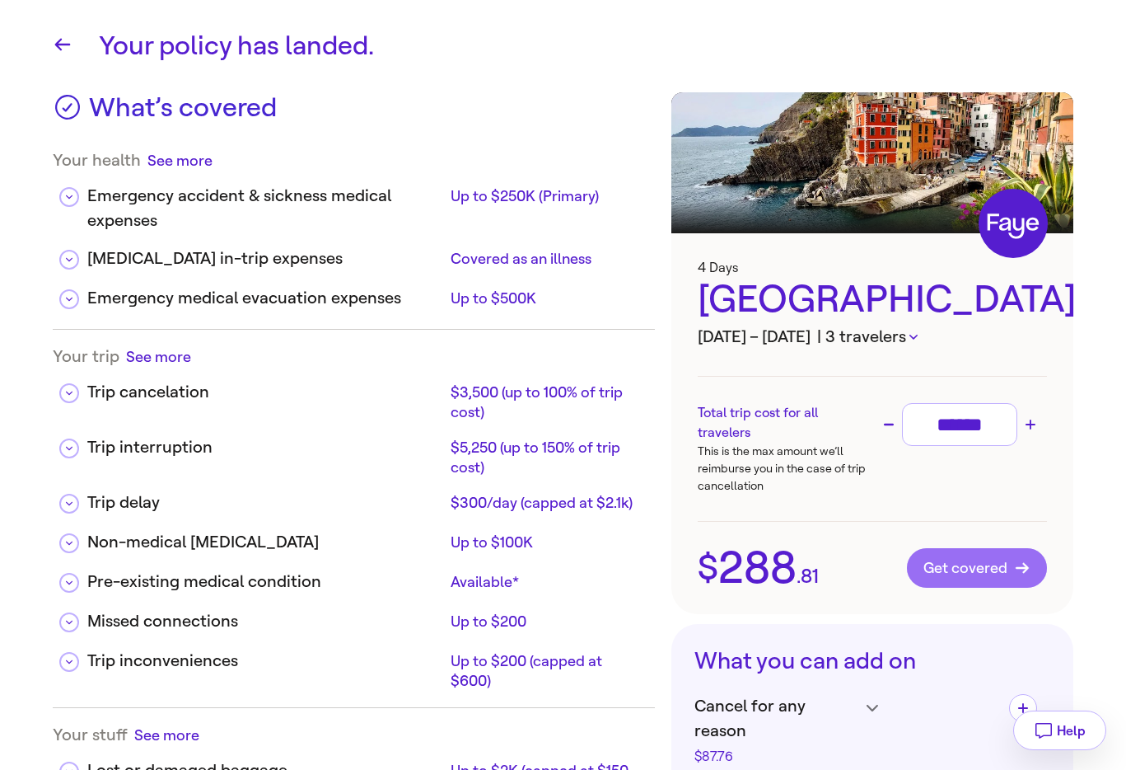
click at [995, 577] on button "Get covered" at bounding box center [977, 568] width 140 height 40
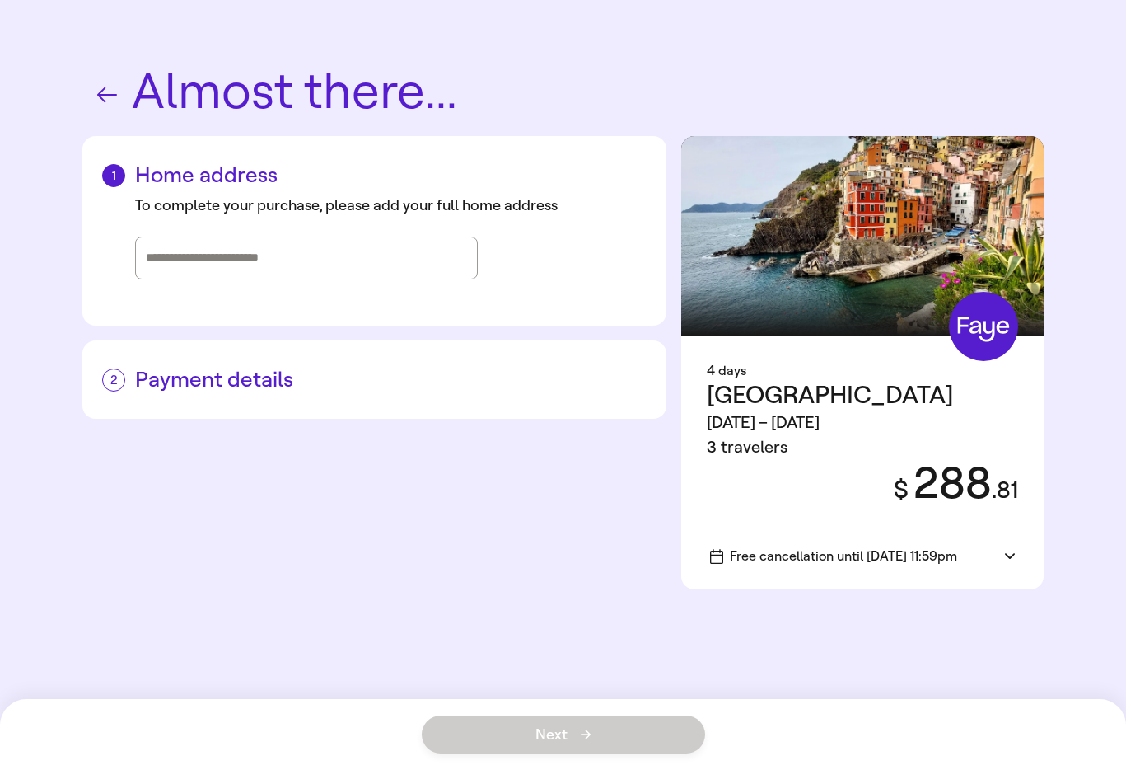
click at [728, 382] on span "Italy" at bounding box center [830, 395] width 247 height 30
click at [728, 368] on div "4 days" at bounding box center [863, 371] width 312 height 20
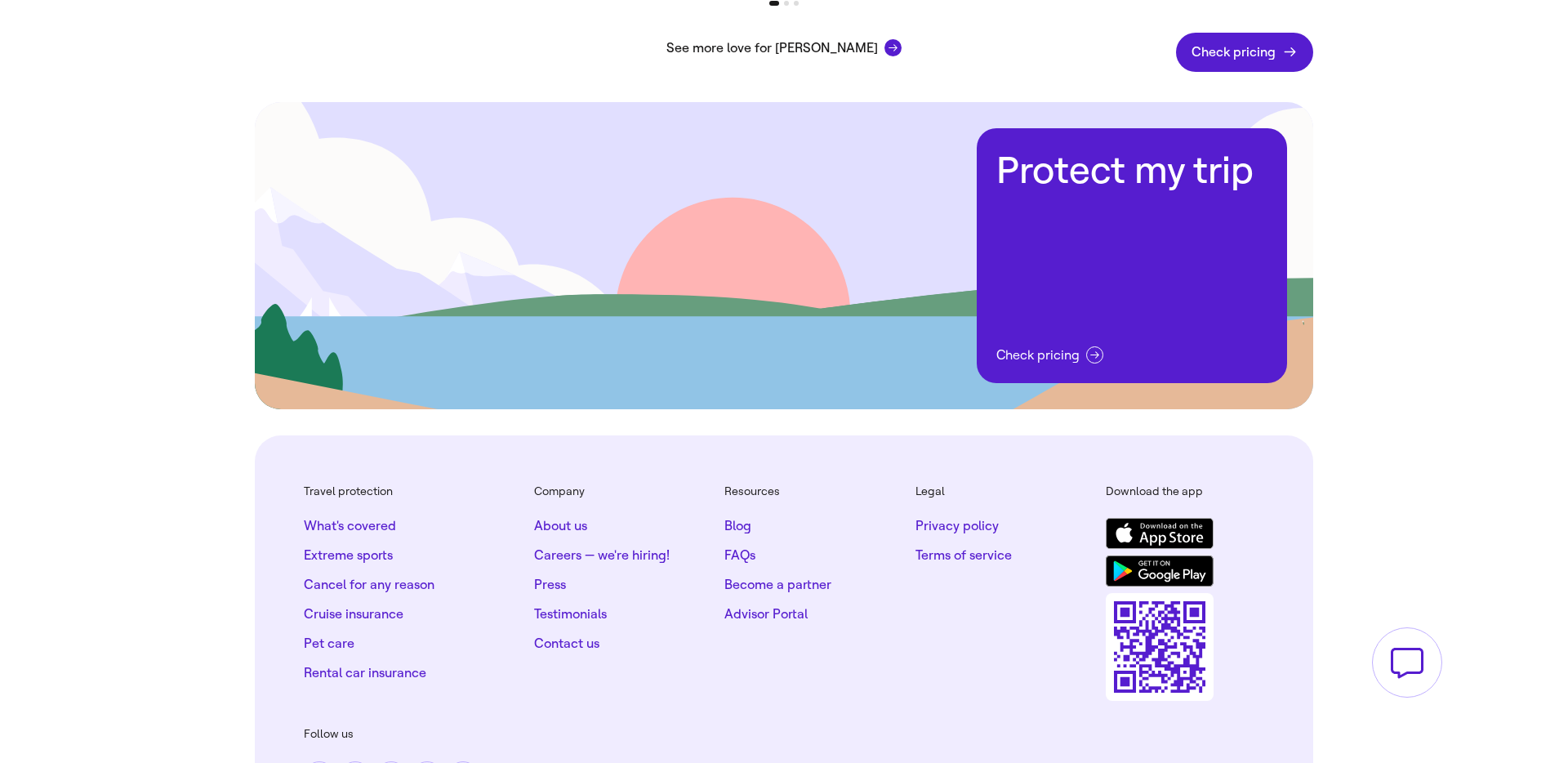
scroll to position [3408, 0]
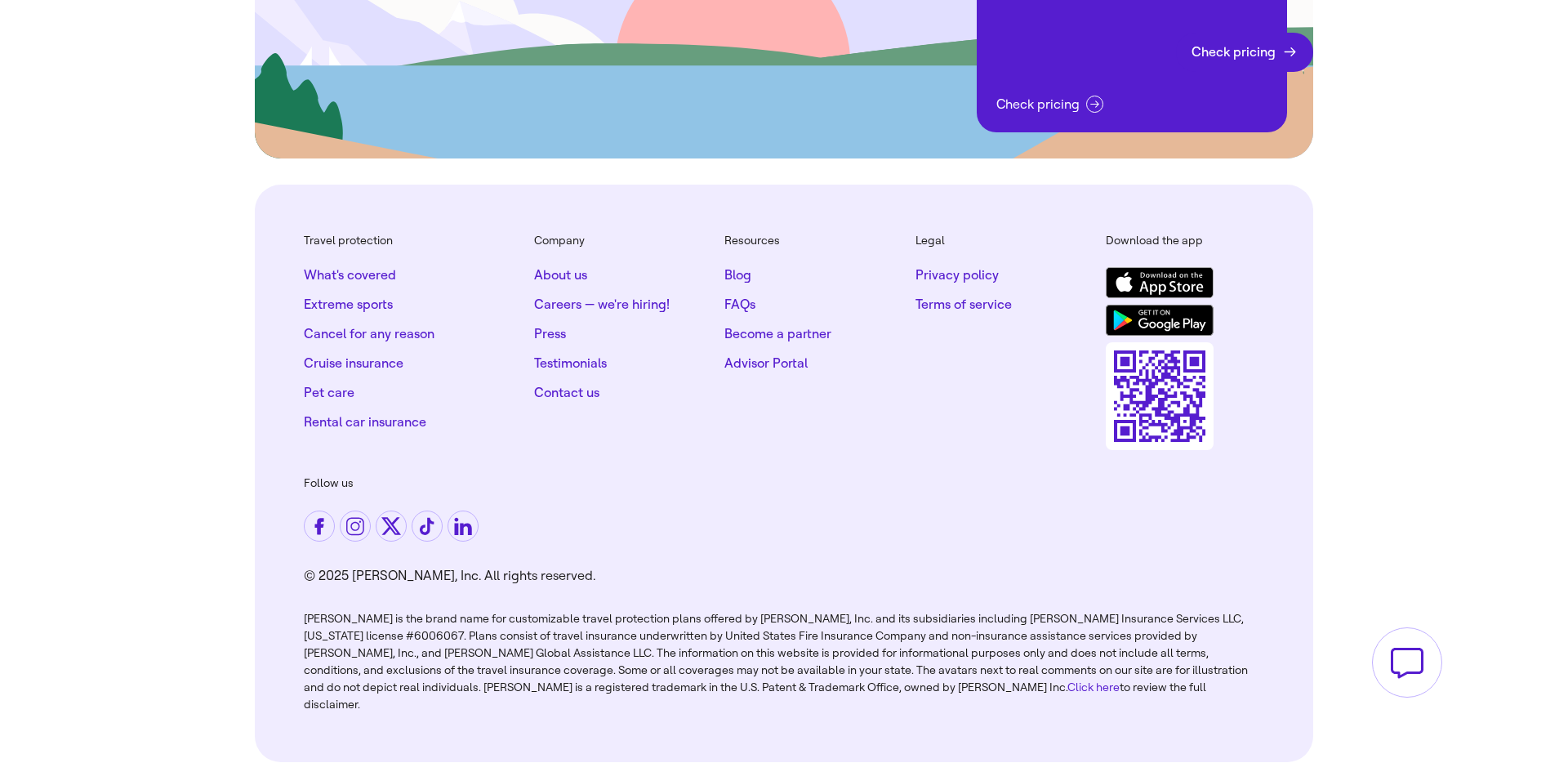
click at [967, 267] on link "Privacy policy" at bounding box center [957, 274] width 83 height 16
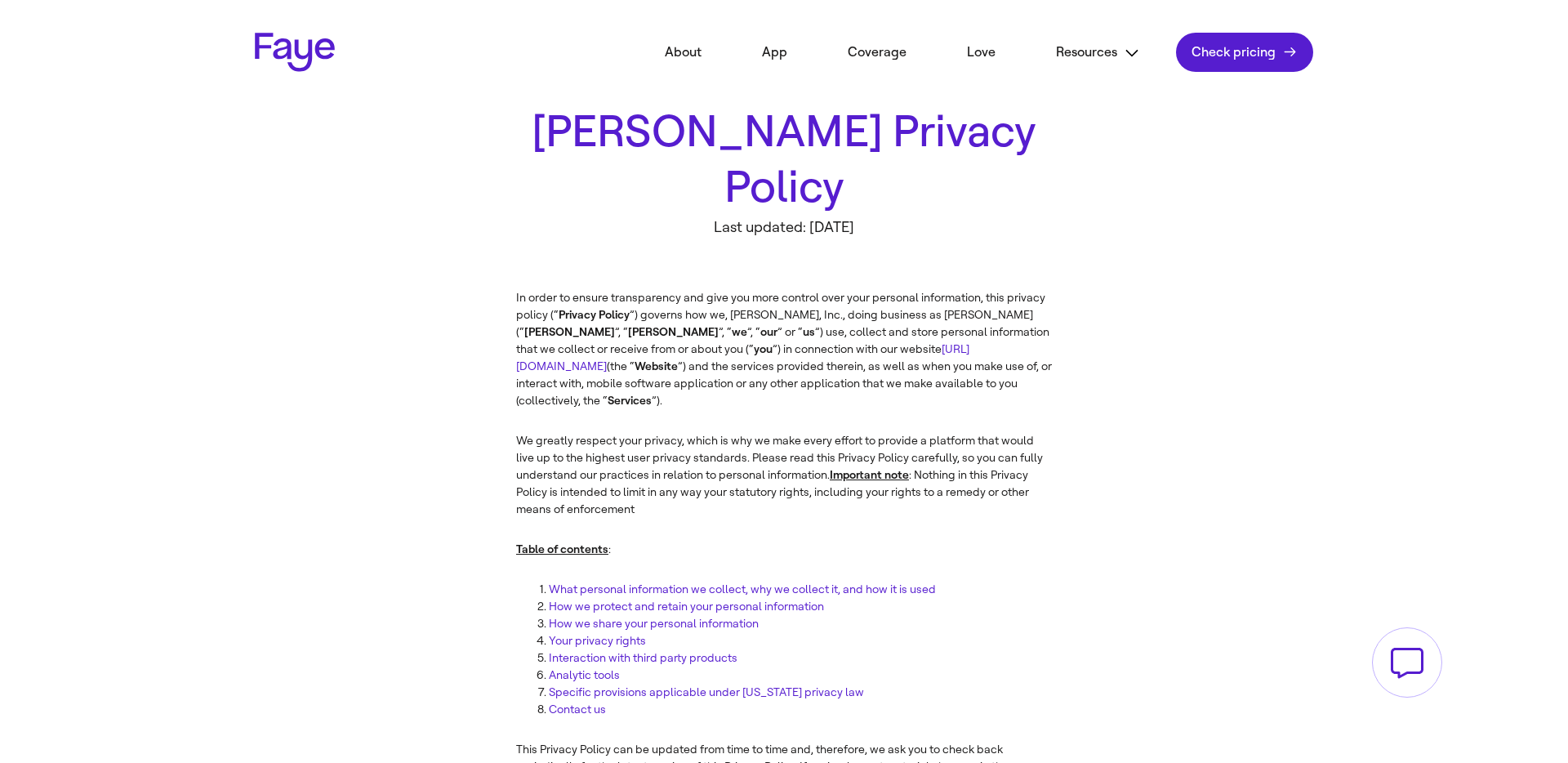
click at [793, 342] on link "[URL][DOMAIN_NAME]" at bounding box center [742, 357] width 453 height 31
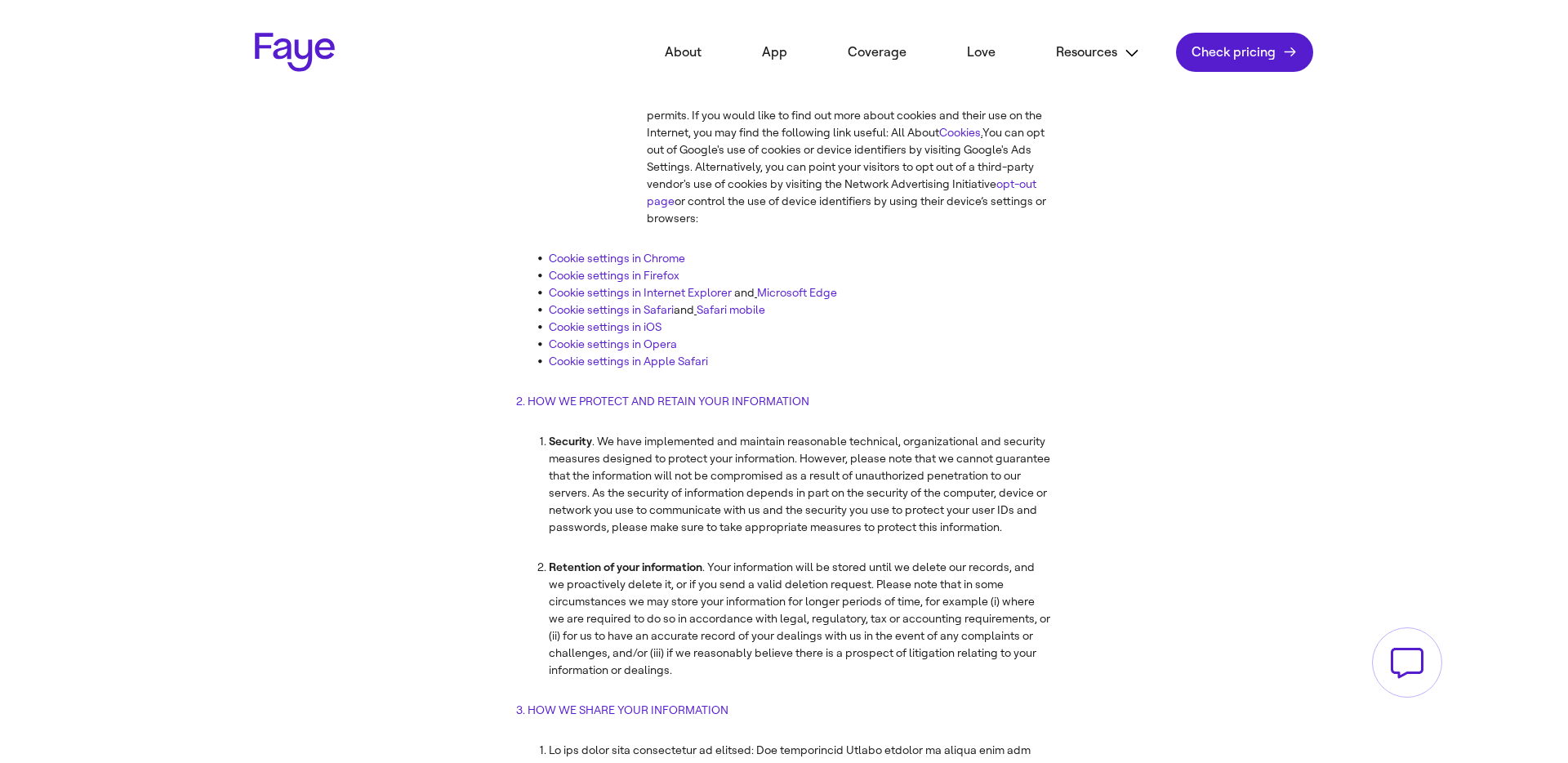
scroll to position [2861, 0]
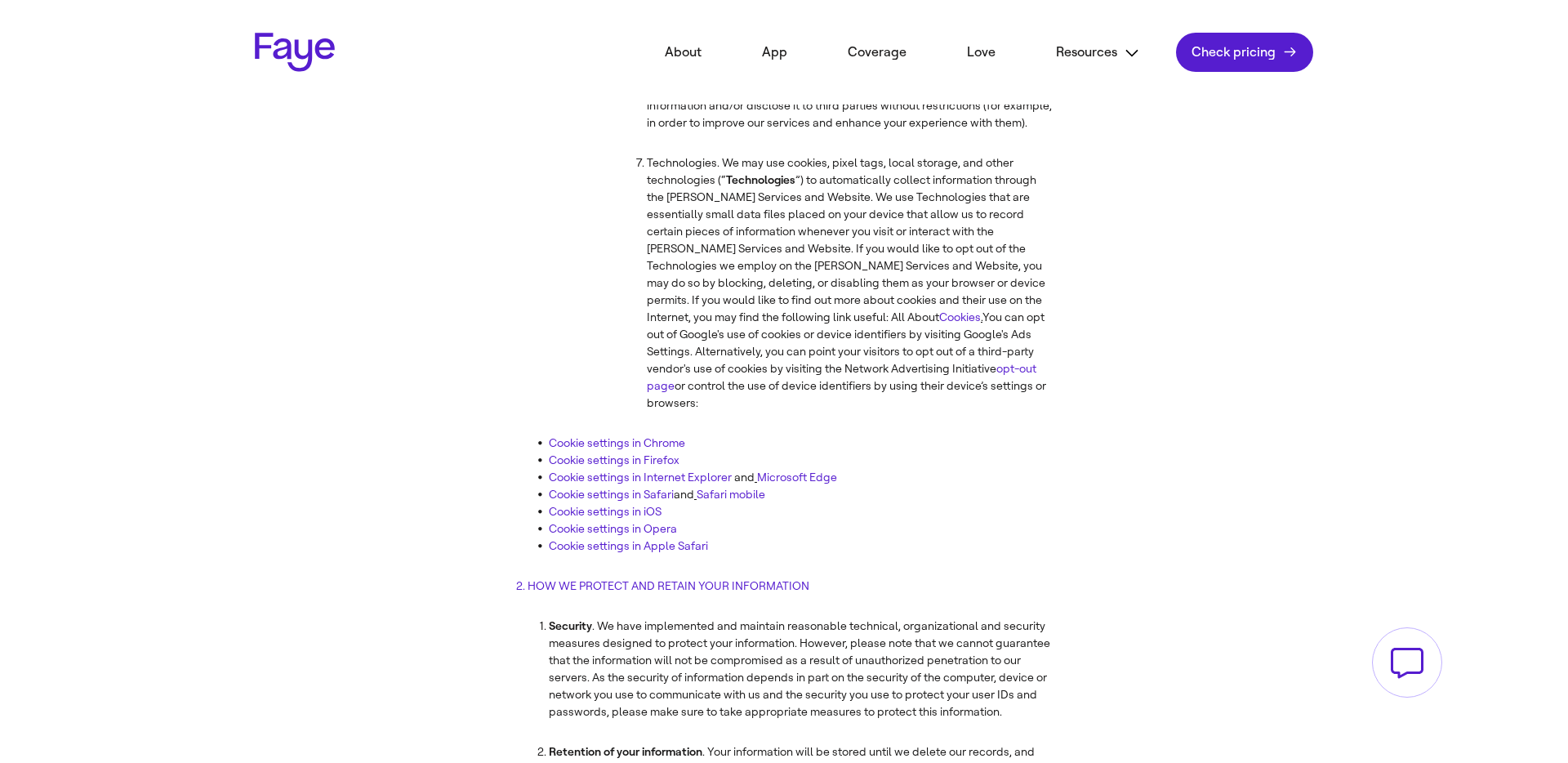
click at [637, 436] on link "Cookie settings in Chrome" at bounding box center [617, 443] width 137 height 14
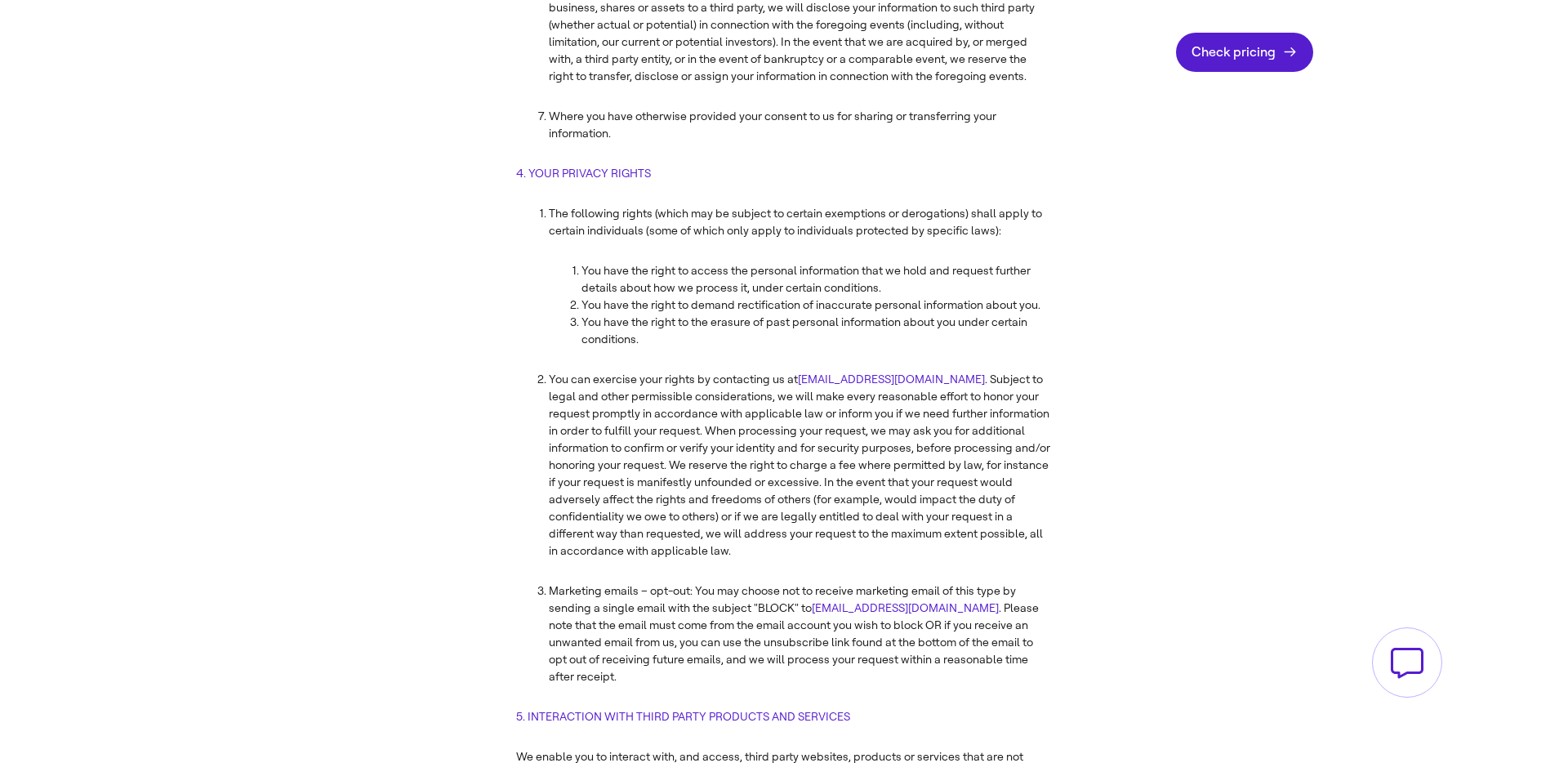
scroll to position [5930, 0]
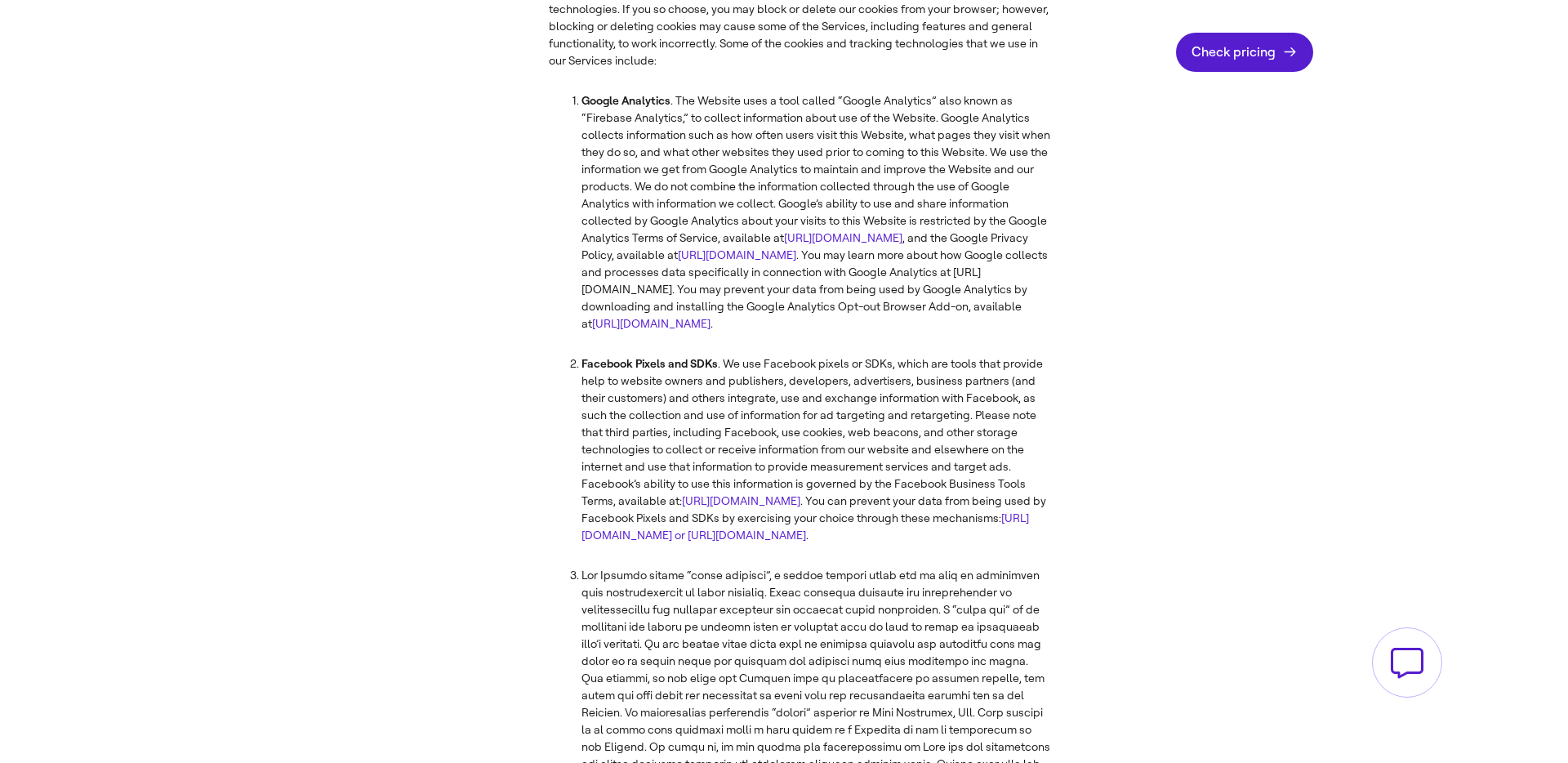
click at [858, 511] on link "[URL][DOMAIN_NAME] or [URL][DOMAIN_NAME]" at bounding box center [806, 526] width 448 height 31
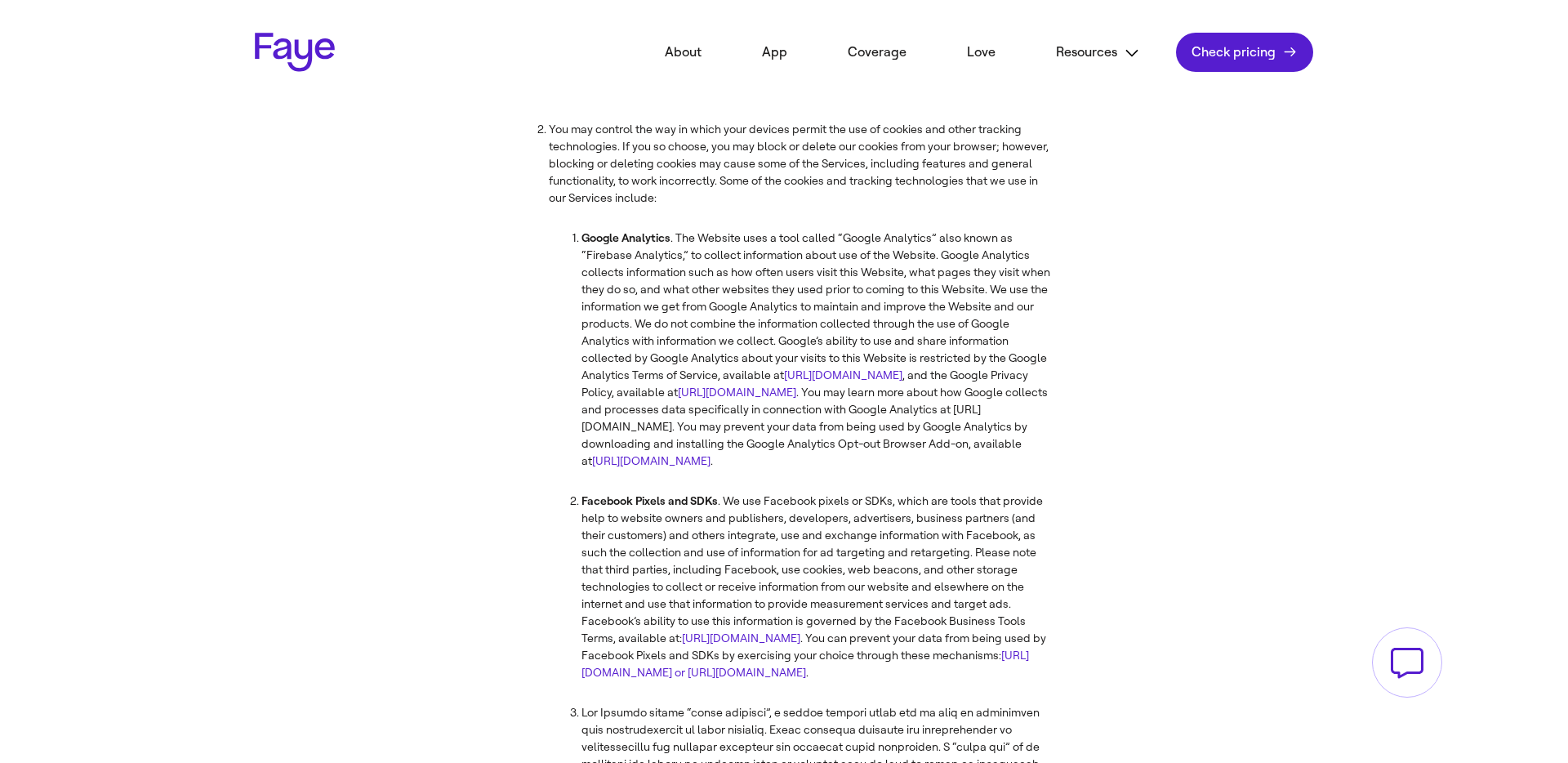
scroll to position [5731, 0]
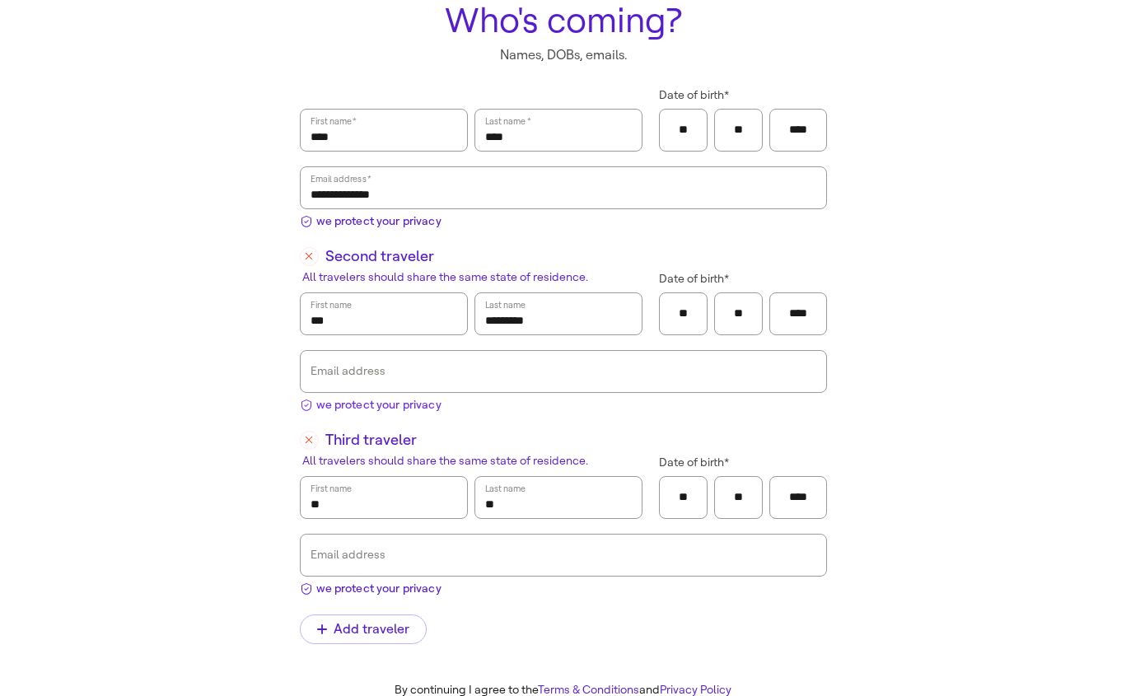
click at [377, 403] on span "we protect your privacy" at bounding box center [378, 404] width 125 height 17
